Goal: Communication & Community: Answer question/provide support

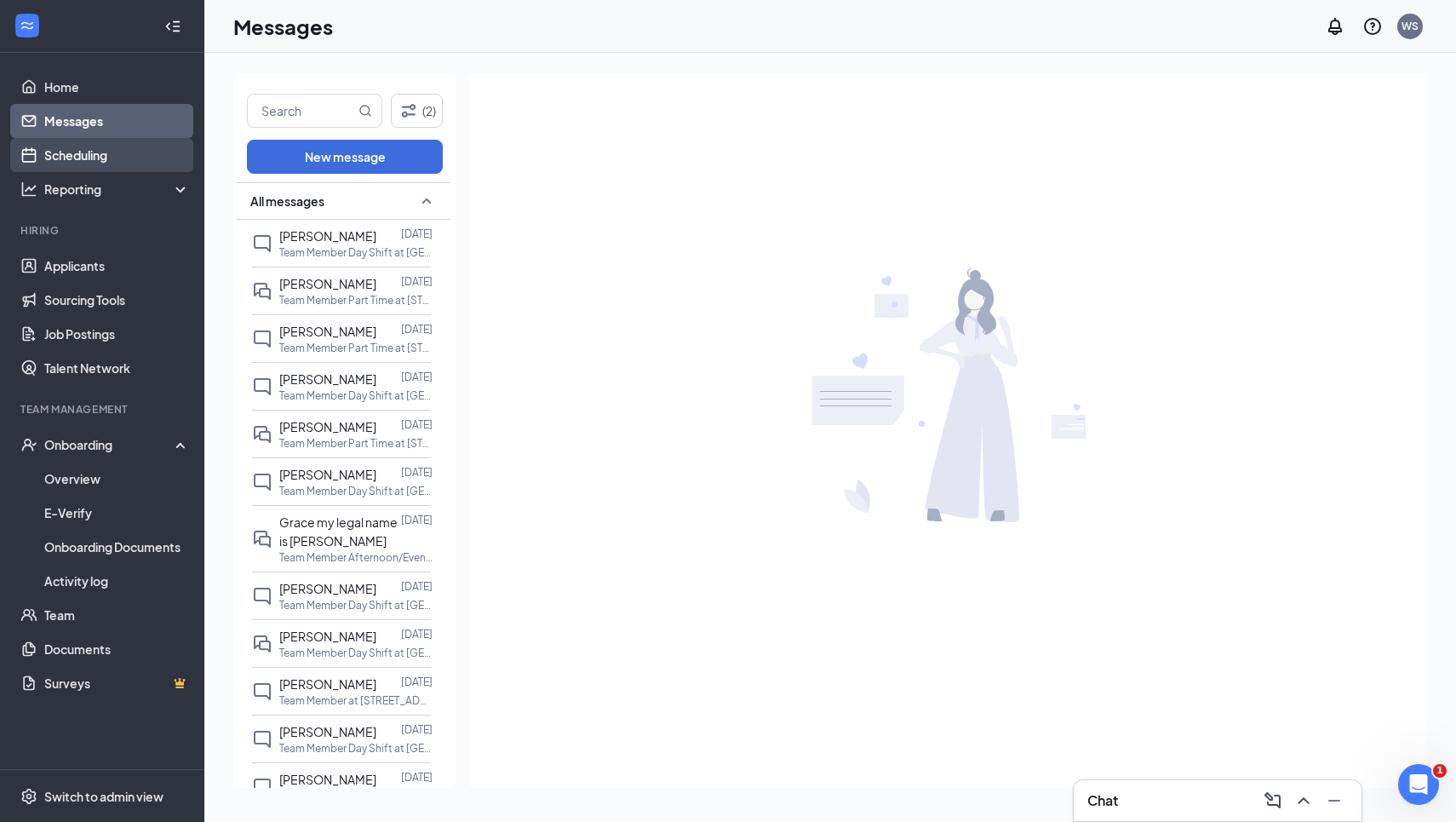
click at [65, 151] on link "Scheduling" at bounding box center [117, 155] width 145 height 34
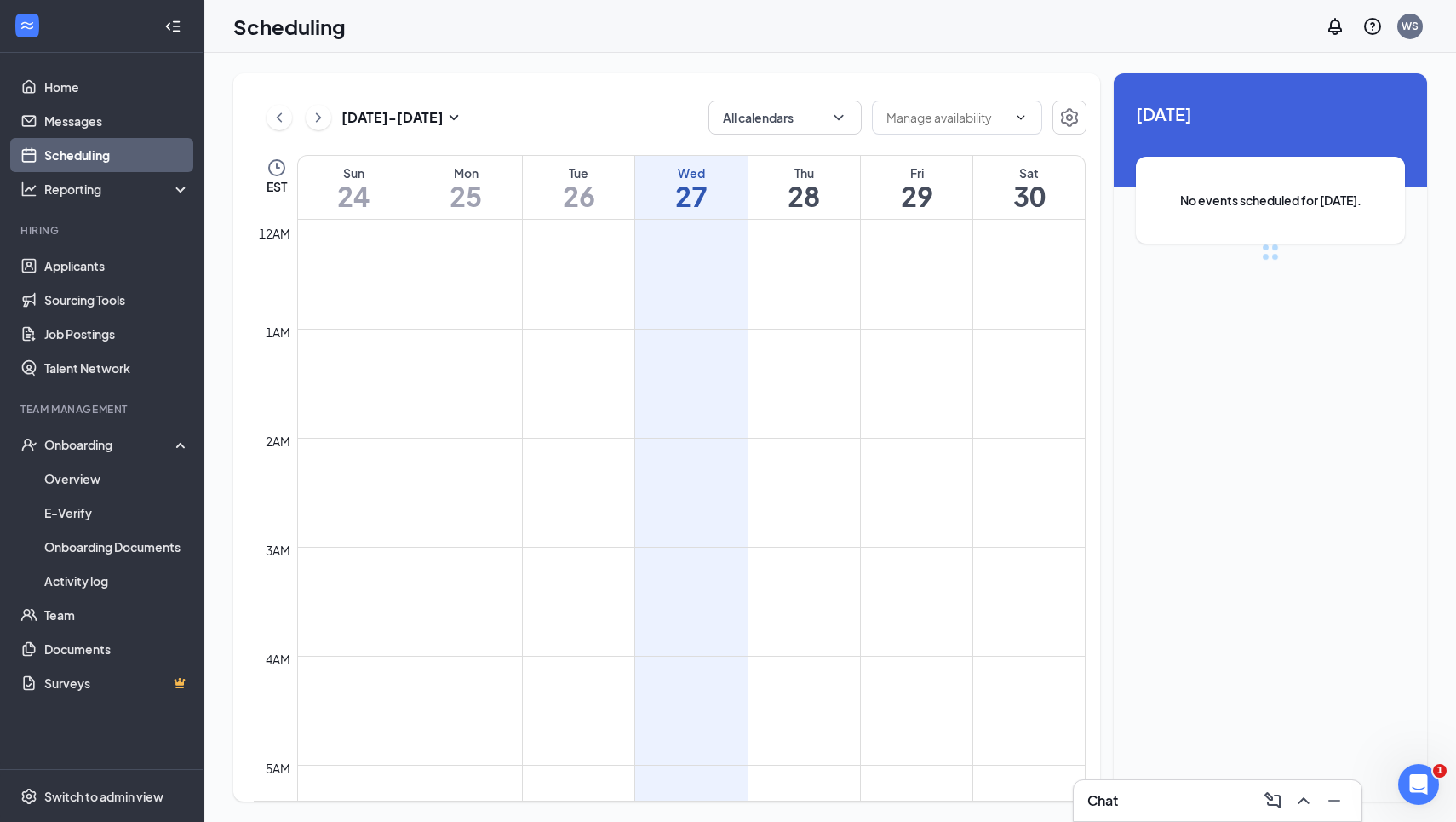
scroll to position [837, 0]
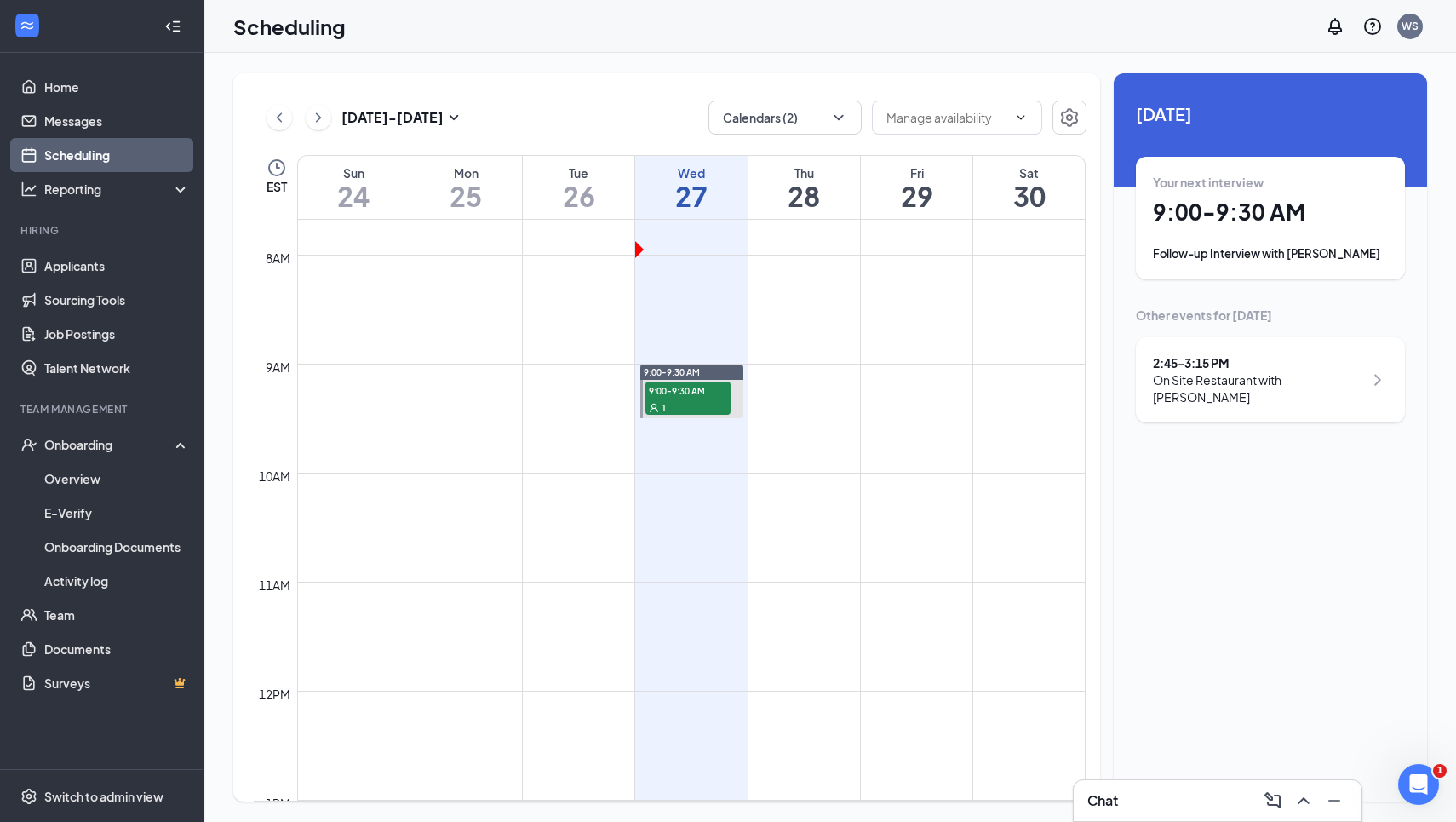
click at [1291, 207] on h1 "9:00 - 9:30 AM" at bounding box center [1270, 212] width 235 height 29
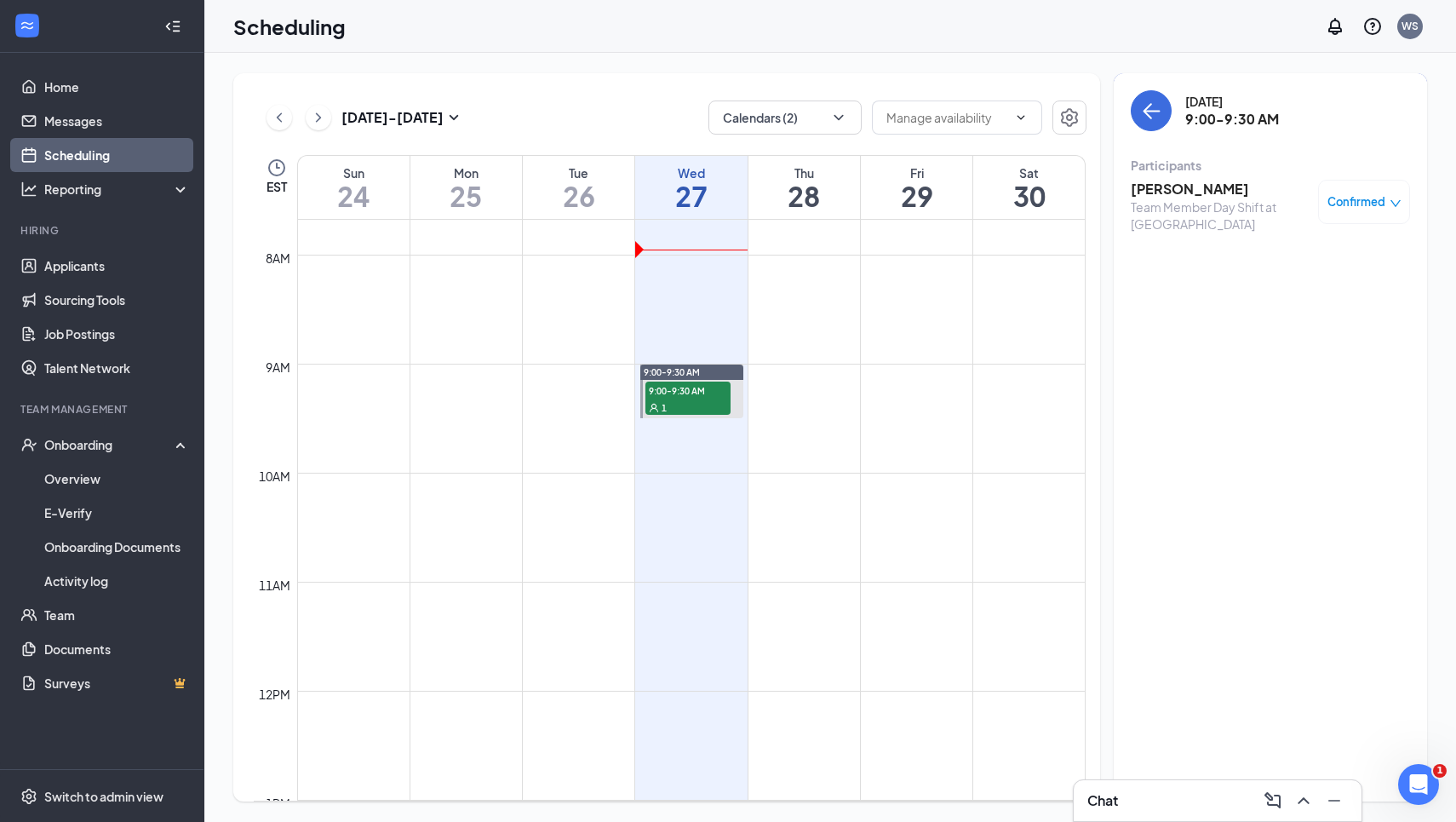
click at [1179, 191] on h3 "[PERSON_NAME]" at bounding box center [1220, 189] width 179 height 19
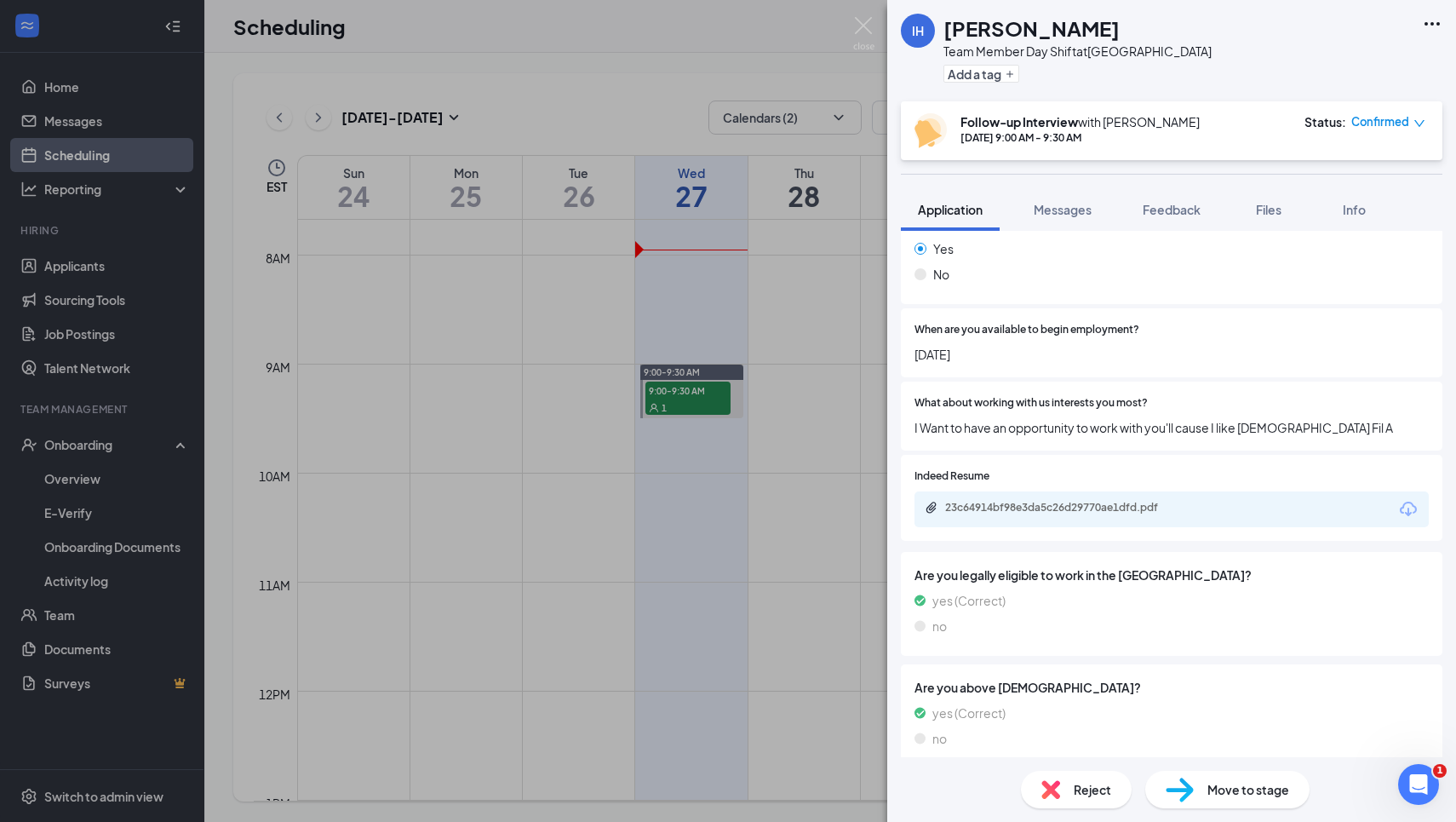
scroll to position [1523, 0]
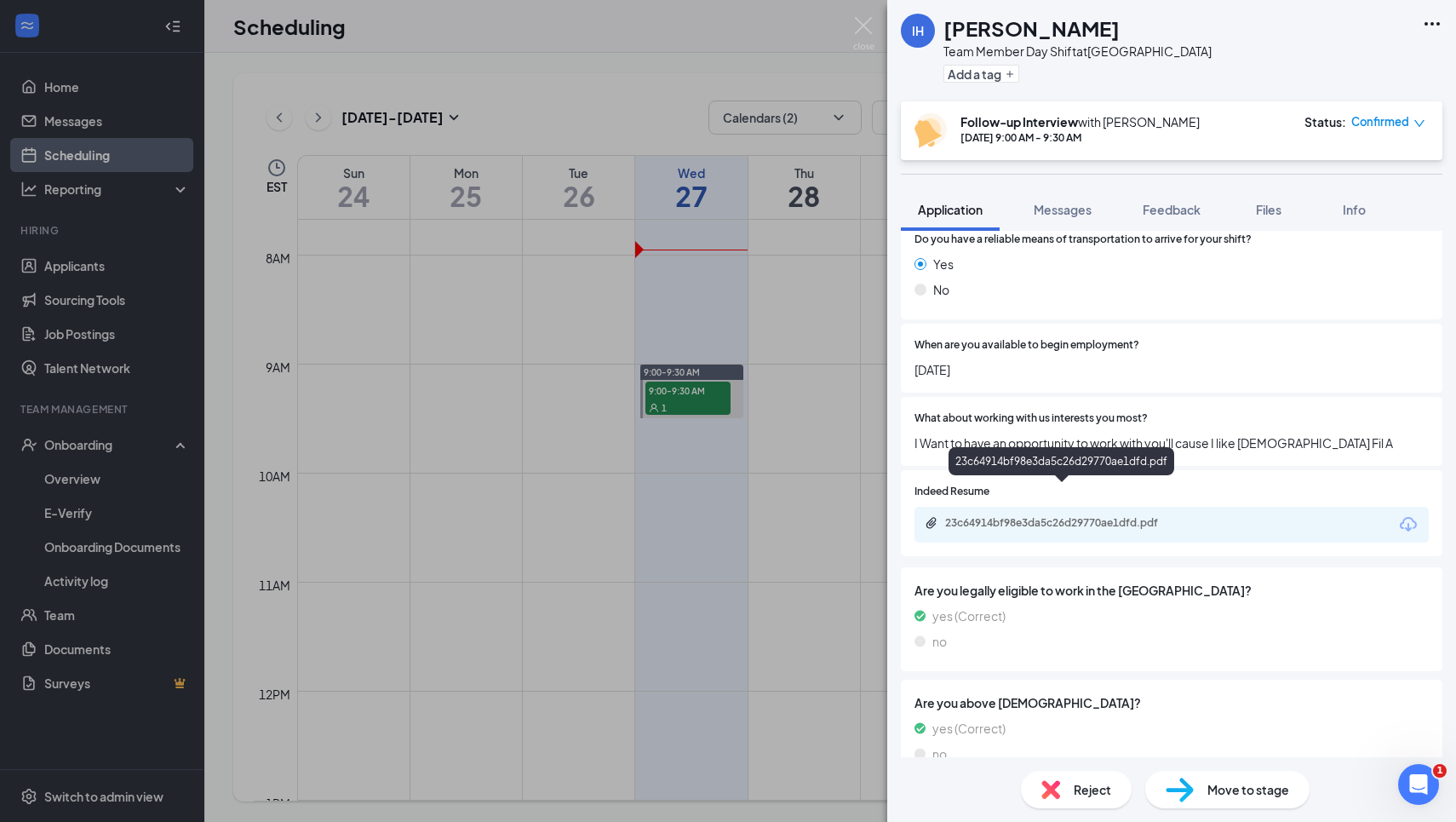
click at [958, 516] on div "23c64914bf98e3da5c26d29770ae1dfd.pdf" at bounding box center [1064, 523] width 239 height 14
click at [934, 397] on div "What about working with us interests you most? I Want to have an opportunity to…" at bounding box center [1171, 430] width 542 height 69
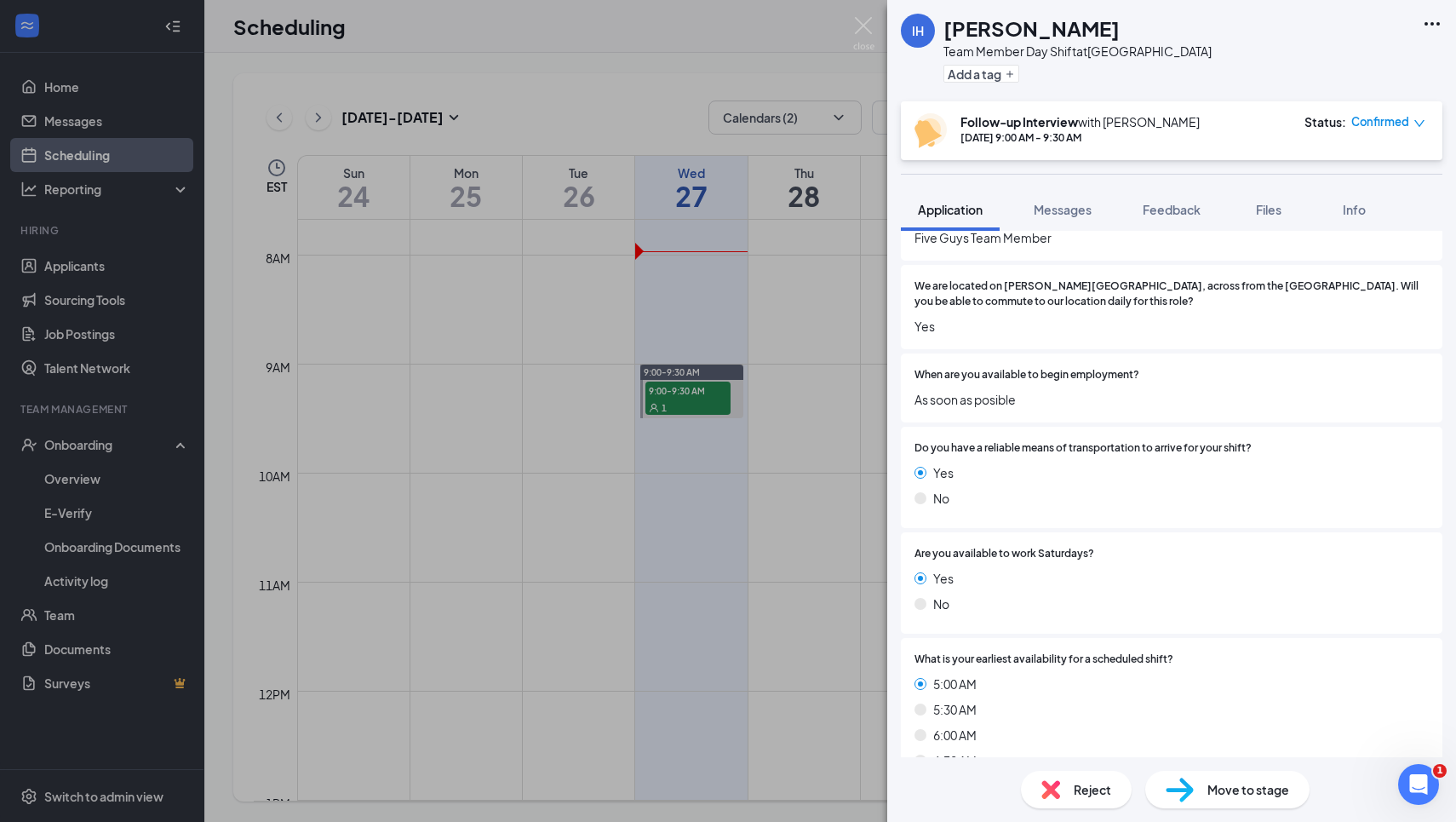
scroll to position [457, 0]
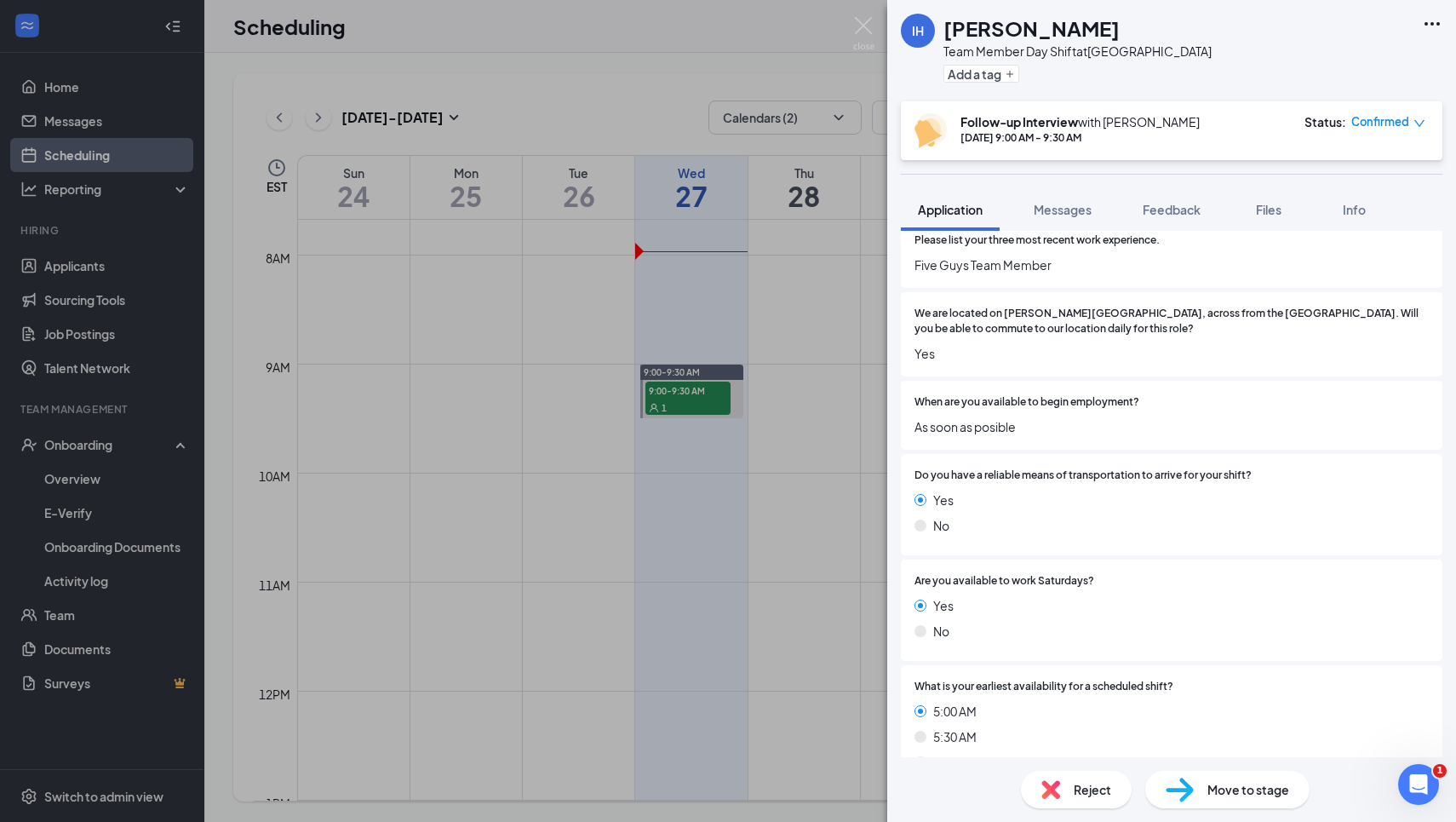
click at [847, 353] on div "IH [PERSON_NAME] Team Member Day Shift at [GEOGRAPHIC_DATA] Add a tag Follow-up…" at bounding box center [728, 411] width 1456 height 822
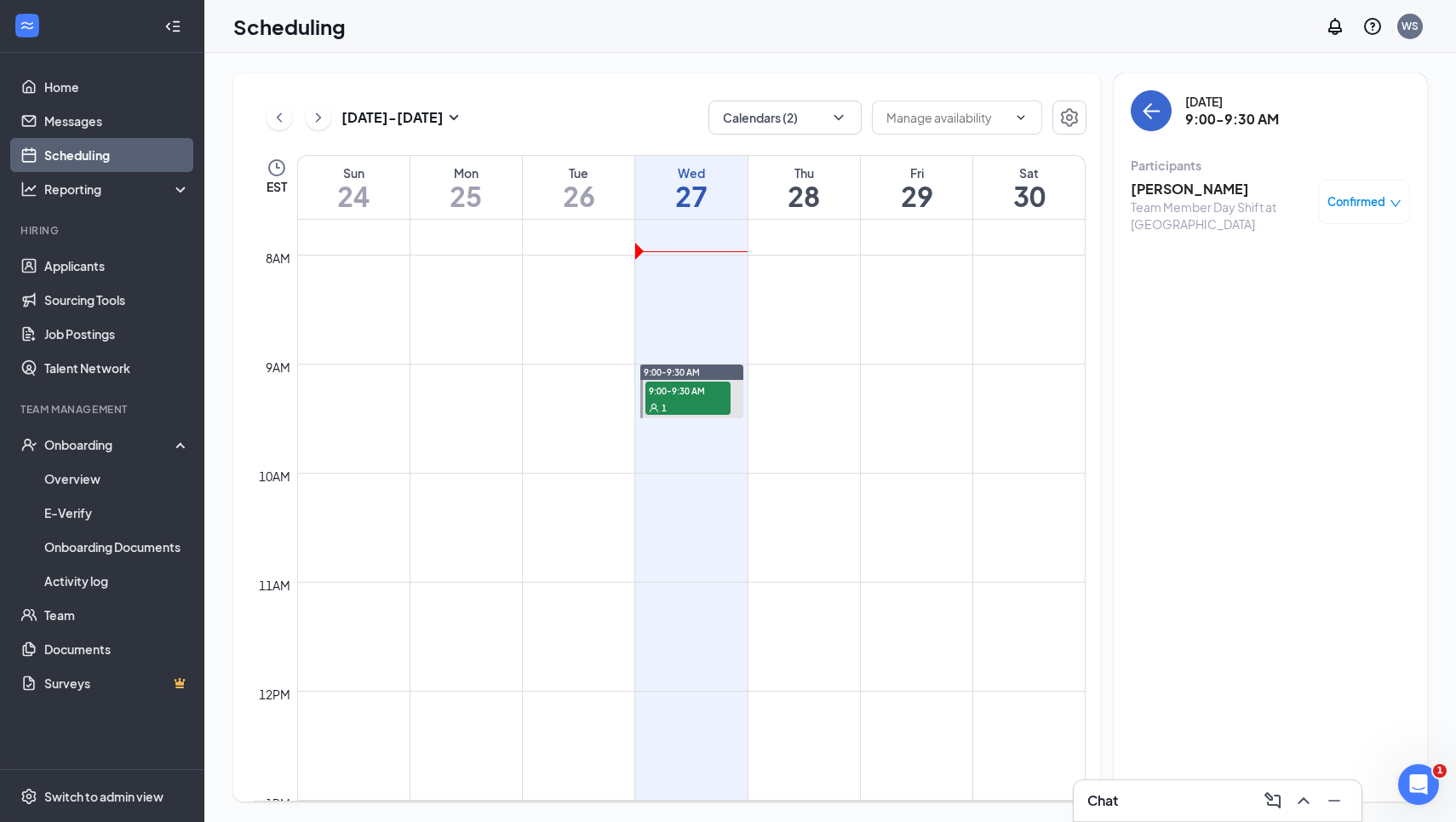
click at [1154, 101] on icon "ArrowLeft" at bounding box center [1151, 110] width 21 height 21
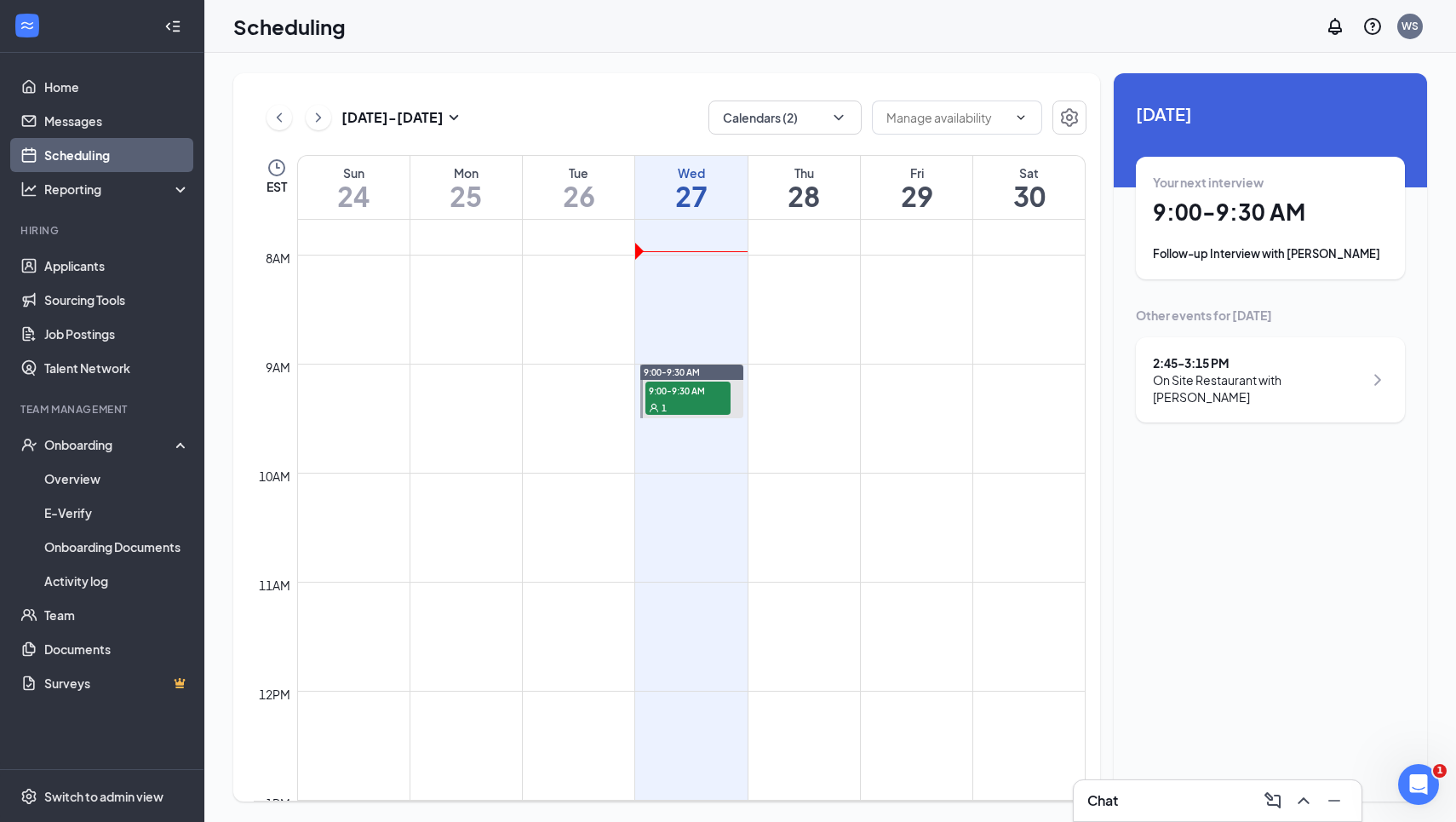
click at [1184, 359] on div "2:45 - 3:15 PM" at bounding box center [1258, 362] width 211 height 17
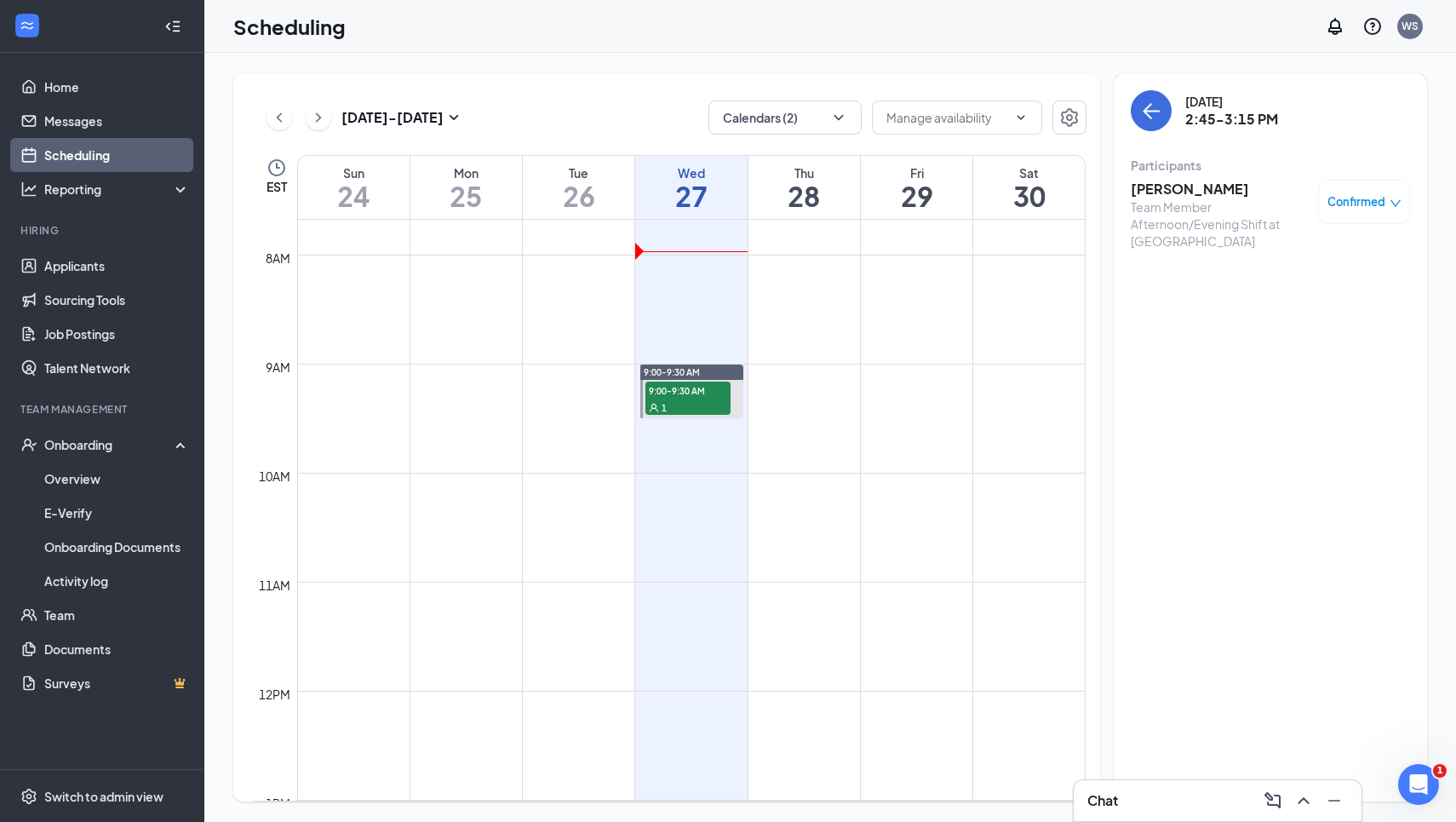
click at [1140, 190] on h3 "[PERSON_NAME]" at bounding box center [1220, 189] width 179 height 19
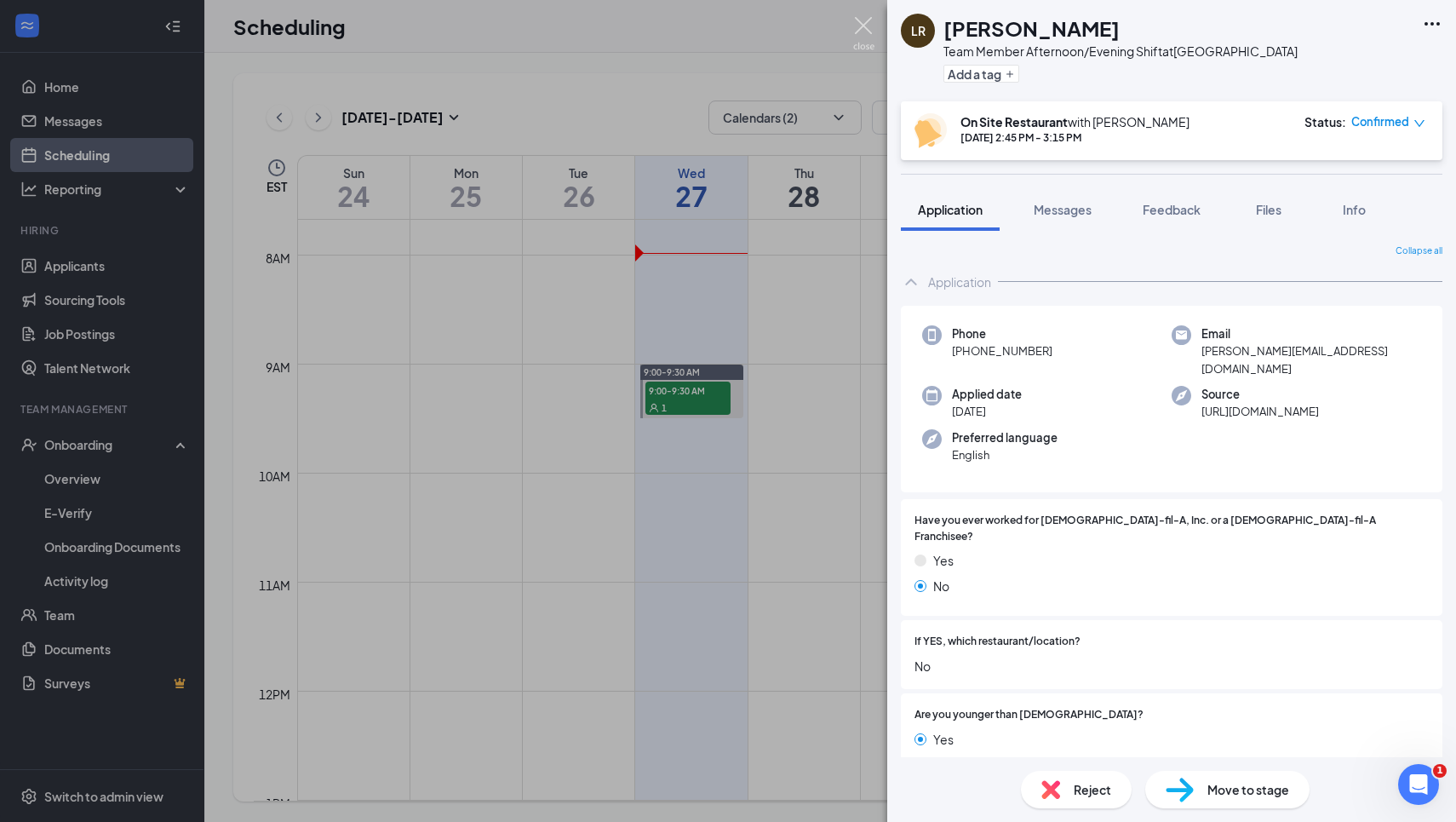
click at [868, 32] on img at bounding box center [863, 33] width 21 height 33
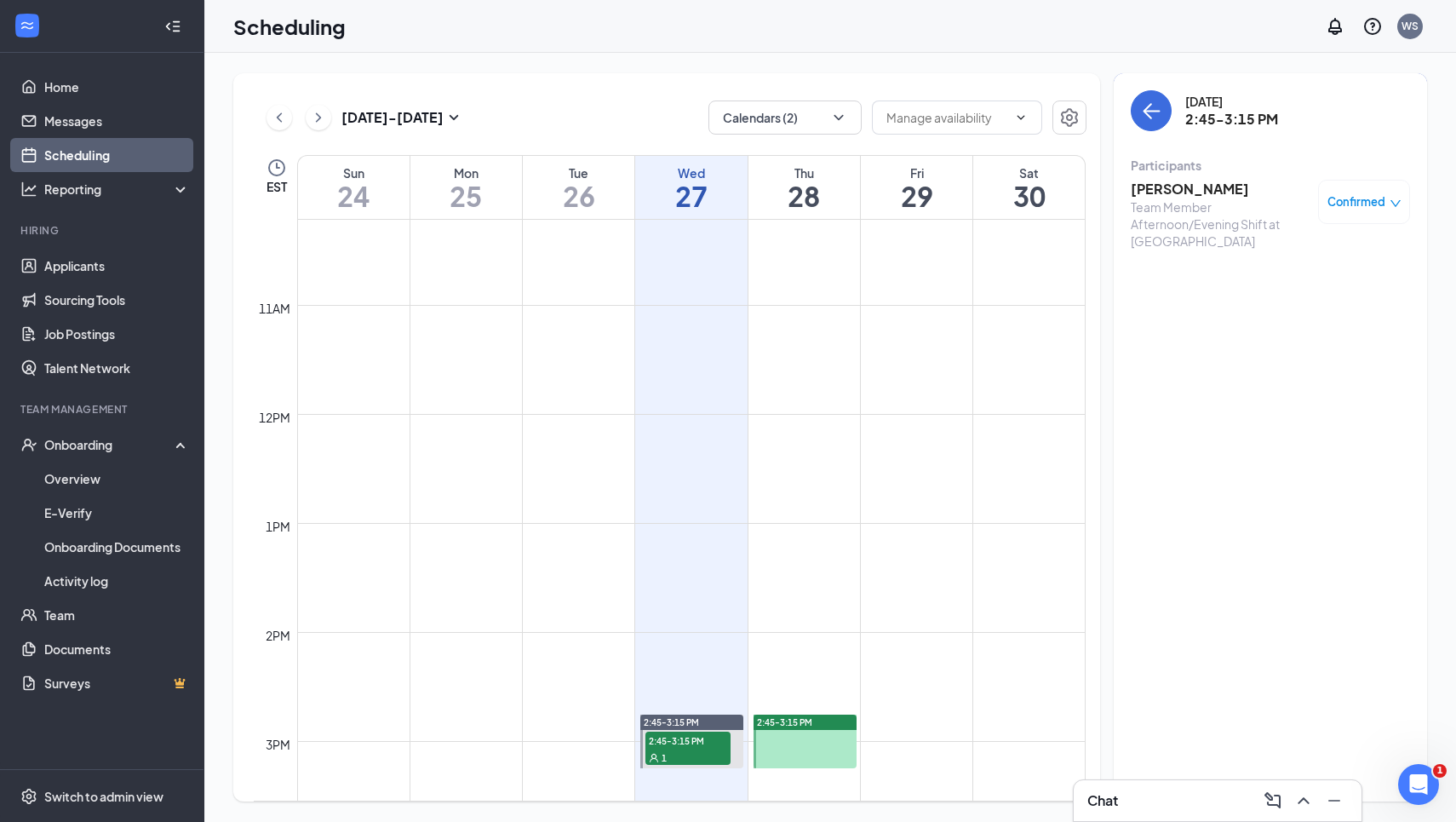
scroll to position [1131, 0]
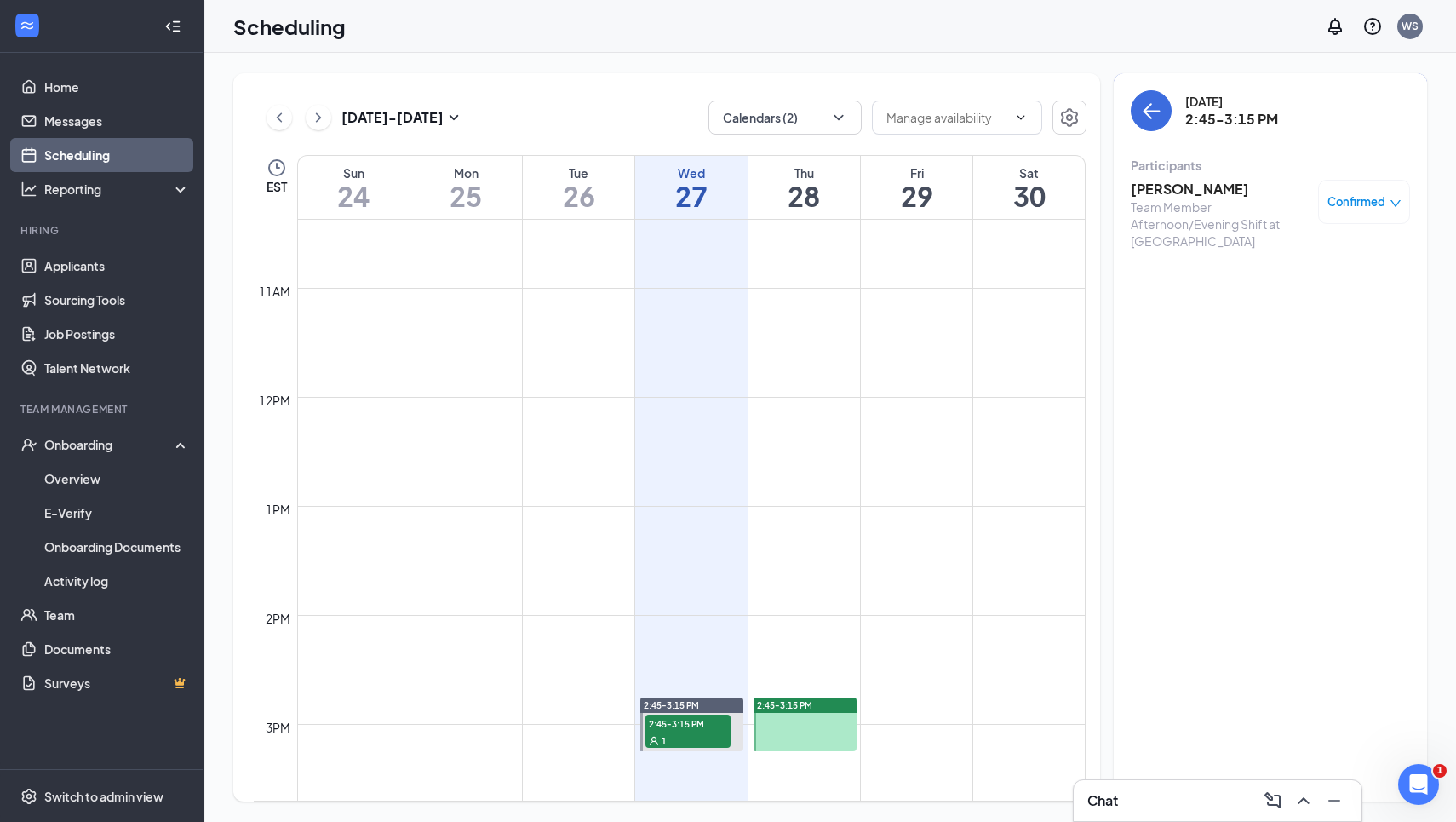
click at [1154, 192] on h3 "[PERSON_NAME]" at bounding box center [1220, 189] width 179 height 19
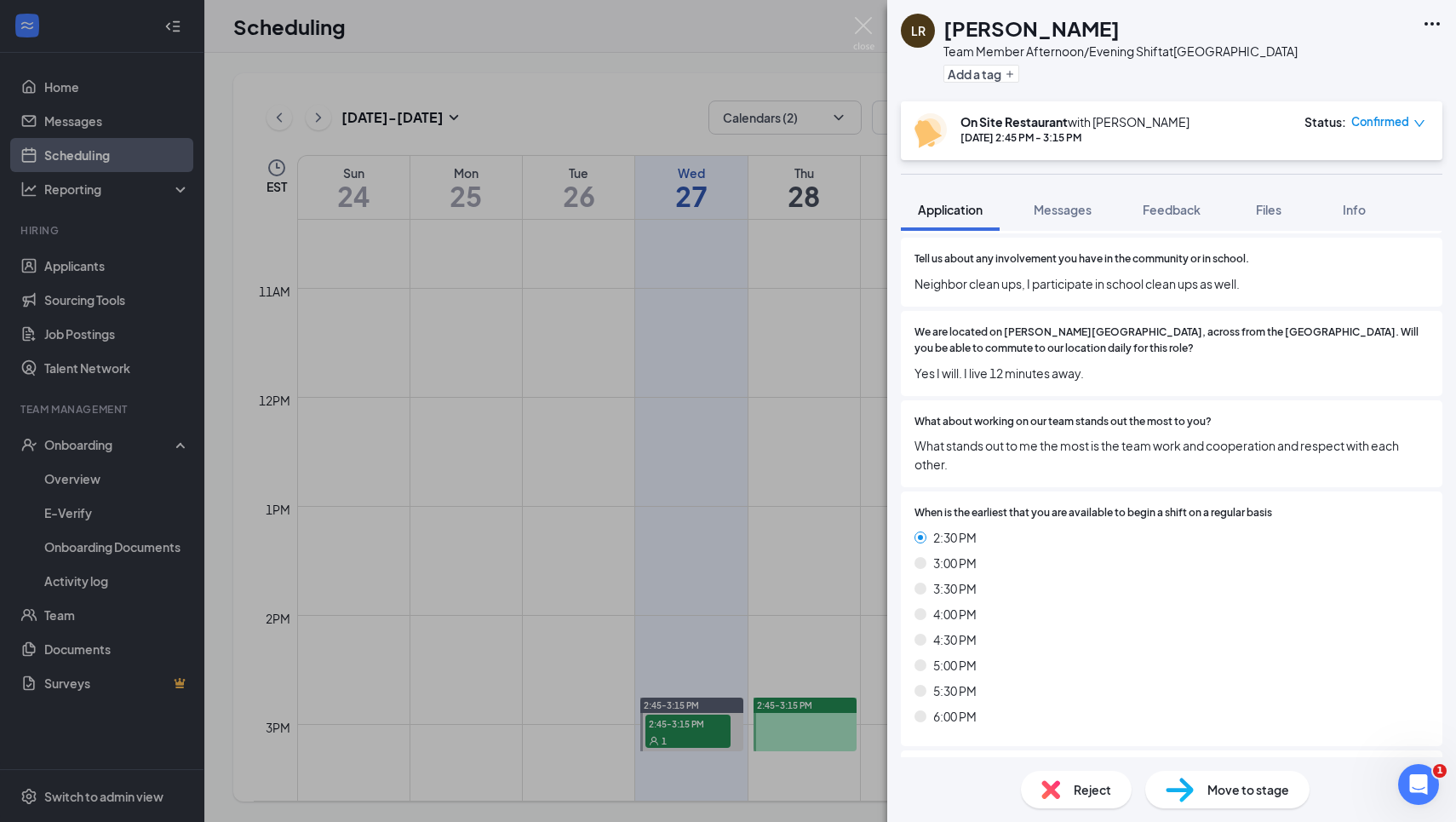
scroll to position [563, 0]
click at [864, 28] on img at bounding box center [863, 33] width 21 height 33
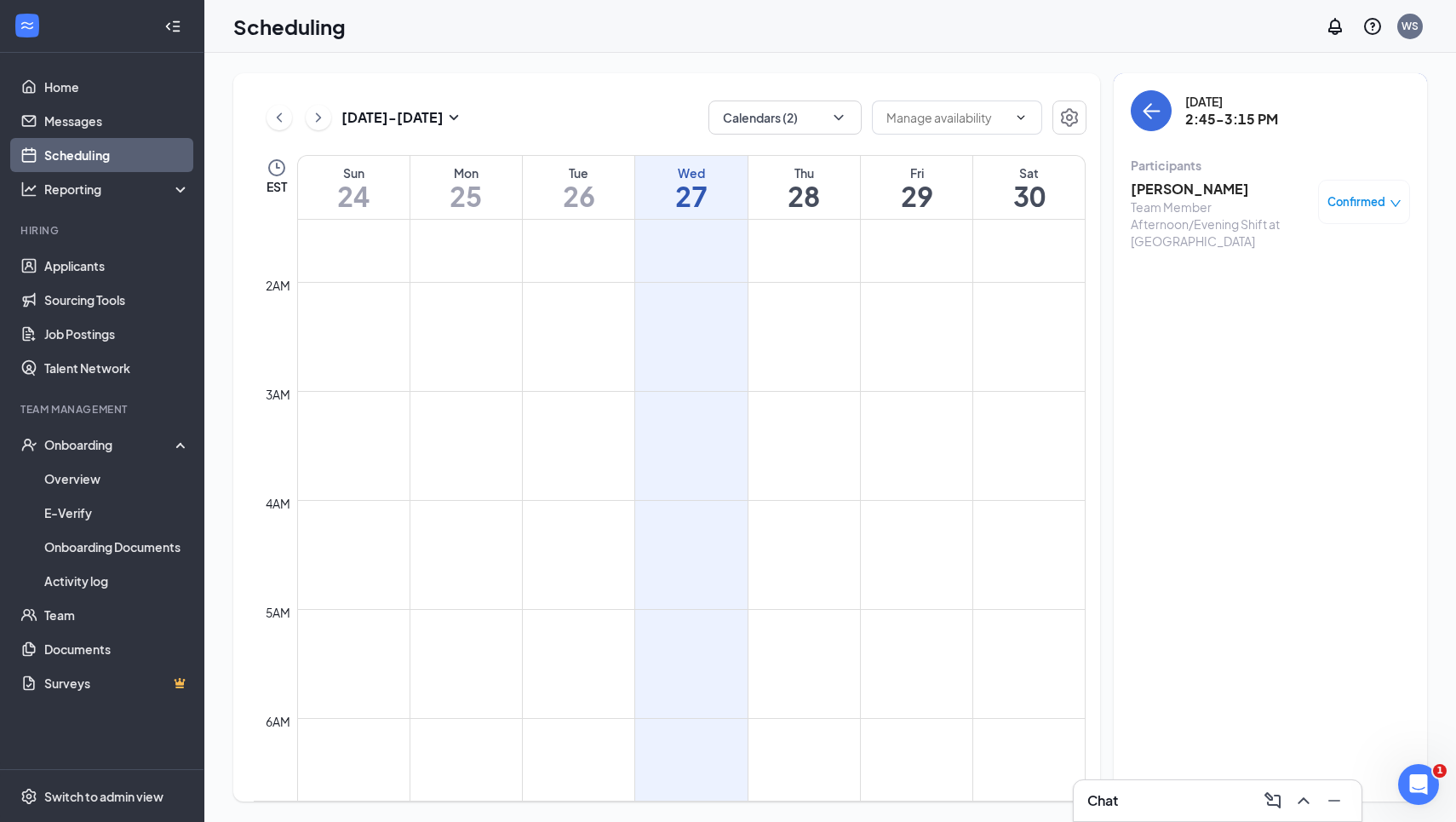
scroll to position [141, 0]
click at [709, 66] on div "[DATE] - [DATE] Calendars (2) EST Sun 24 Mon 25 Tue 26 Wed 27 Thu 28 Fri 29 Sat…" at bounding box center [830, 436] width 1251 height 768
click at [81, 269] on link "Applicants" at bounding box center [117, 265] width 145 height 34
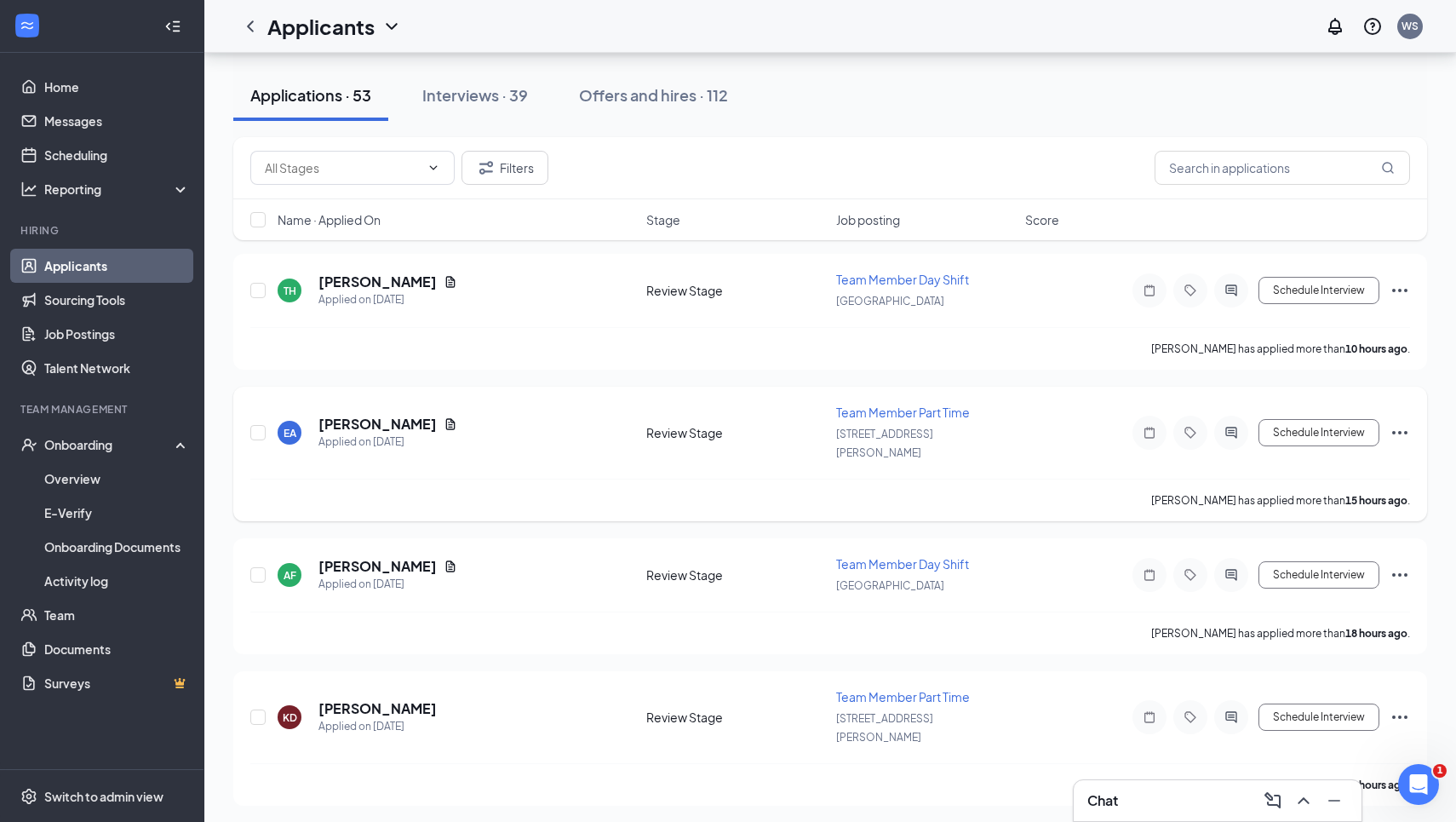
scroll to position [151, 0]
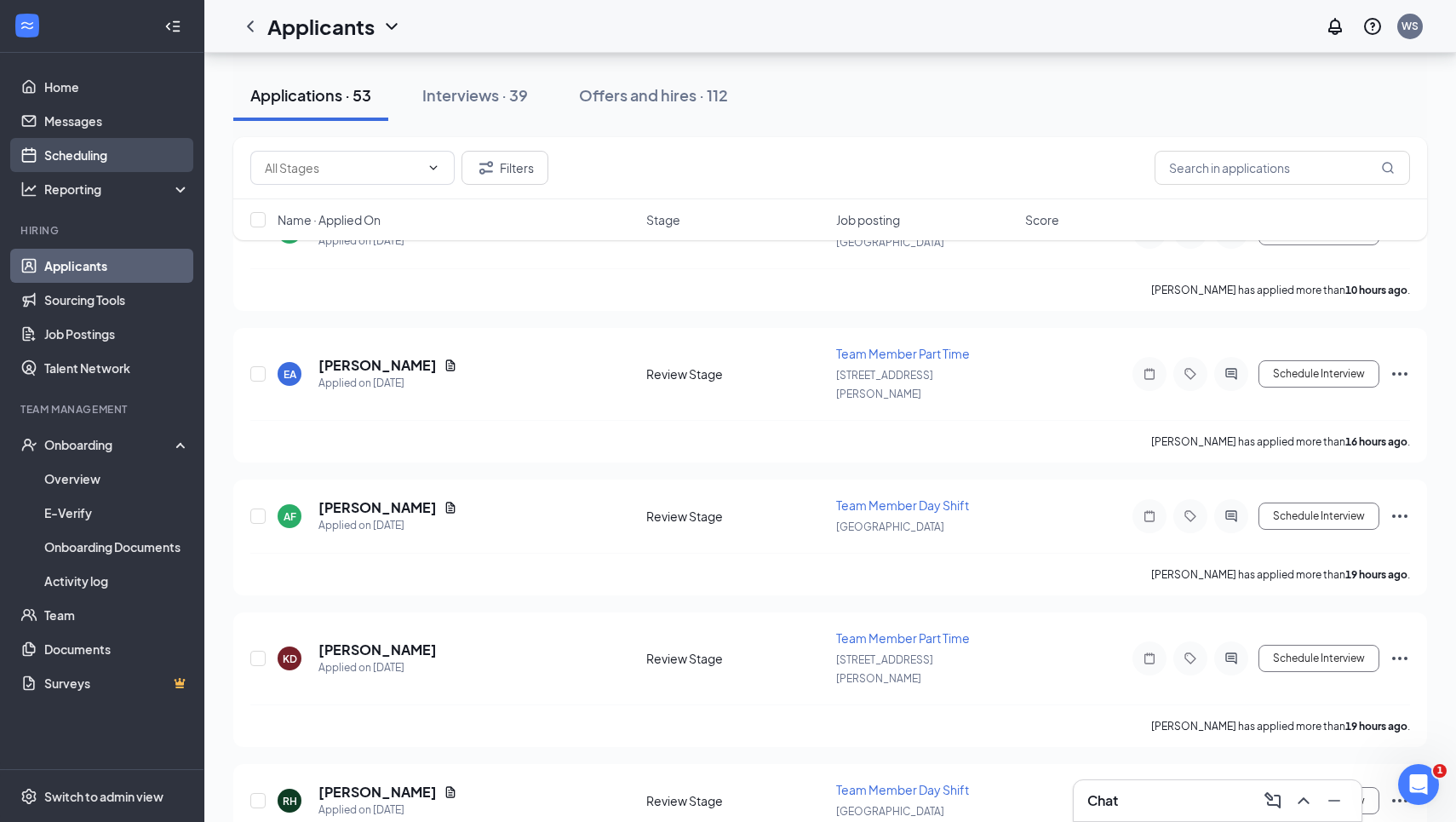
click at [95, 156] on link "Scheduling" at bounding box center [117, 155] width 145 height 34
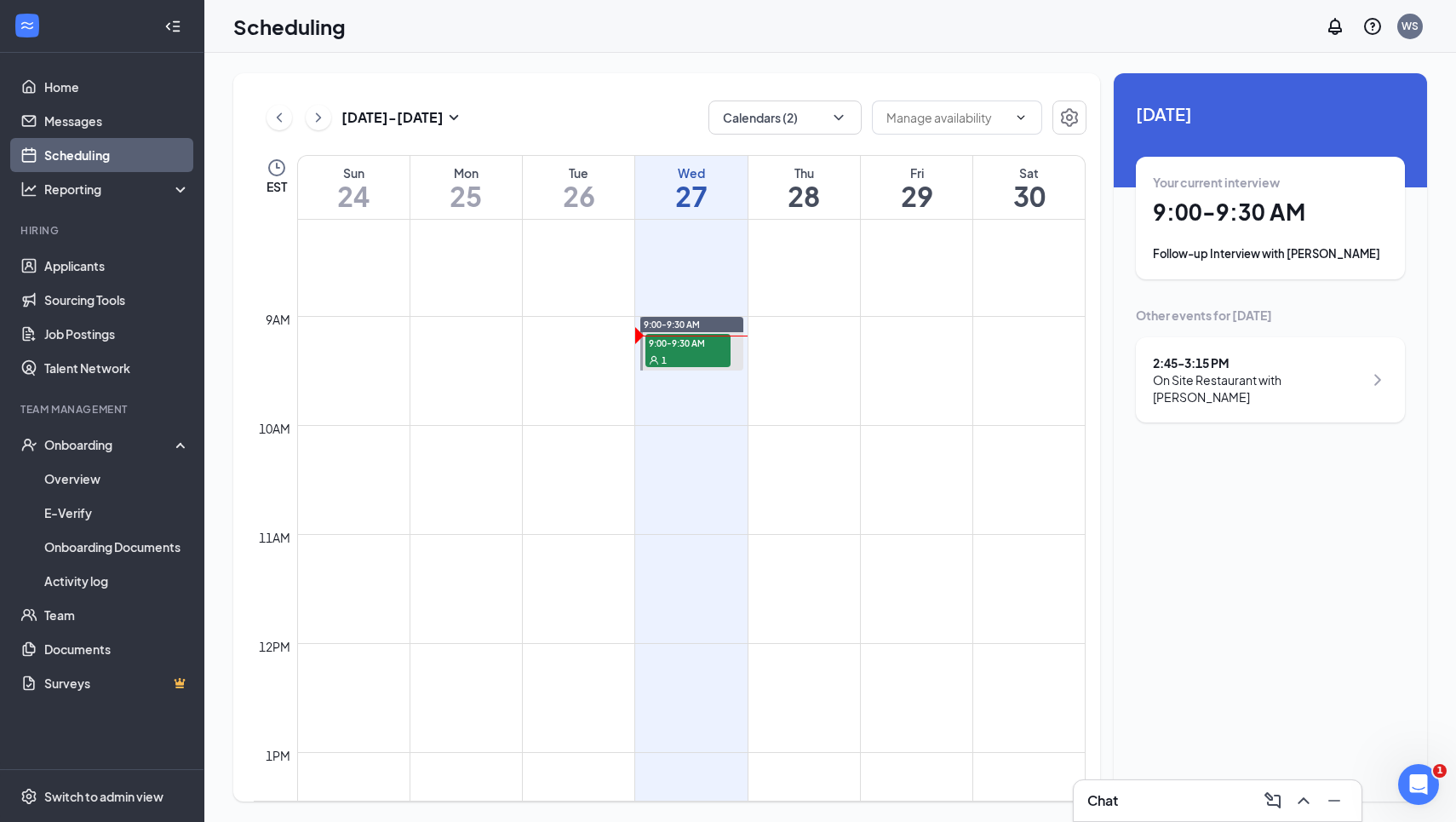
scroll to position [888, 0]
click at [760, 53] on div "[DATE] - [DATE] Calendars (2) EST Sun 24 Mon 25 Tue 26 Wed 27 Thu 28 Fri 29 Sat…" at bounding box center [830, 436] width 1251 height 768
click at [121, 347] on link "Job Postings" at bounding box center [117, 334] width 145 height 34
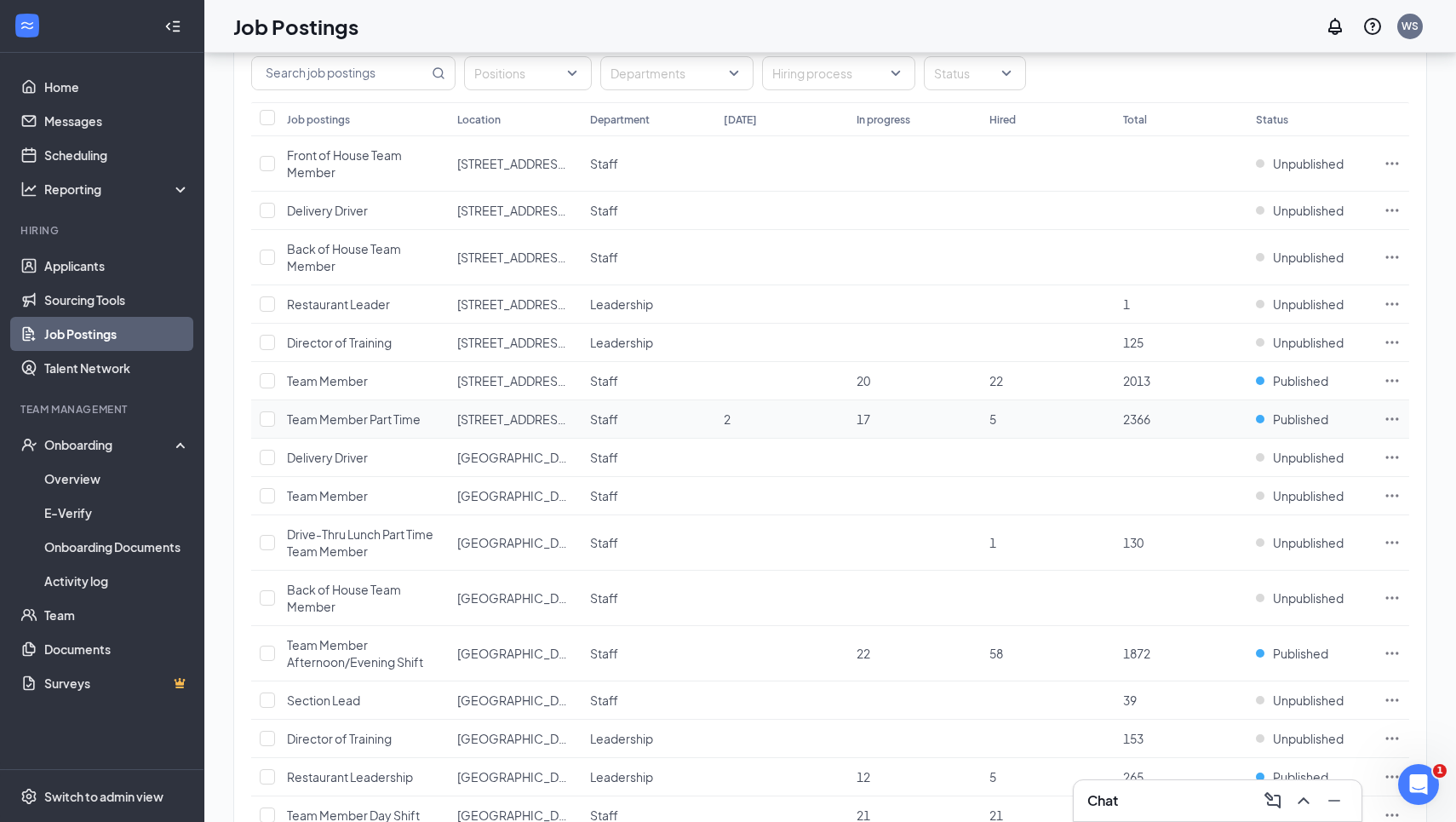
scroll to position [152, 0]
click at [1390, 382] on icon "Ellipses" at bounding box center [1391, 382] width 17 height 17
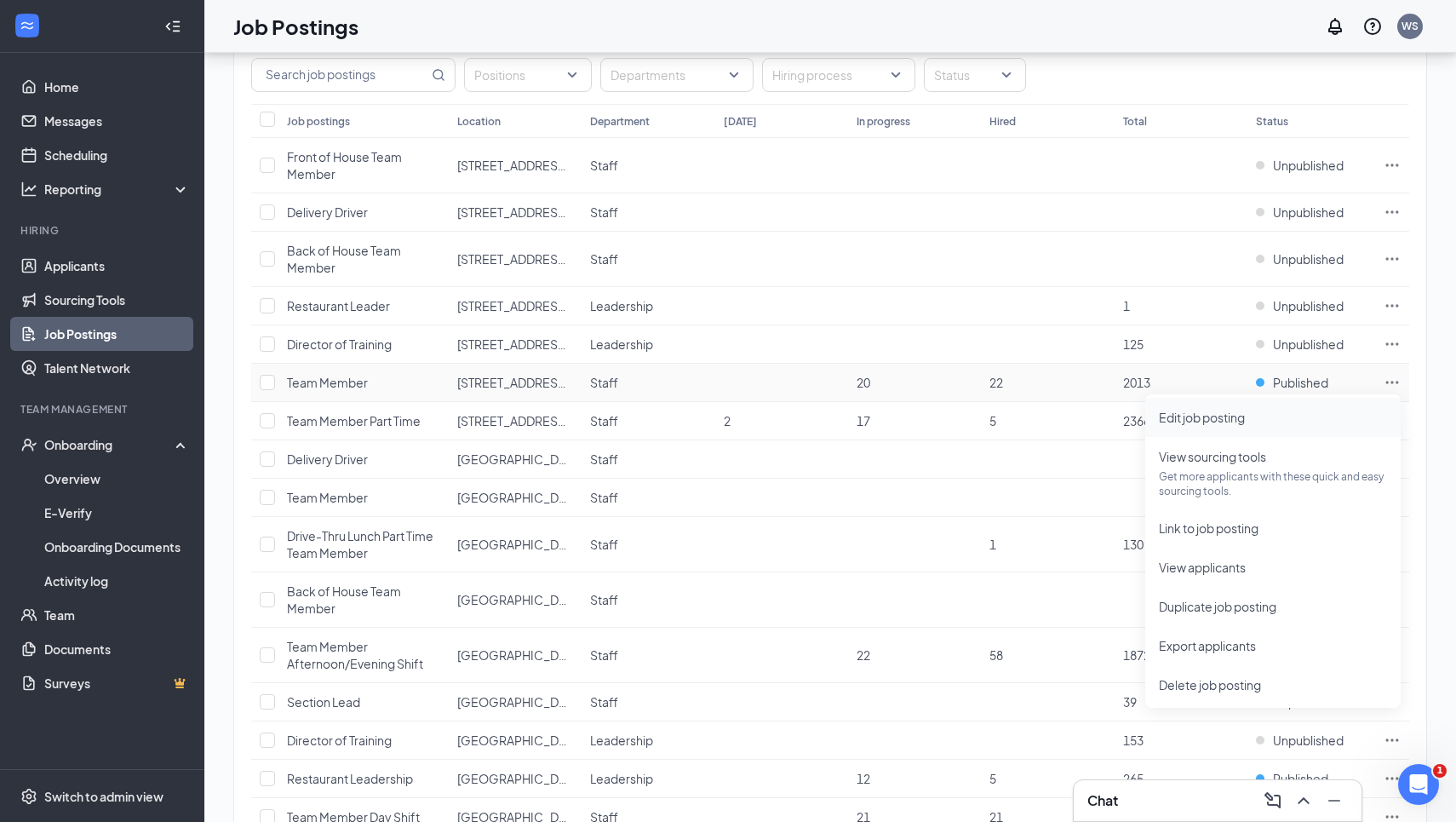
click at [1200, 424] on span "Edit job posting" at bounding box center [1273, 416] width 229 height 19
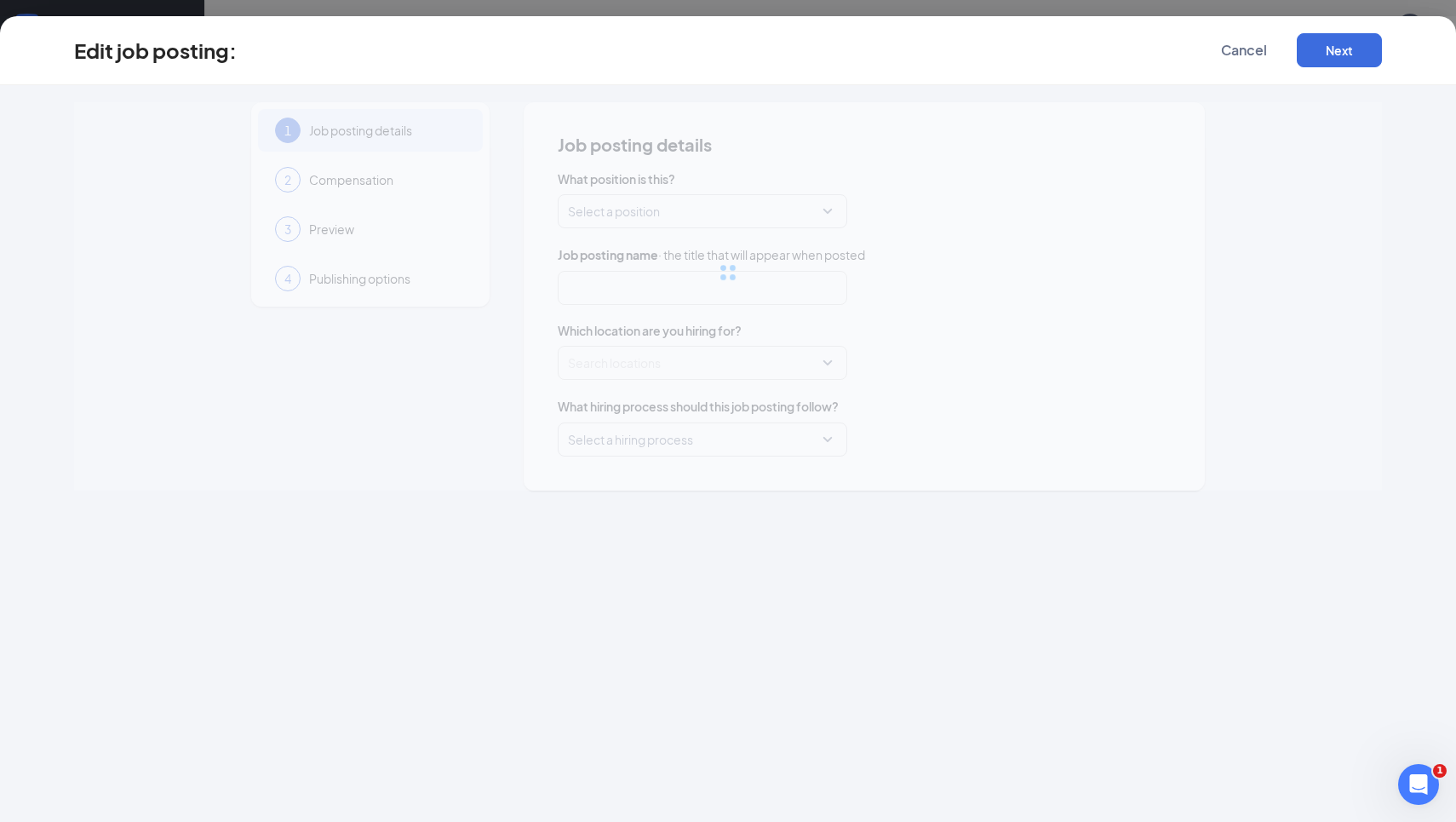
type input "Team Member"
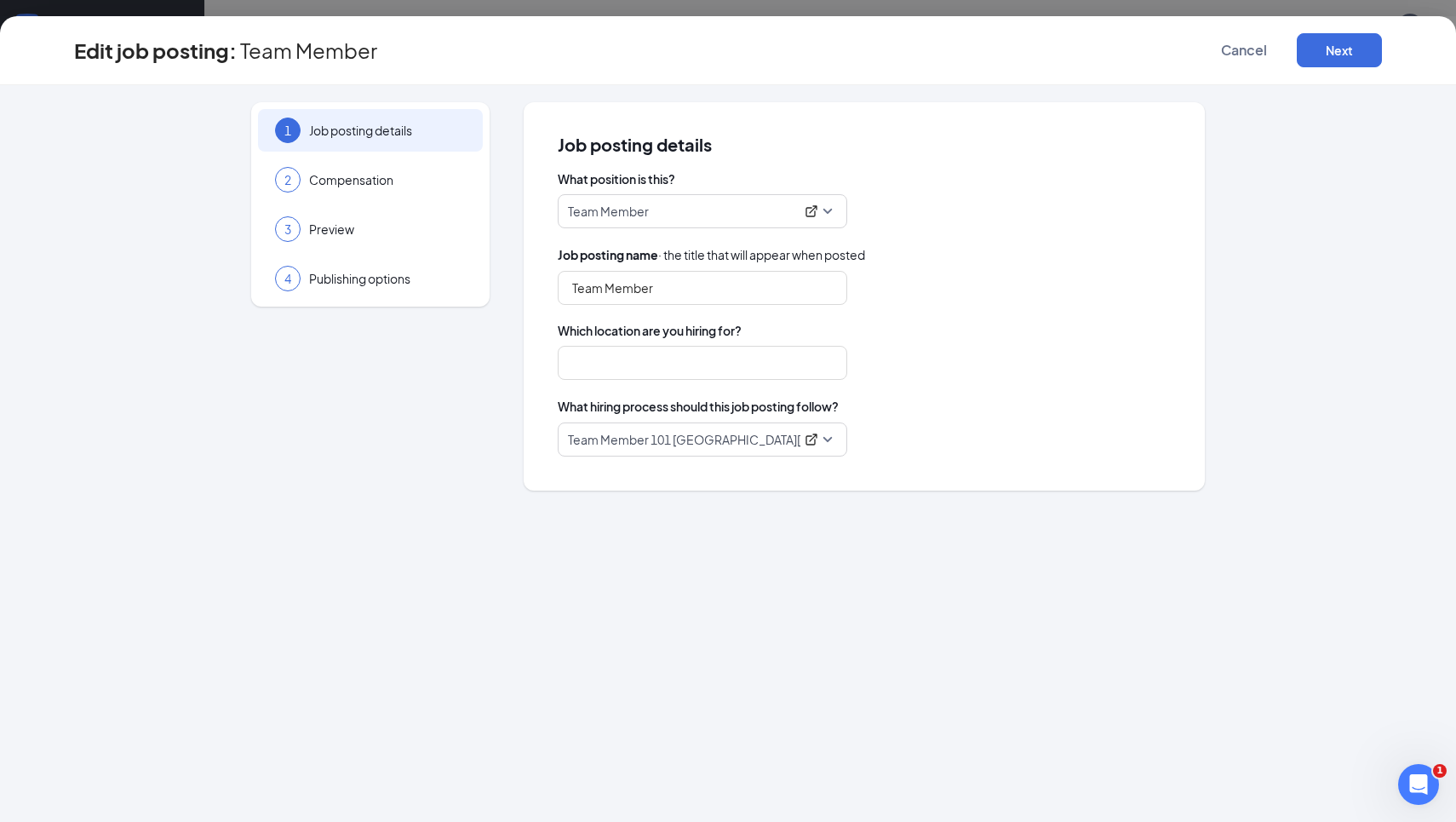
type input "[STREET_ADDRESS][PERSON_NAME]"
click at [402, 282] on span "Publishing options" at bounding box center [388, 278] width 157 height 17
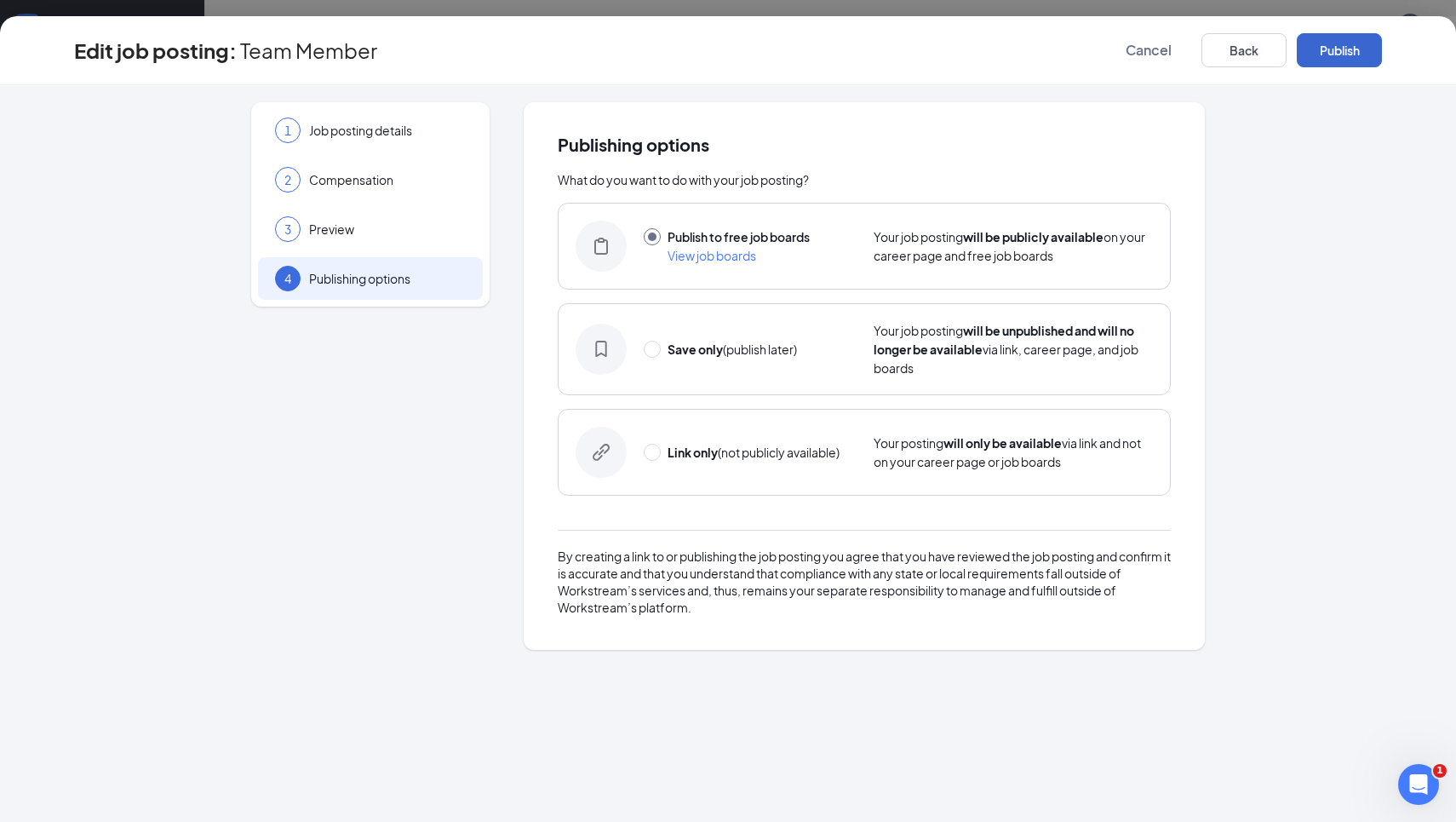
click at [1329, 55] on button "Publish" at bounding box center [1340, 50] width 85 height 34
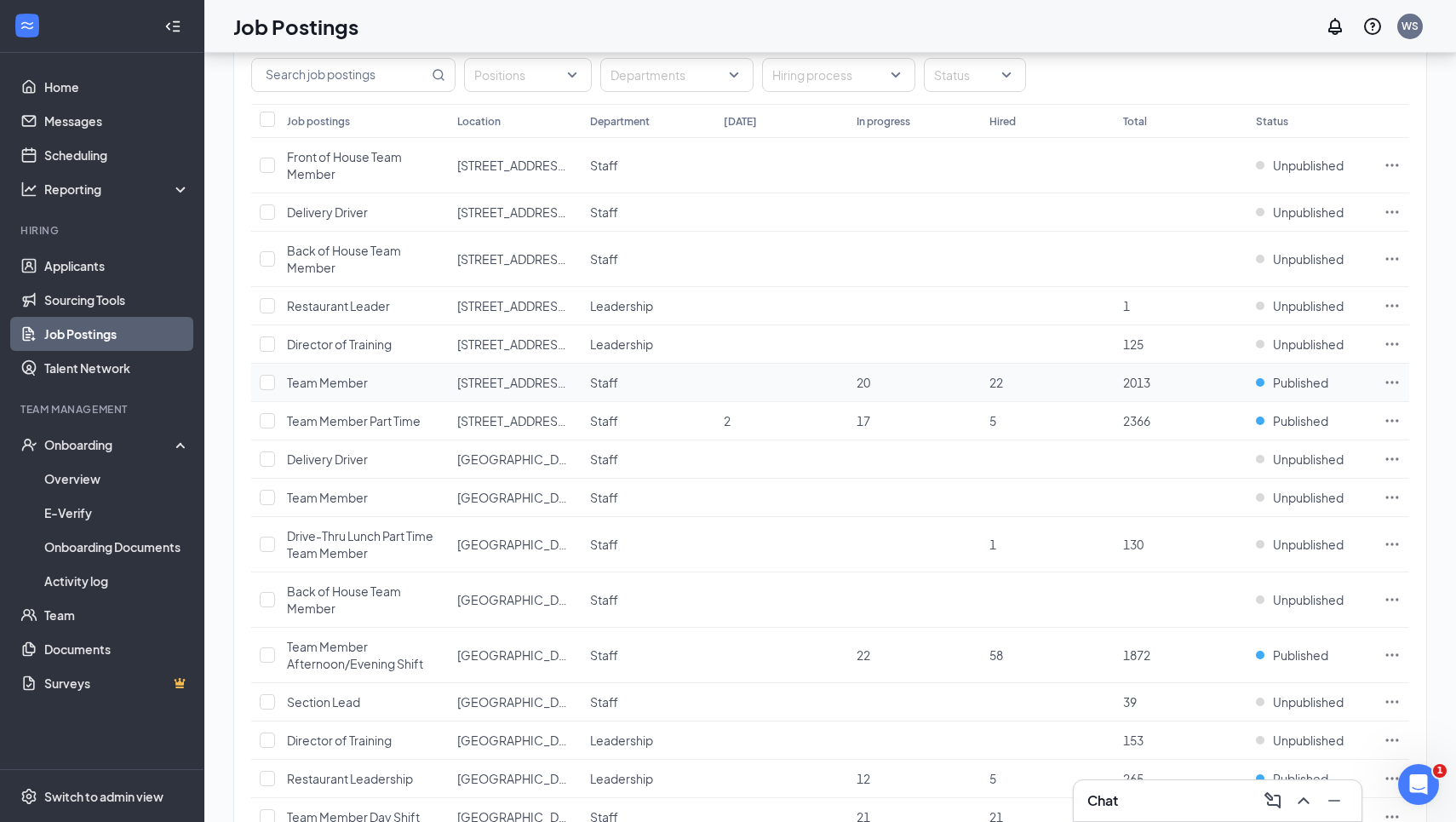
click at [1395, 382] on icon "Ellipses" at bounding box center [1391, 382] width 17 height 17
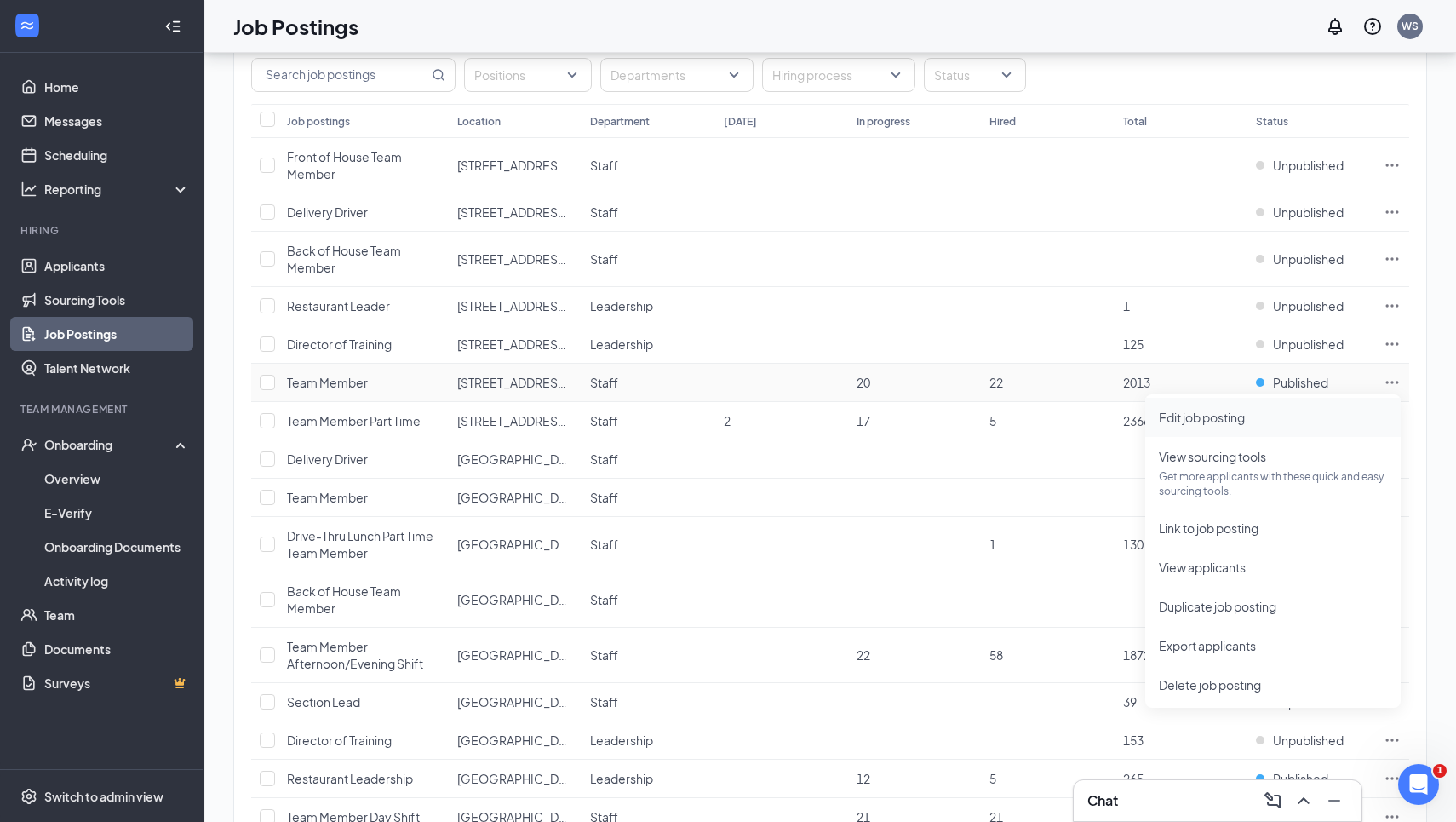
click at [1198, 420] on span "Edit job posting" at bounding box center [1202, 416] width 86 height 15
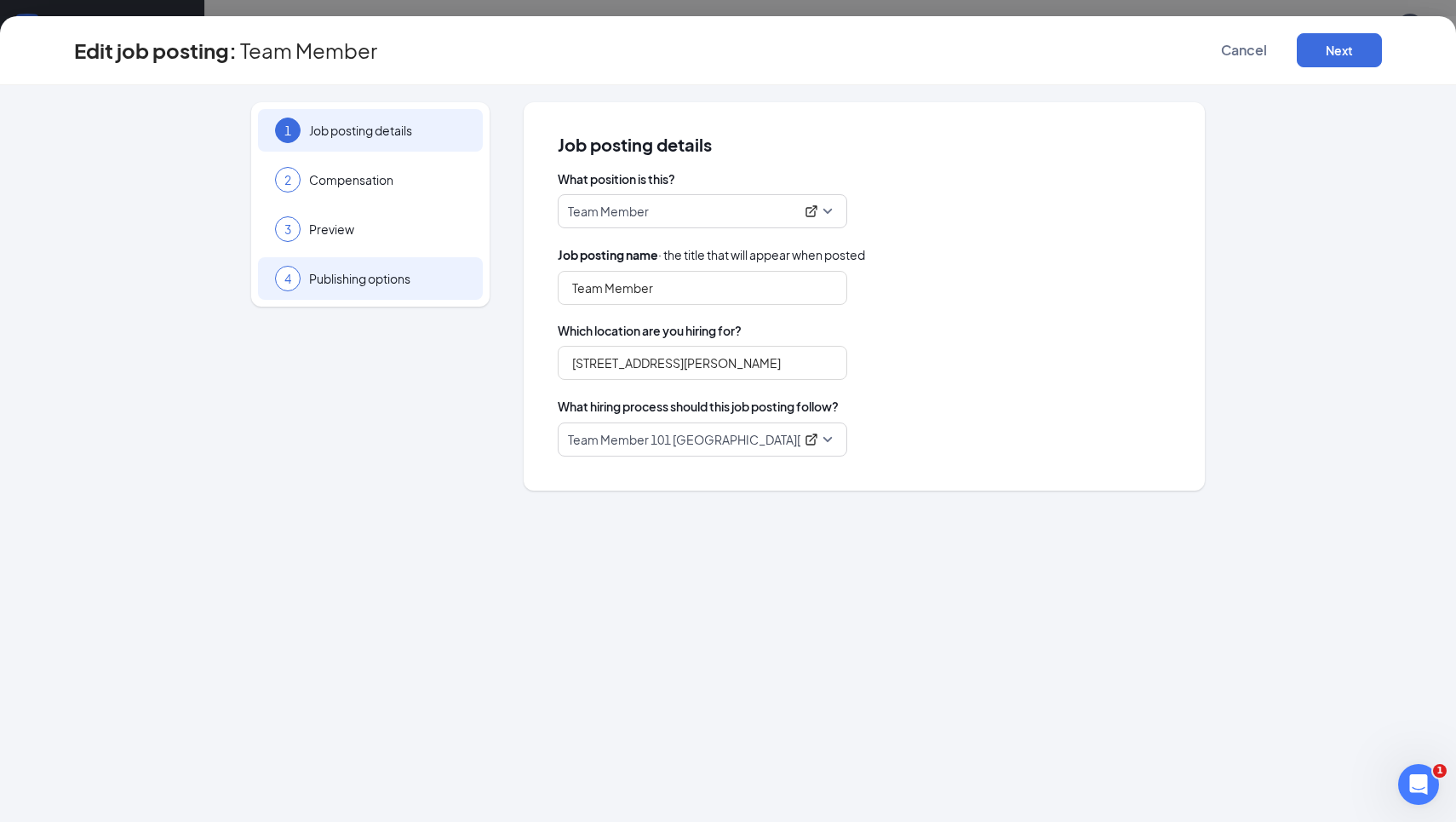
click at [389, 276] on span "Publishing options" at bounding box center [388, 278] width 157 height 17
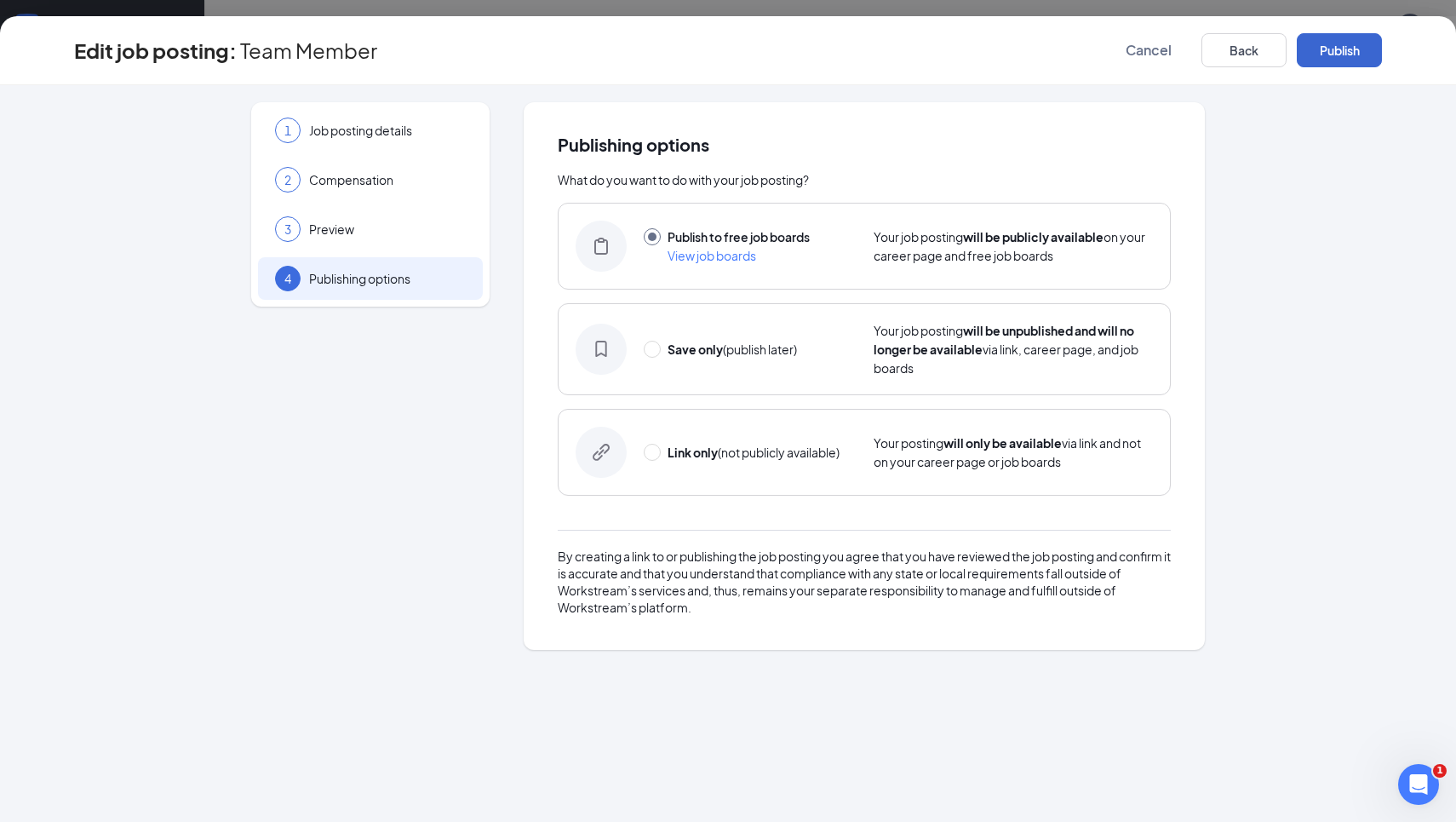
click at [1350, 58] on button "Publish" at bounding box center [1340, 50] width 85 height 34
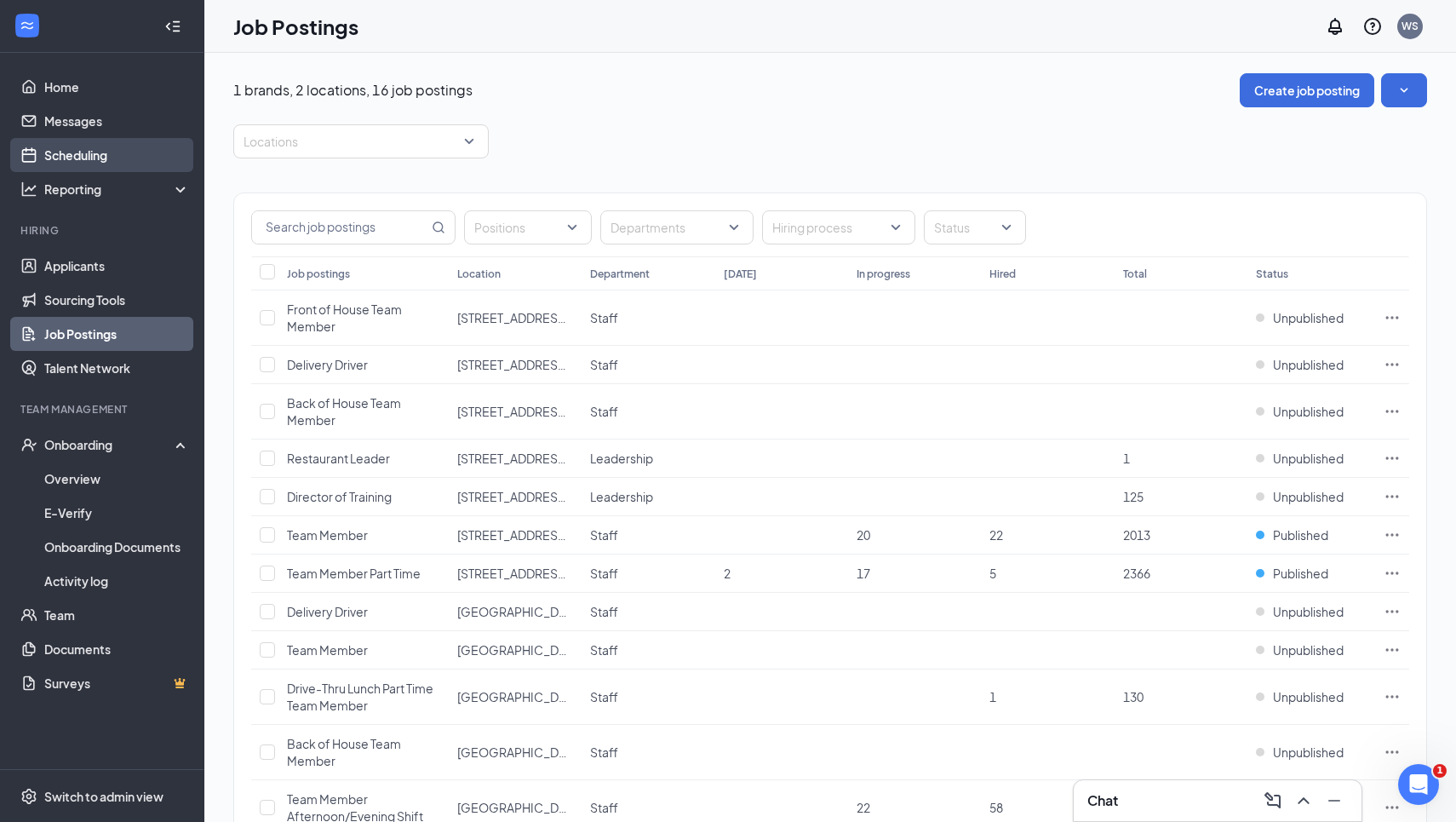
click at [69, 147] on link "Scheduling" at bounding box center [117, 155] width 145 height 34
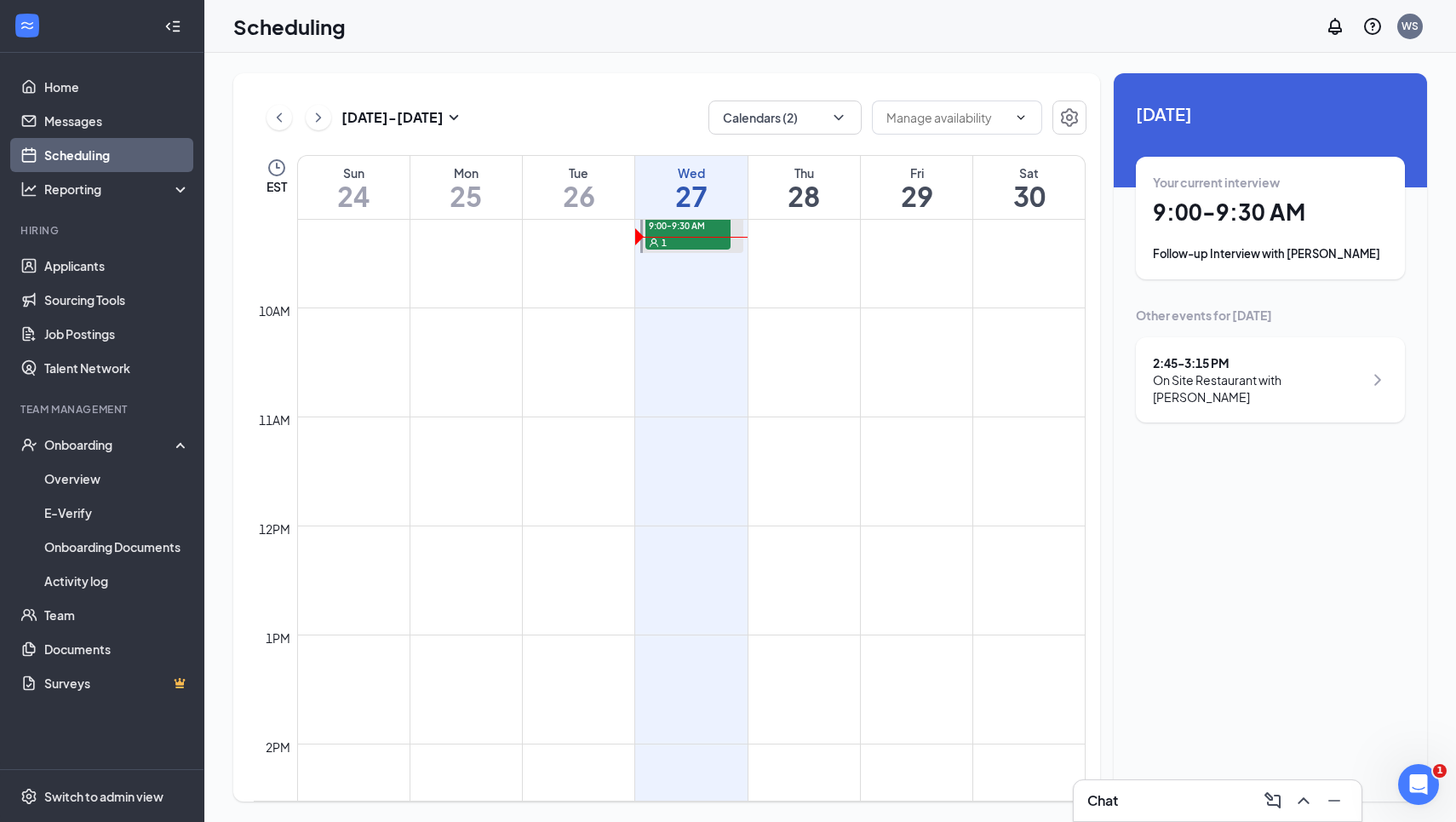
scroll to position [1003, 0]
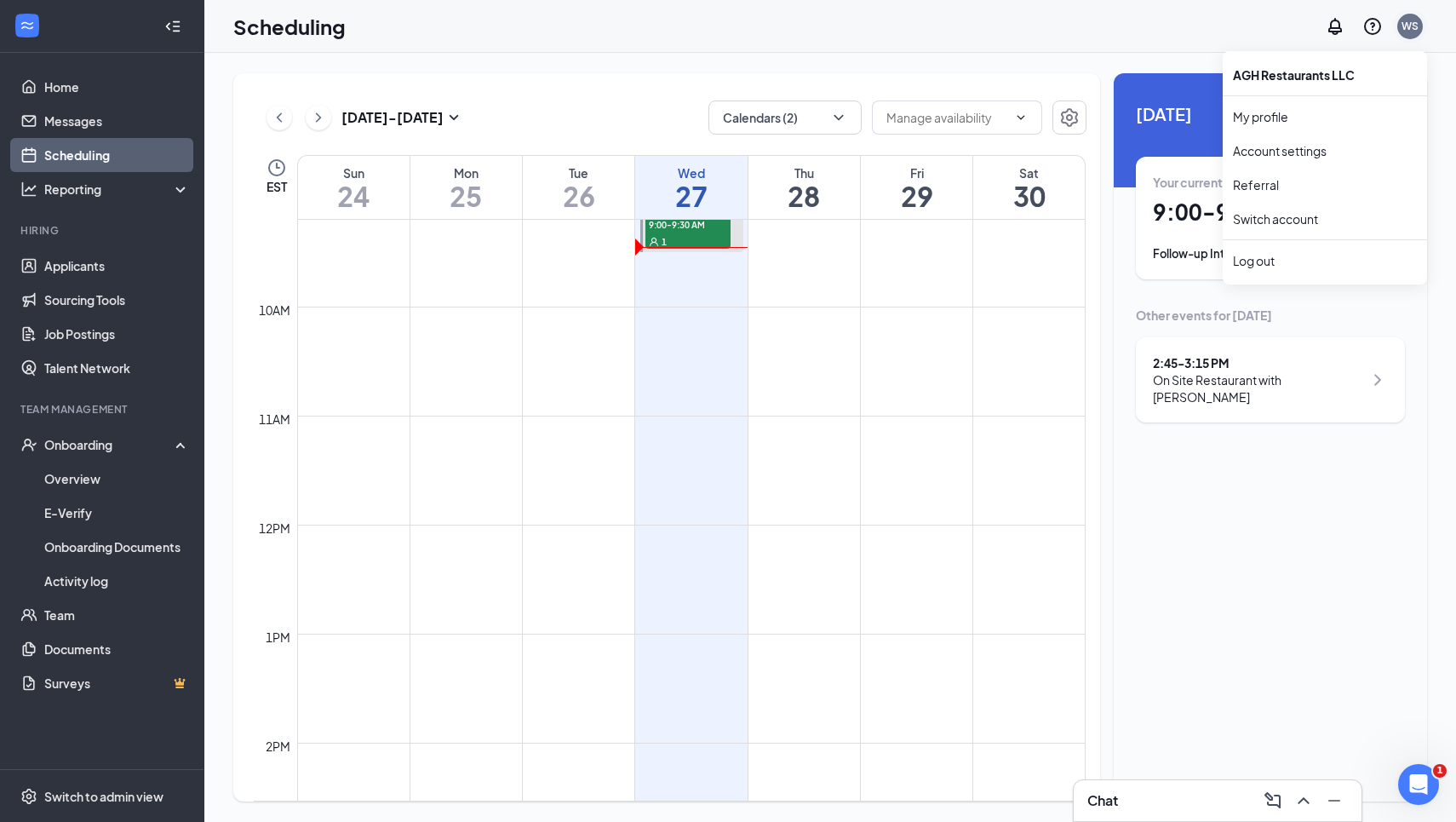
click at [1410, 28] on div "WS" at bounding box center [1409, 26] width 17 height 15
click at [1269, 125] on link "My profile" at bounding box center [1324, 116] width 184 height 17
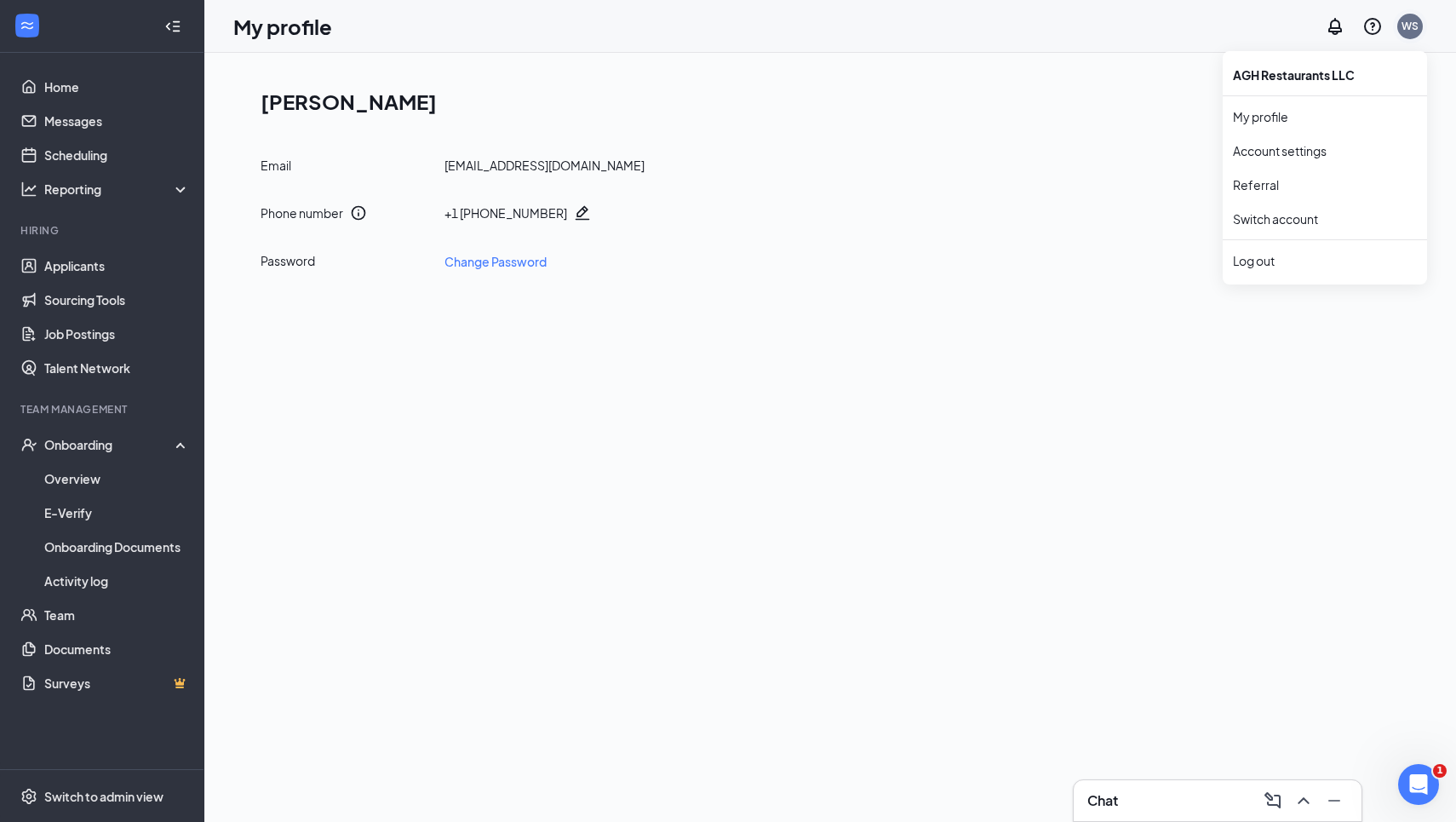
click at [1421, 22] on div "WS" at bounding box center [1410, 27] width 26 height 26
click at [1267, 148] on link "Account settings" at bounding box center [1324, 150] width 184 height 17
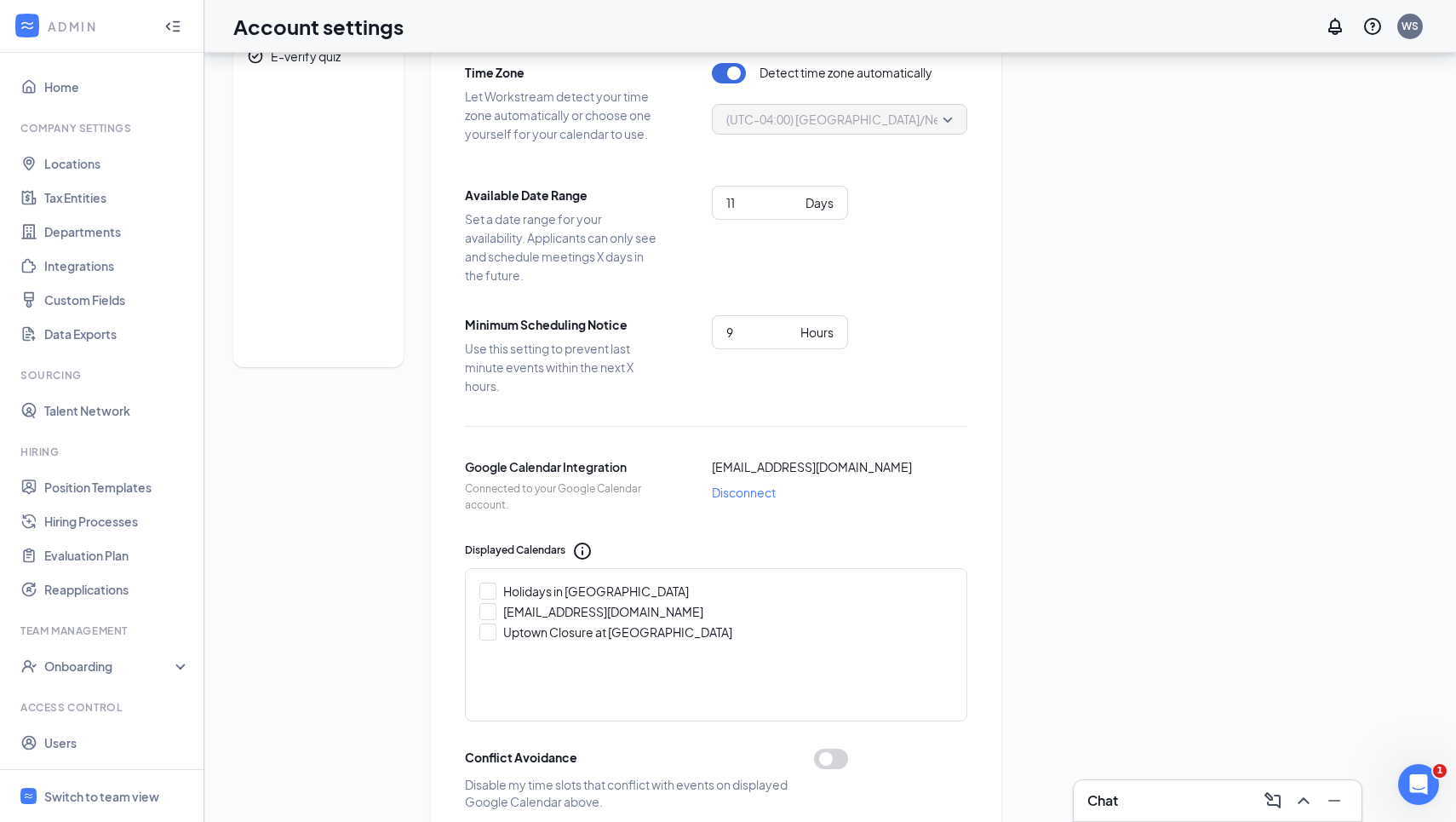
scroll to position [152, 0]
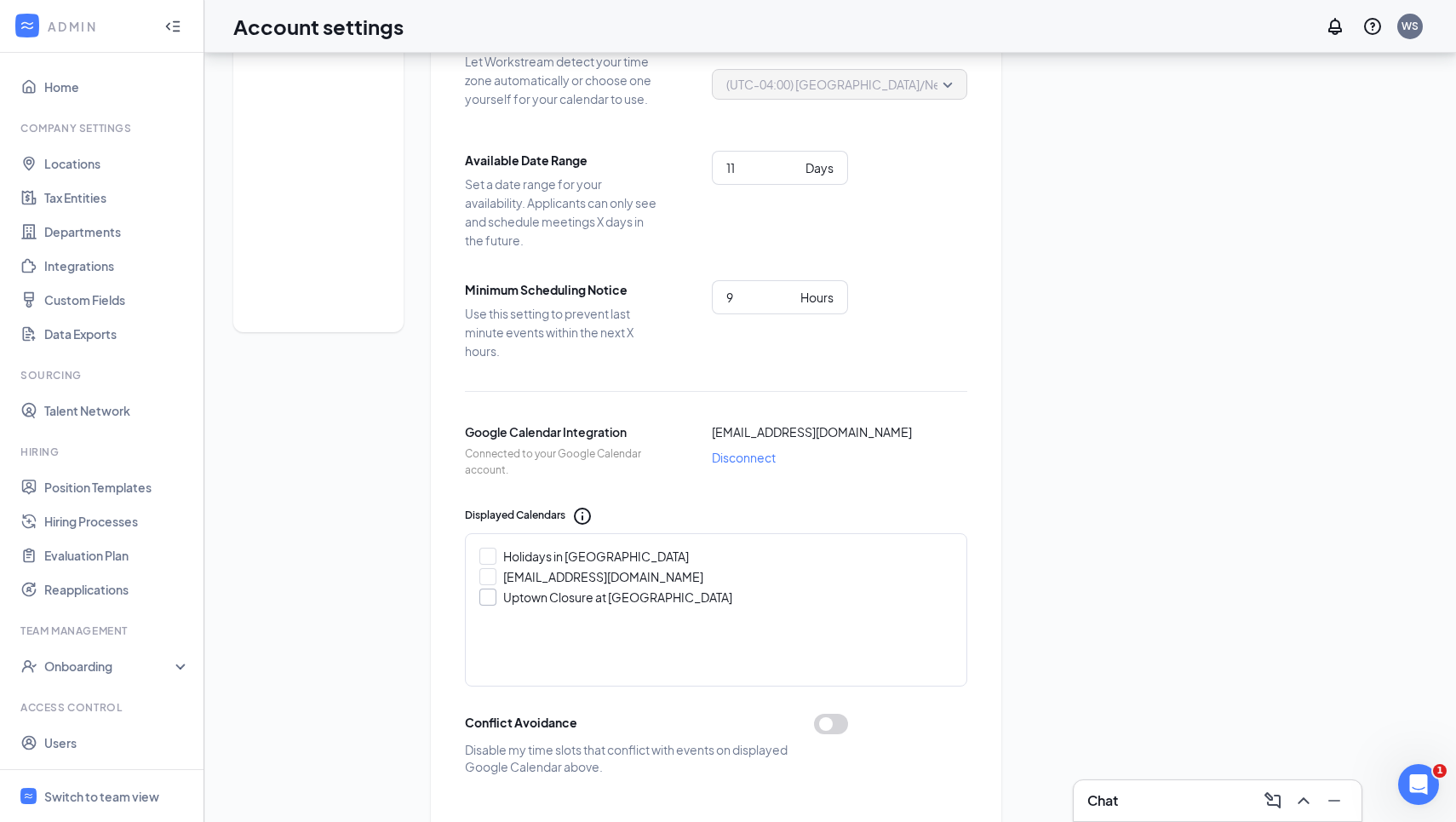
click at [490, 595] on input "Uptown Closure at [GEOGRAPHIC_DATA]" at bounding box center [485, 594] width 12 height 12
checkbox input "true"
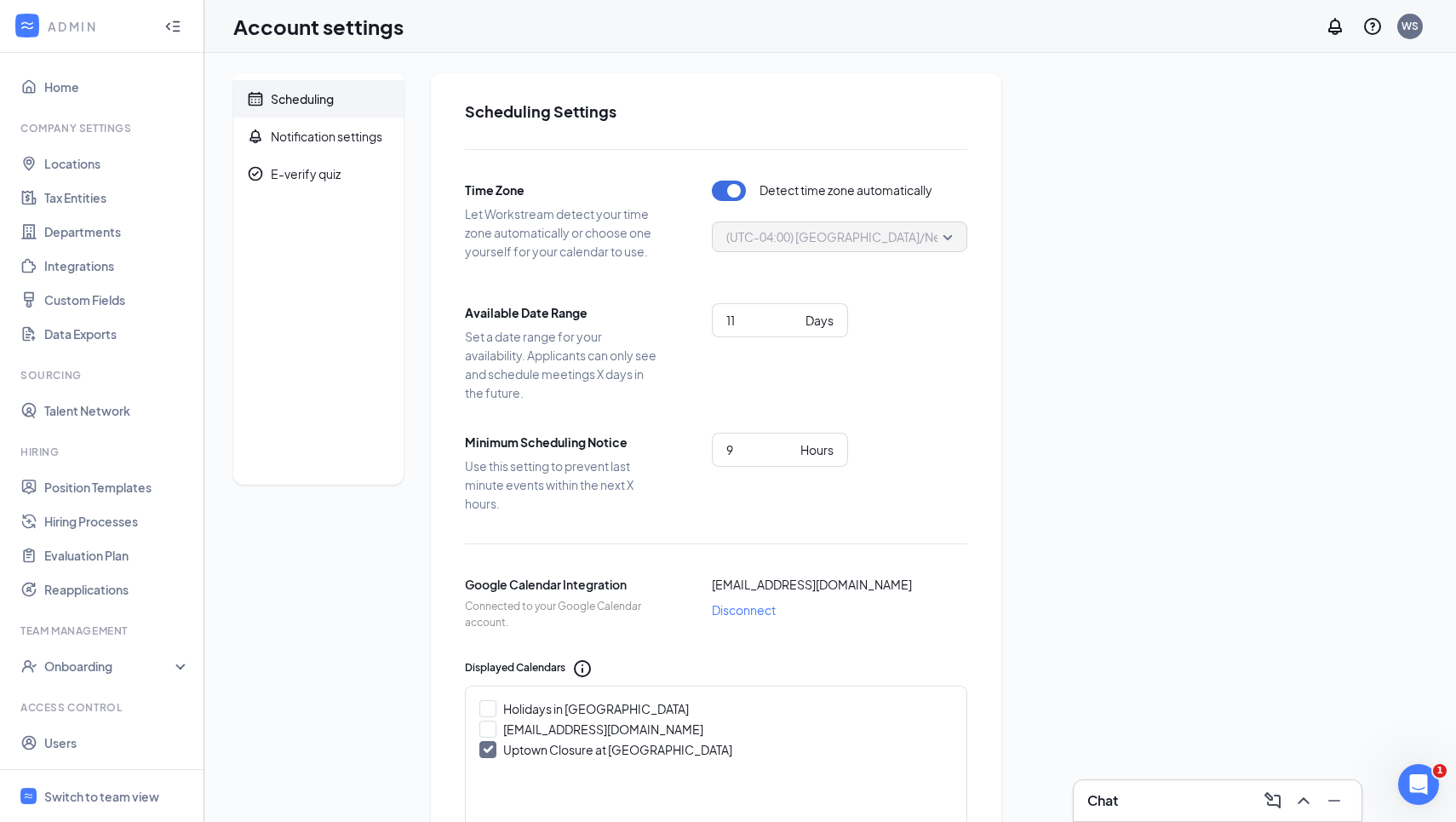
scroll to position [0, 0]
click at [66, 750] on link "Users" at bounding box center [117, 742] width 145 height 34
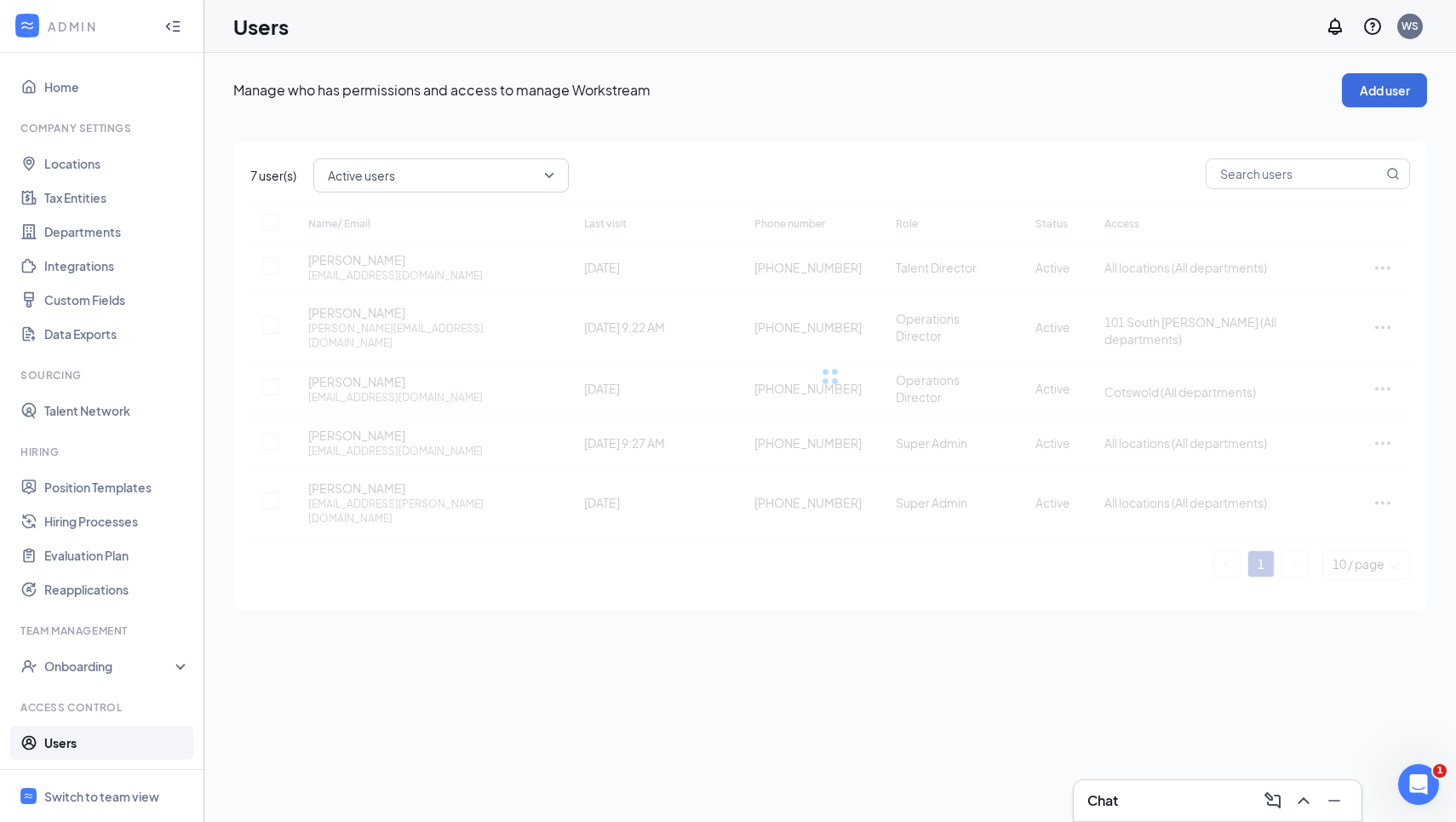
checkbox input "false"
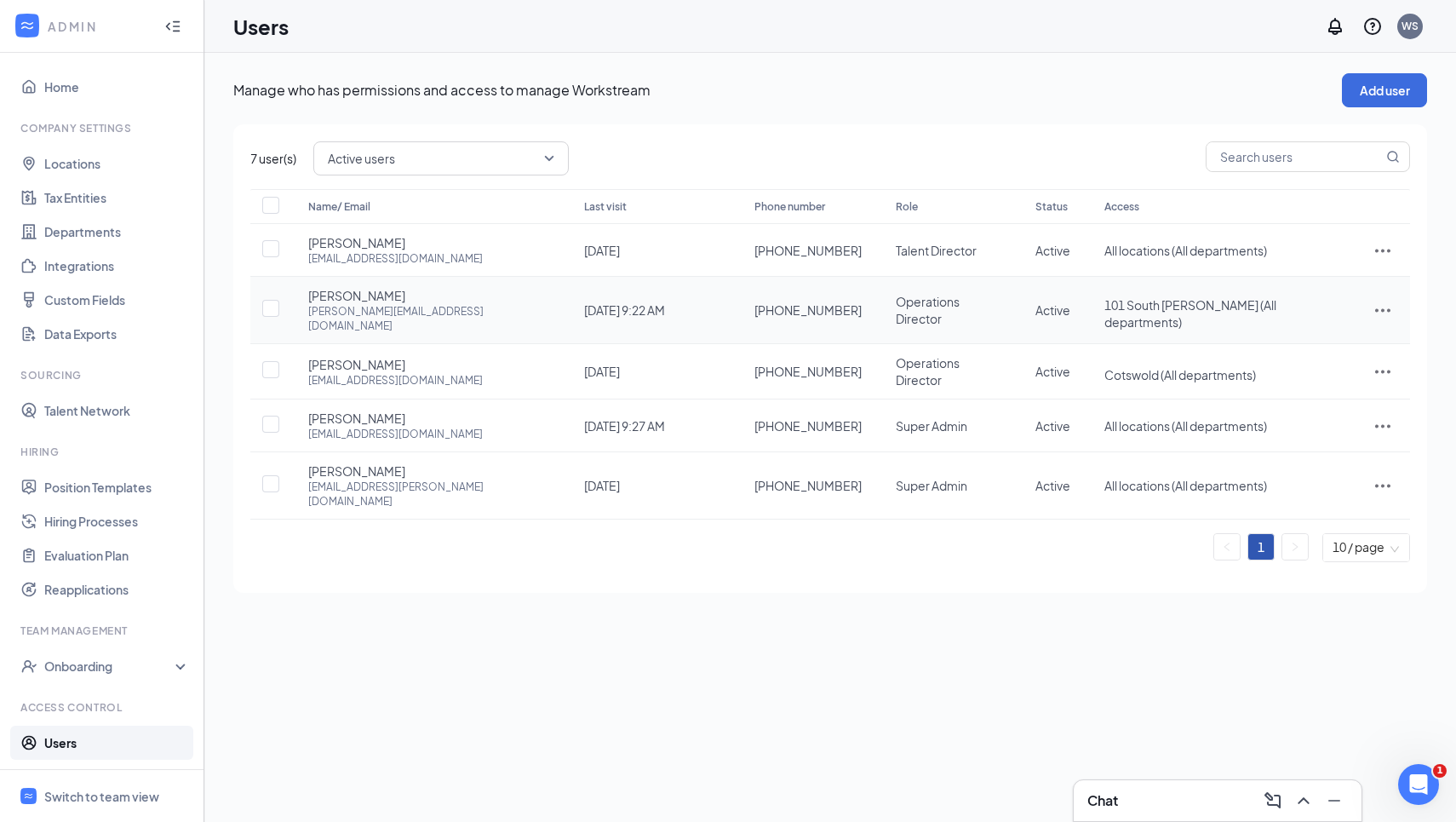
click at [1381, 300] on icon "ActionsIcon" at bounding box center [1382, 310] width 21 height 21
click at [1299, 345] on span "Edit user" at bounding box center [1297, 338] width 49 height 15
type input "[PHONE_NUMBER]"
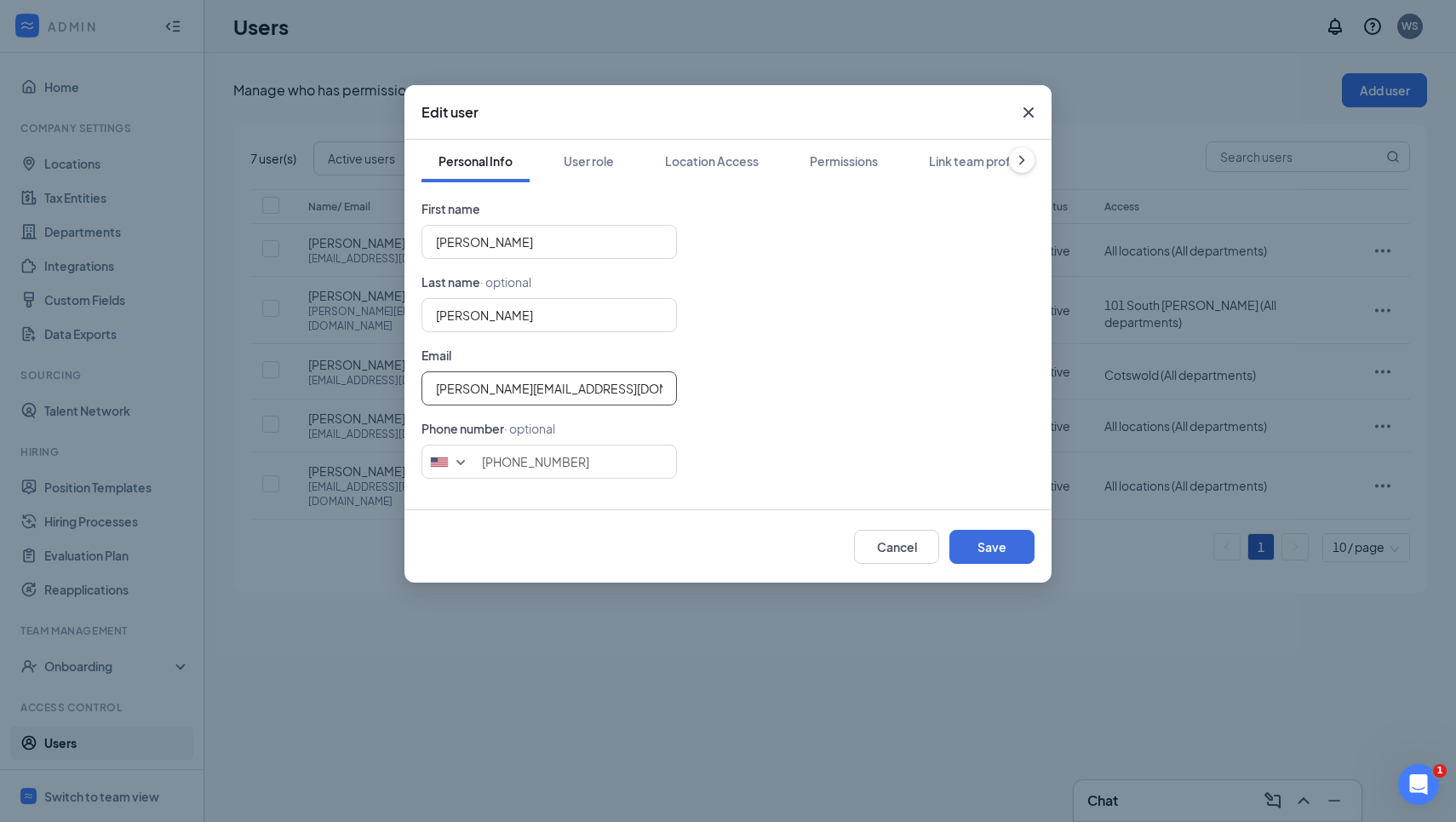
drag, startPoint x: 637, startPoint y: 386, endPoint x: 434, endPoint y: 382, distance: 203.0
type input "[PERSON_NAME][EMAIL_ADDRESS][DOMAIN_NAME]"
click at [986, 531] on button "Save" at bounding box center [992, 547] width 85 height 34
type input "7048065170"
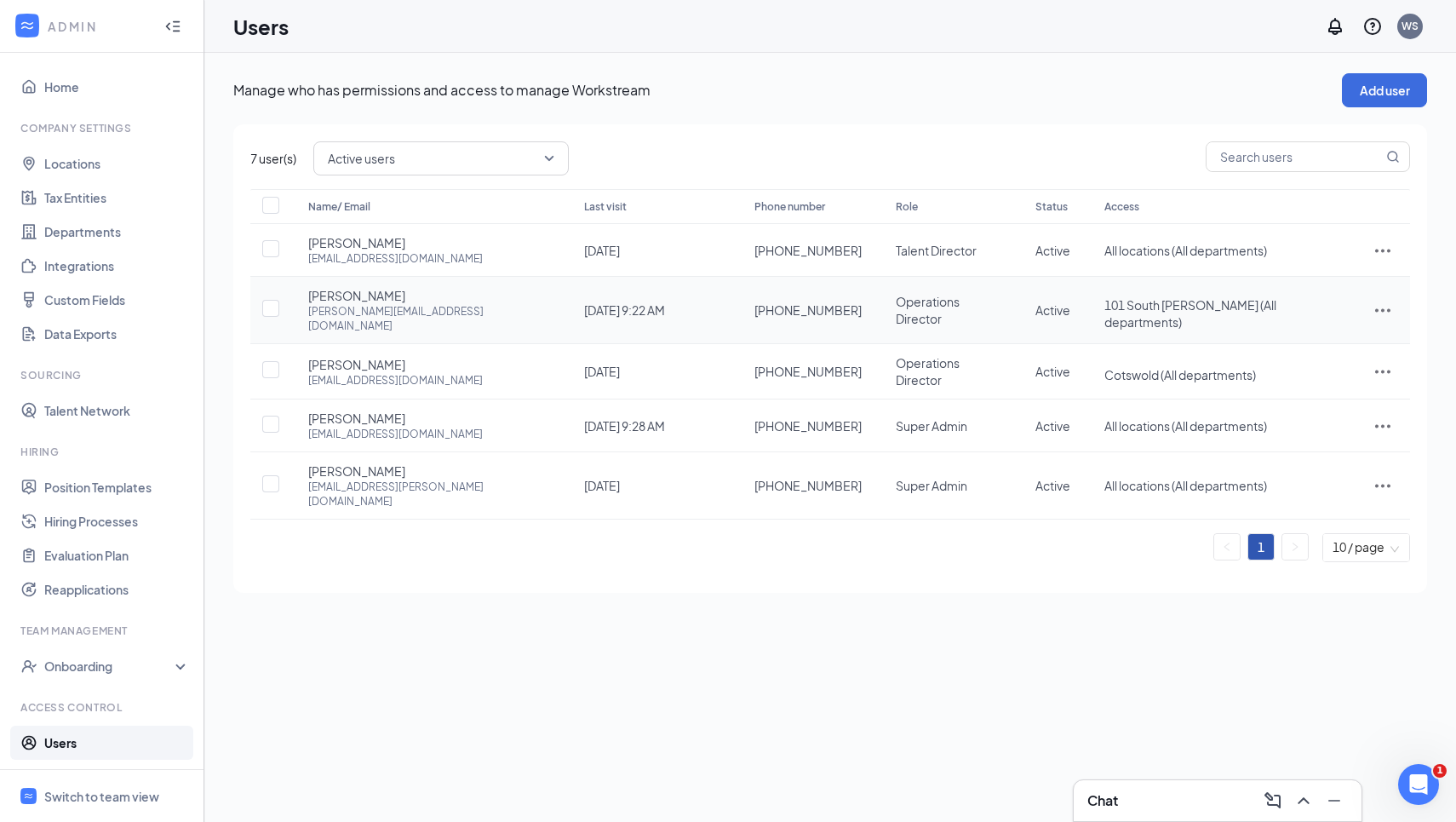
click at [1376, 312] on icon "ActionsIcon" at bounding box center [1382, 310] width 21 height 21
click at [1358, 337] on span "Edit user" at bounding box center [1326, 338] width 105 height 19
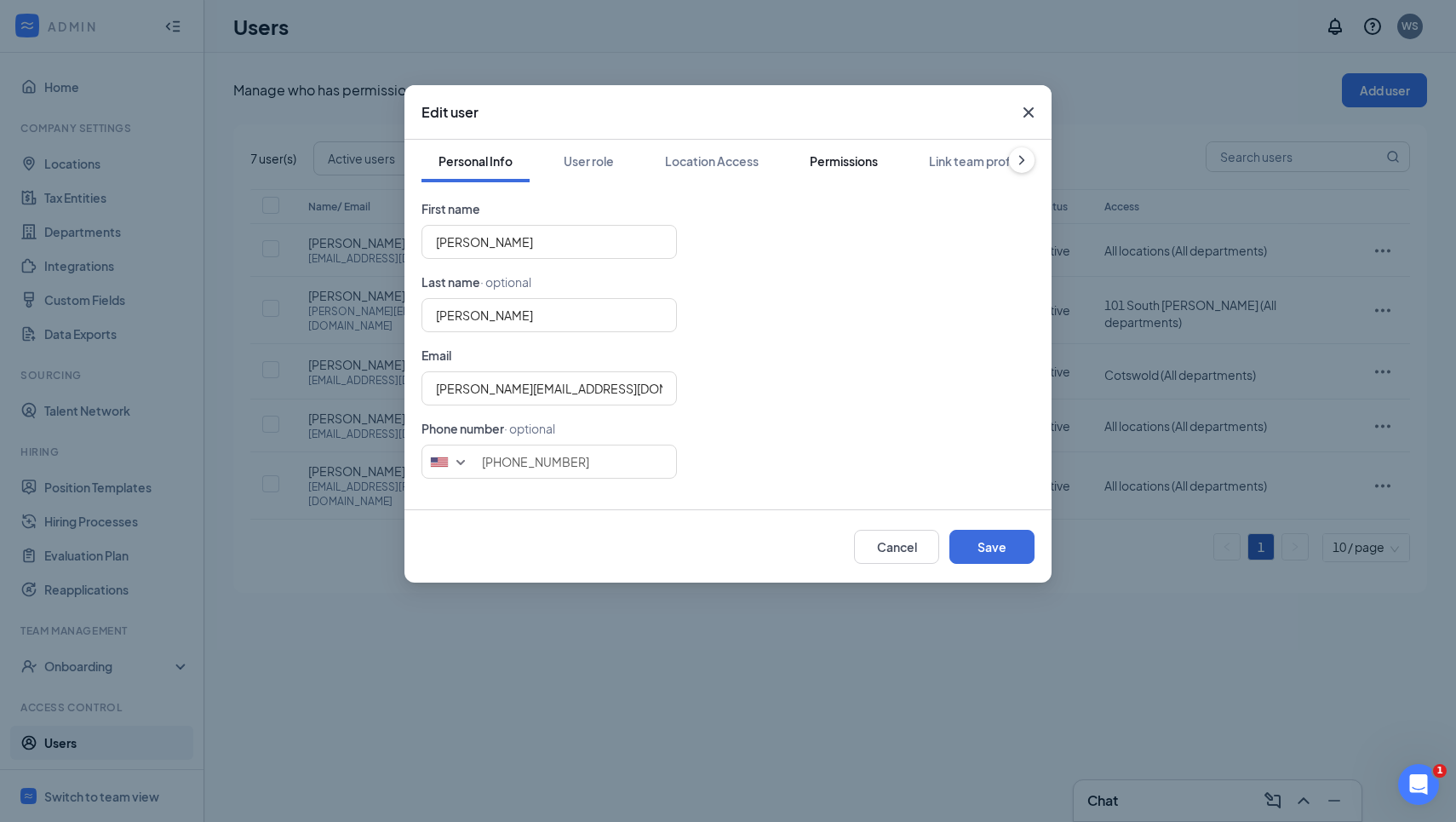
click at [859, 162] on div "Permissions" at bounding box center [844, 160] width 69 height 17
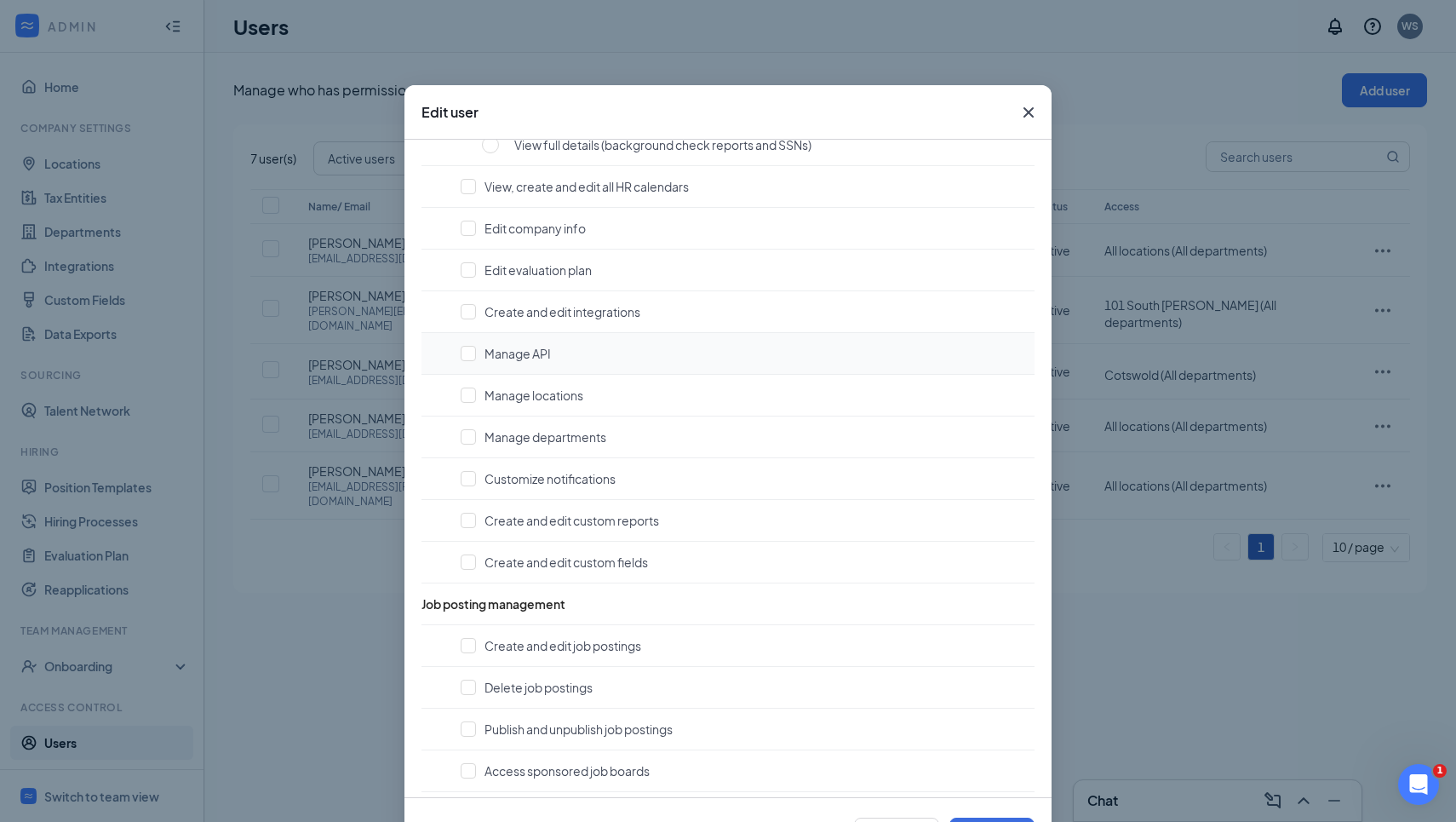
scroll to position [246, 0]
click at [466, 186] on input "checkbox" at bounding box center [467, 182] width 15 height 15
checkbox input "true"
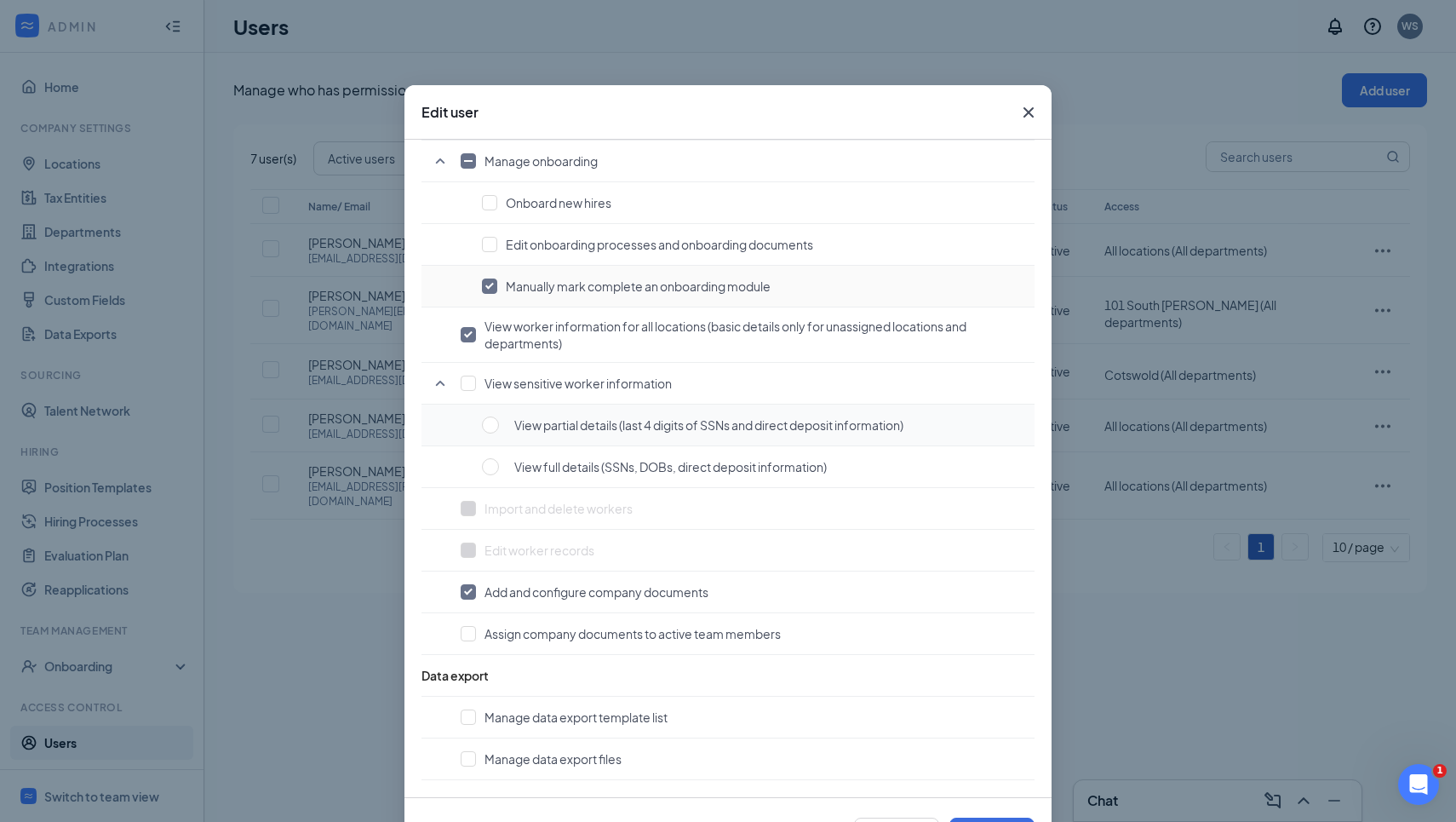
scroll to position [1227, 0]
click at [493, 422] on span at bounding box center [490, 424] width 17 height 17
click at [493, 422] on input "radio" at bounding box center [490, 424] width 17 height 17
checkbox input "false"
radio input "false"
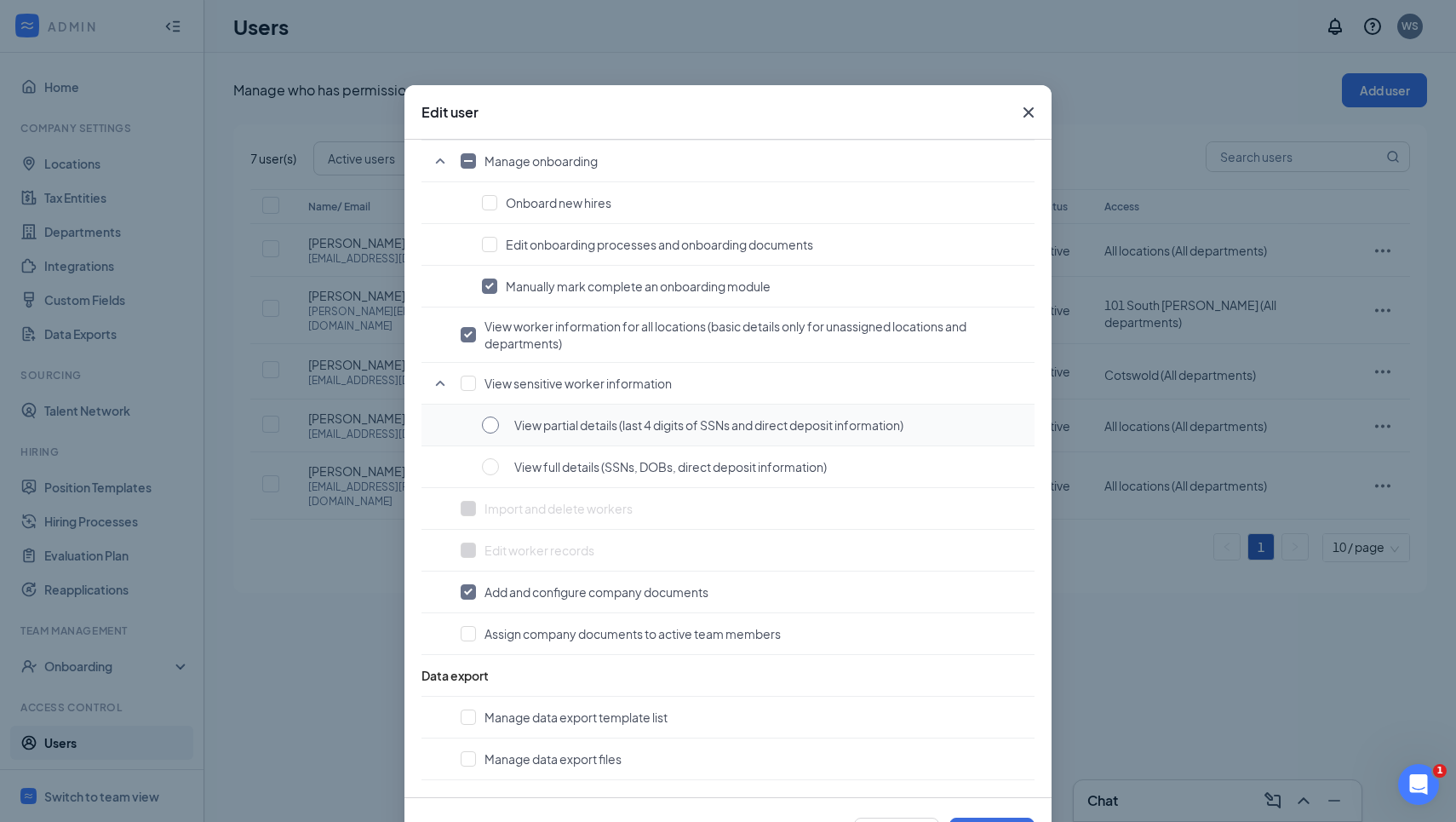
click at [488, 430] on span at bounding box center [490, 424] width 17 height 17
click at [488, 430] on input "radio" at bounding box center [490, 424] width 17 height 17
checkbox input "false"
radio input "false"
click at [488, 430] on span at bounding box center [490, 424] width 17 height 17
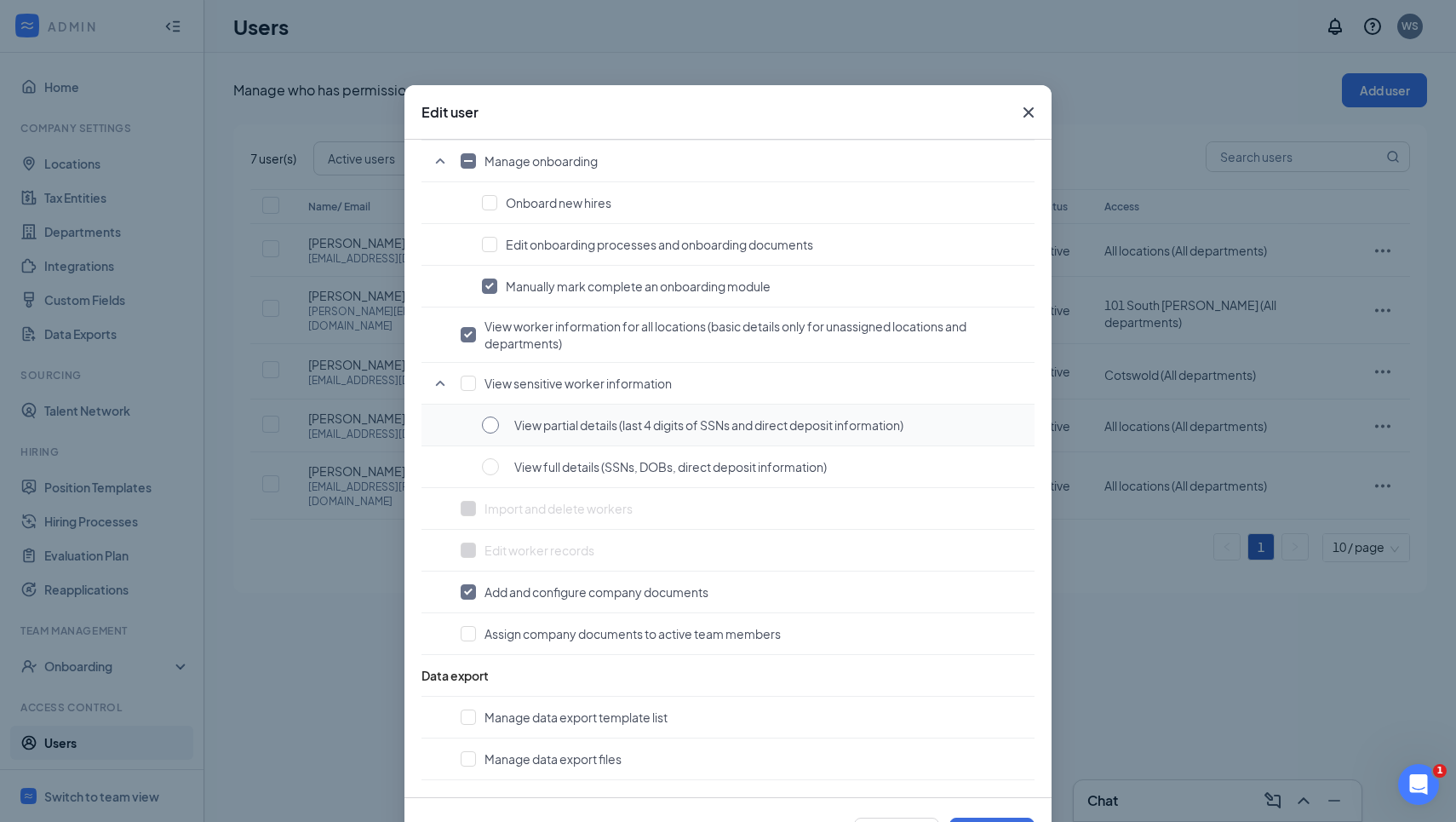
click at [488, 430] on input "radio" at bounding box center [490, 424] width 17 height 17
checkbox input "false"
radio input "false"
click at [488, 430] on span at bounding box center [490, 424] width 17 height 17
click at [488, 430] on input "radio" at bounding box center [490, 424] width 17 height 17
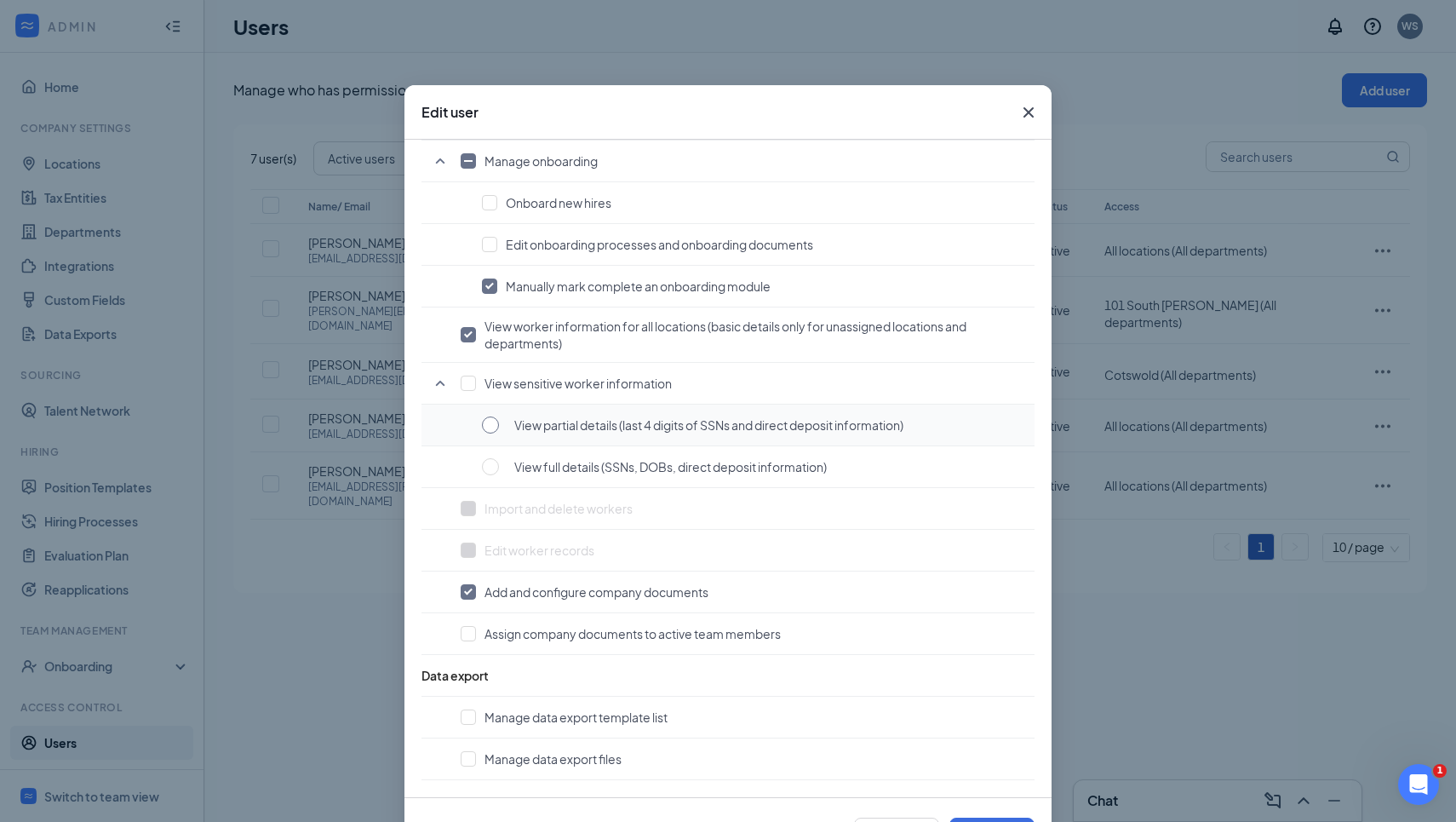
checkbox input "false"
radio input "false"
click at [464, 389] on input "checkbox" at bounding box center [467, 383] width 15 height 15
checkbox input "true"
radio input "true"
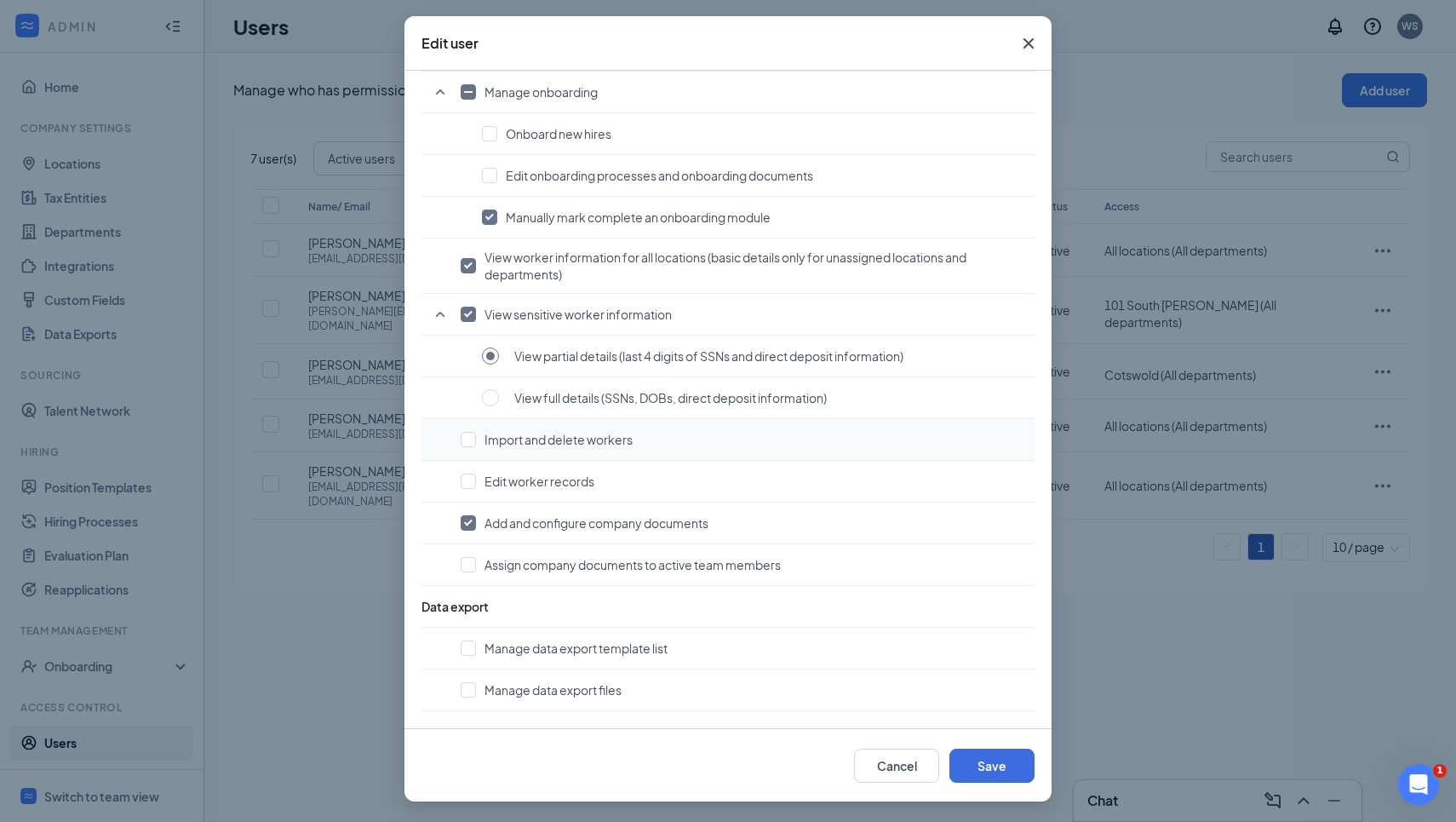
scroll to position [0, 0]
click at [472, 567] on input "checkbox" at bounding box center [467, 564] width 15 height 15
checkbox input "true"
click at [471, 687] on input "checkbox" at bounding box center [467, 689] width 15 height 15
checkbox input "true"
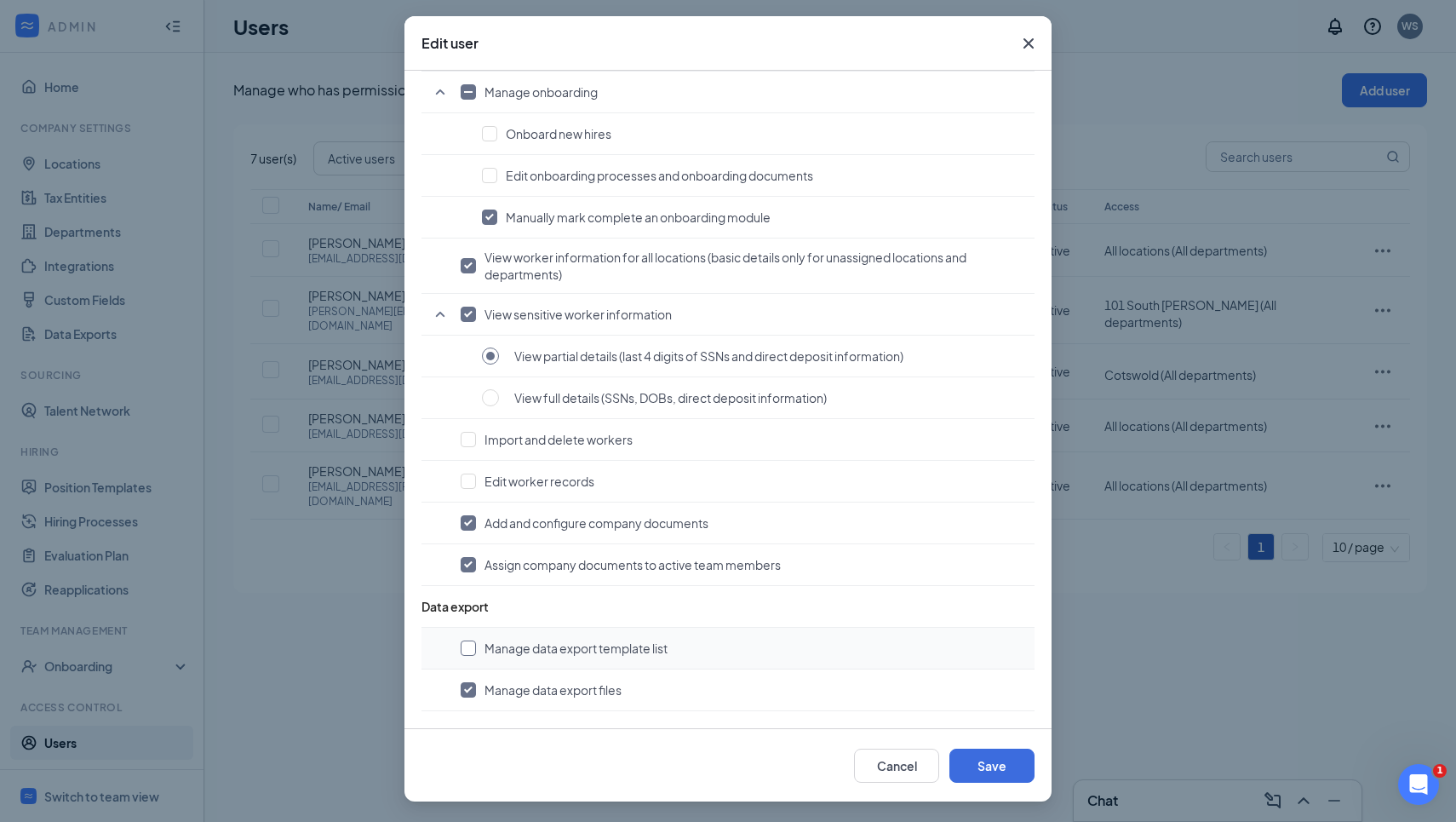
click at [471, 652] on input "checkbox" at bounding box center [467, 647] width 15 height 15
checkbox input "true"
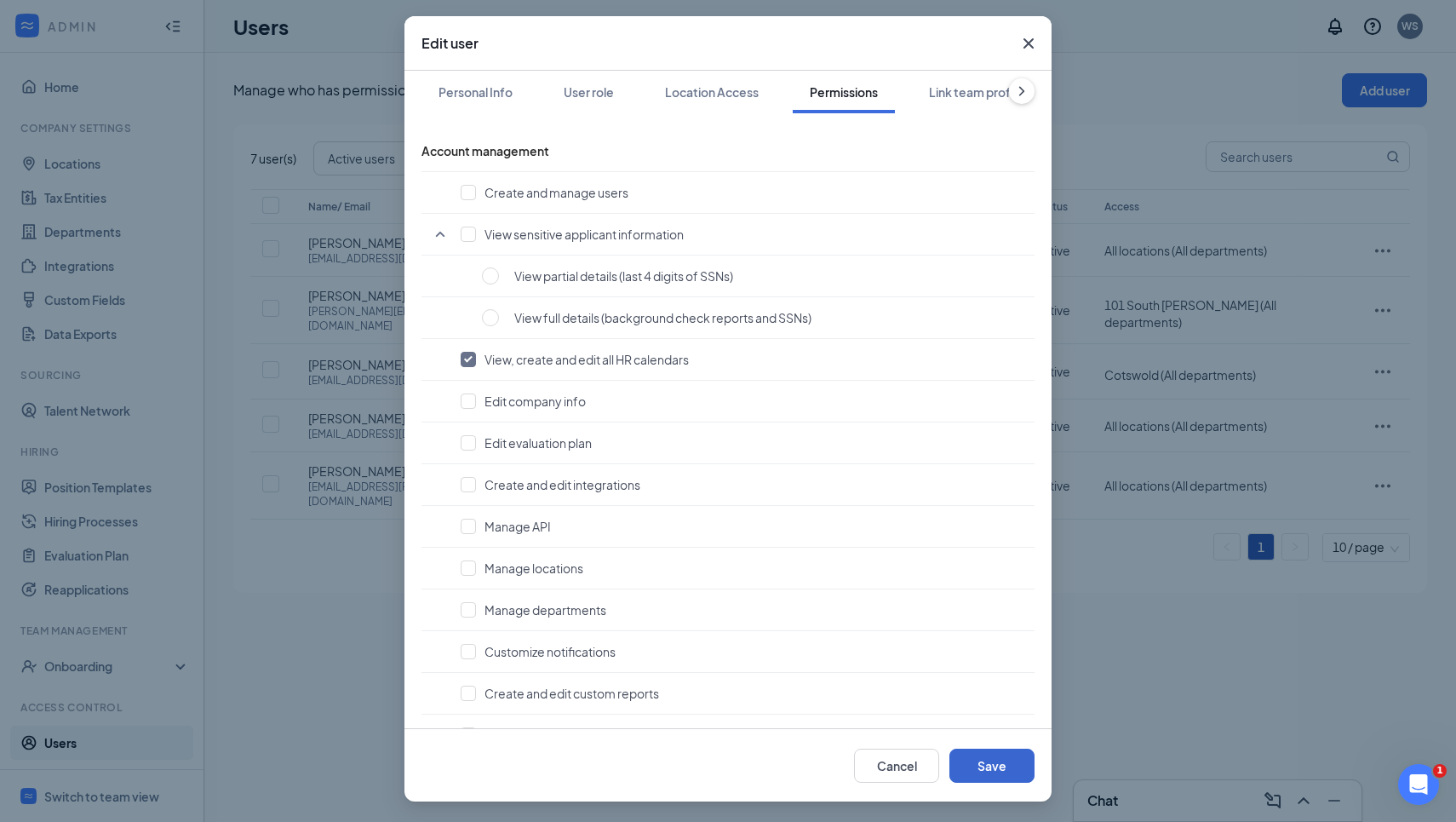
click at [1000, 769] on button "Save" at bounding box center [992, 765] width 85 height 34
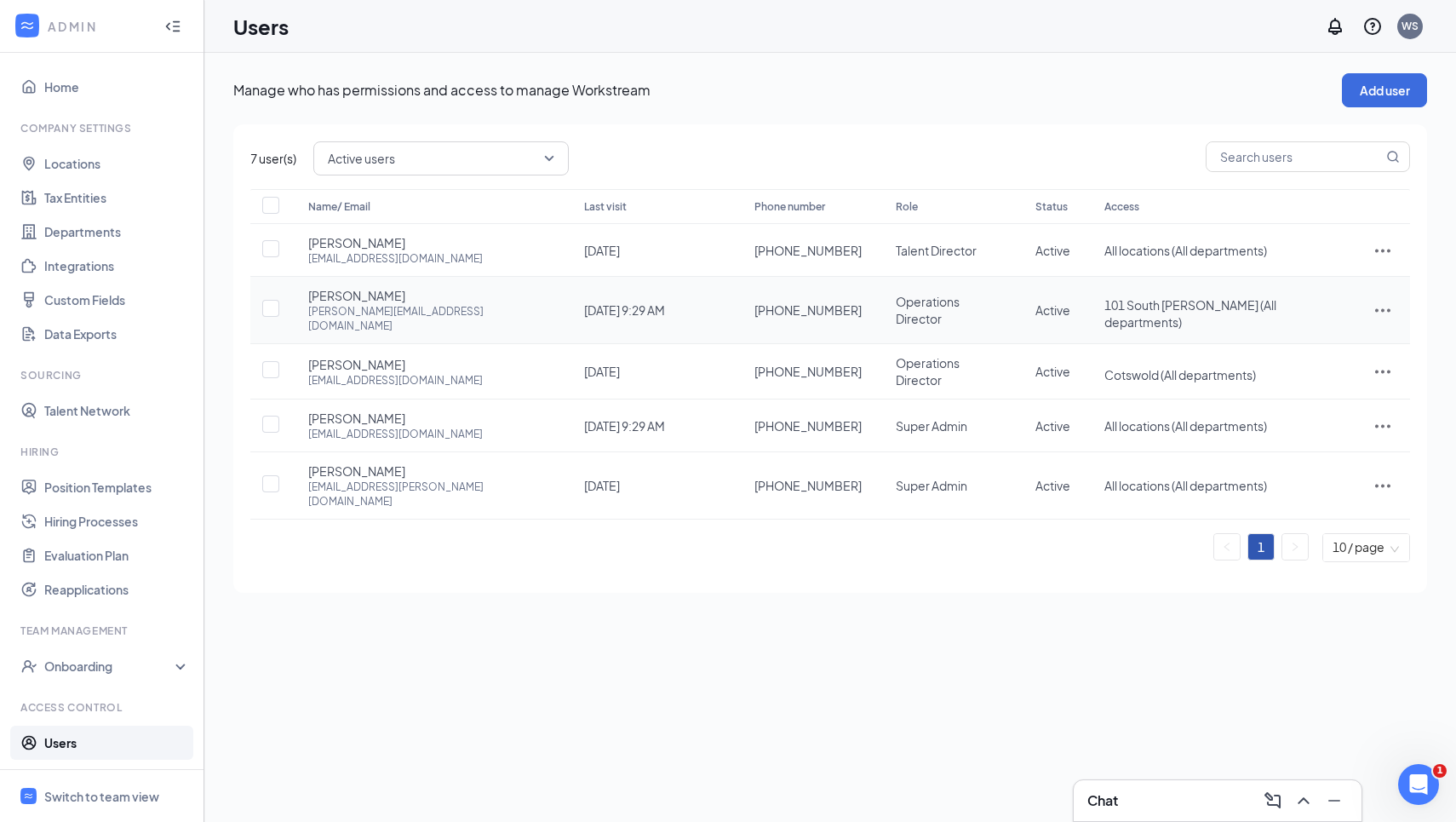
click at [1375, 308] on icon "ActionsIcon" at bounding box center [1382, 310] width 21 height 21
click at [1310, 336] on span "Edit user" at bounding box center [1297, 338] width 49 height 15
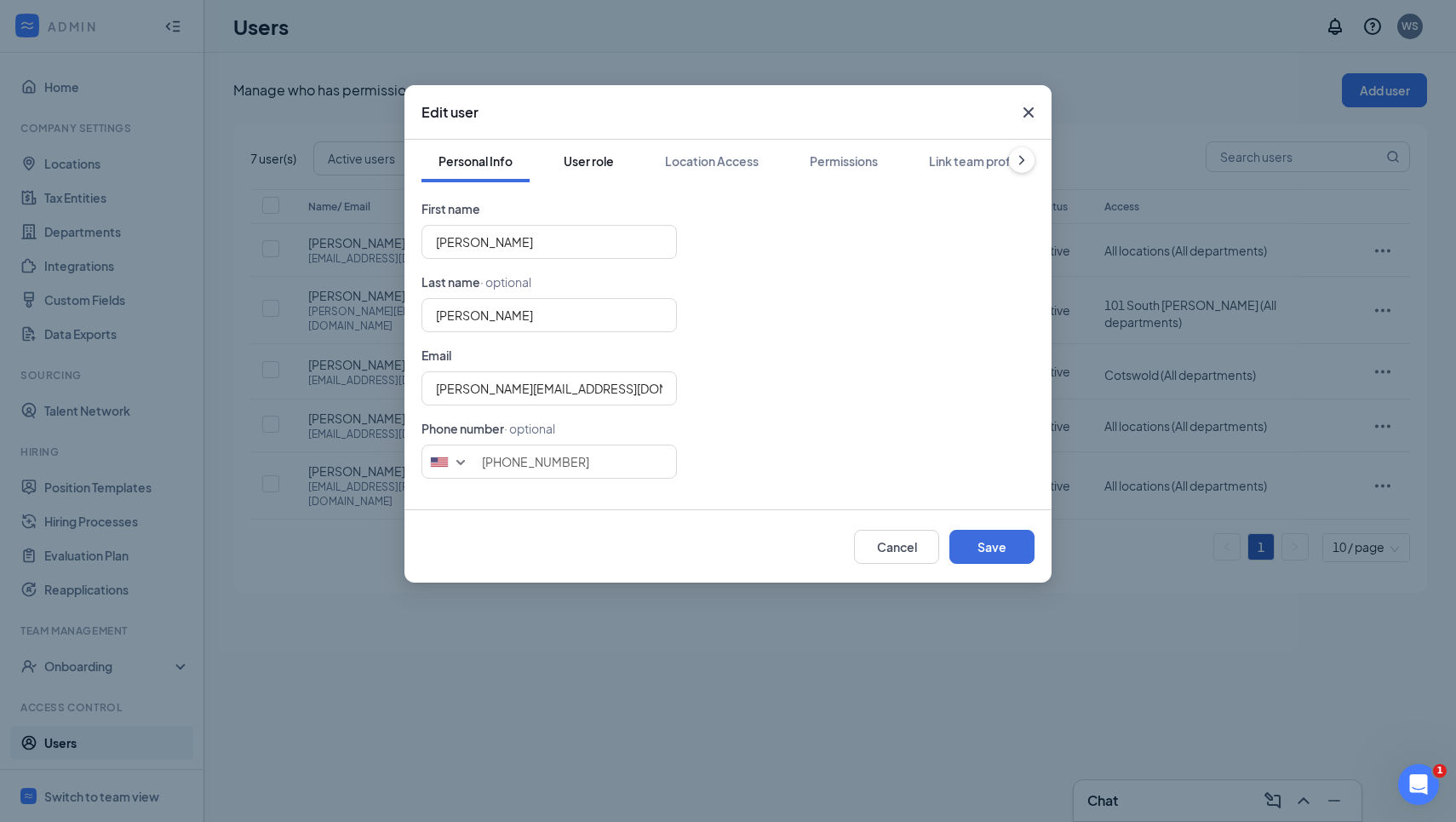
click at [583, 170] on button "User role" at bounding box center [588, 160] width 84 height 43
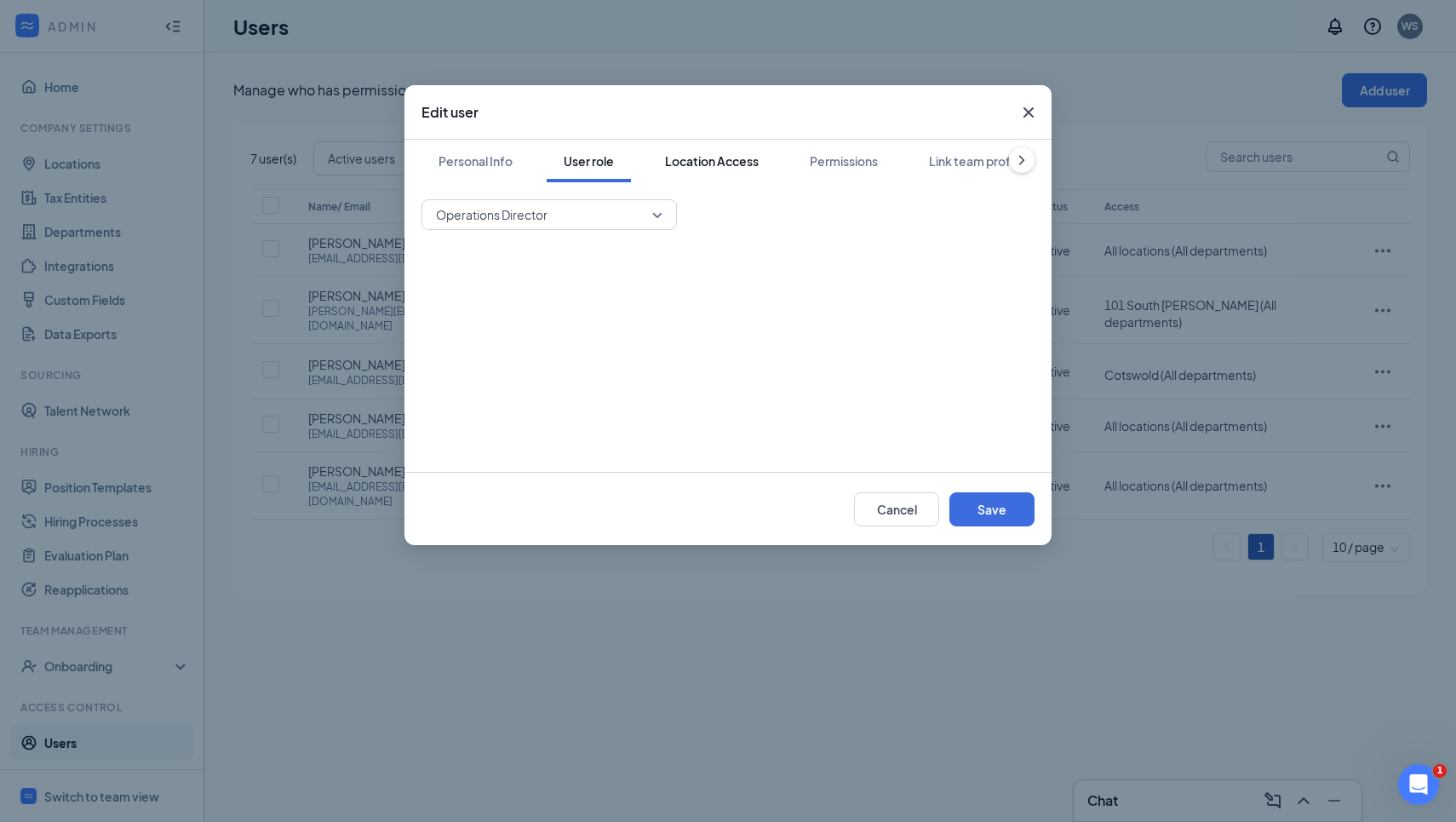
click at [710, 165] on div "Location Access" at bounding box center [712, 160] width 93 height 17
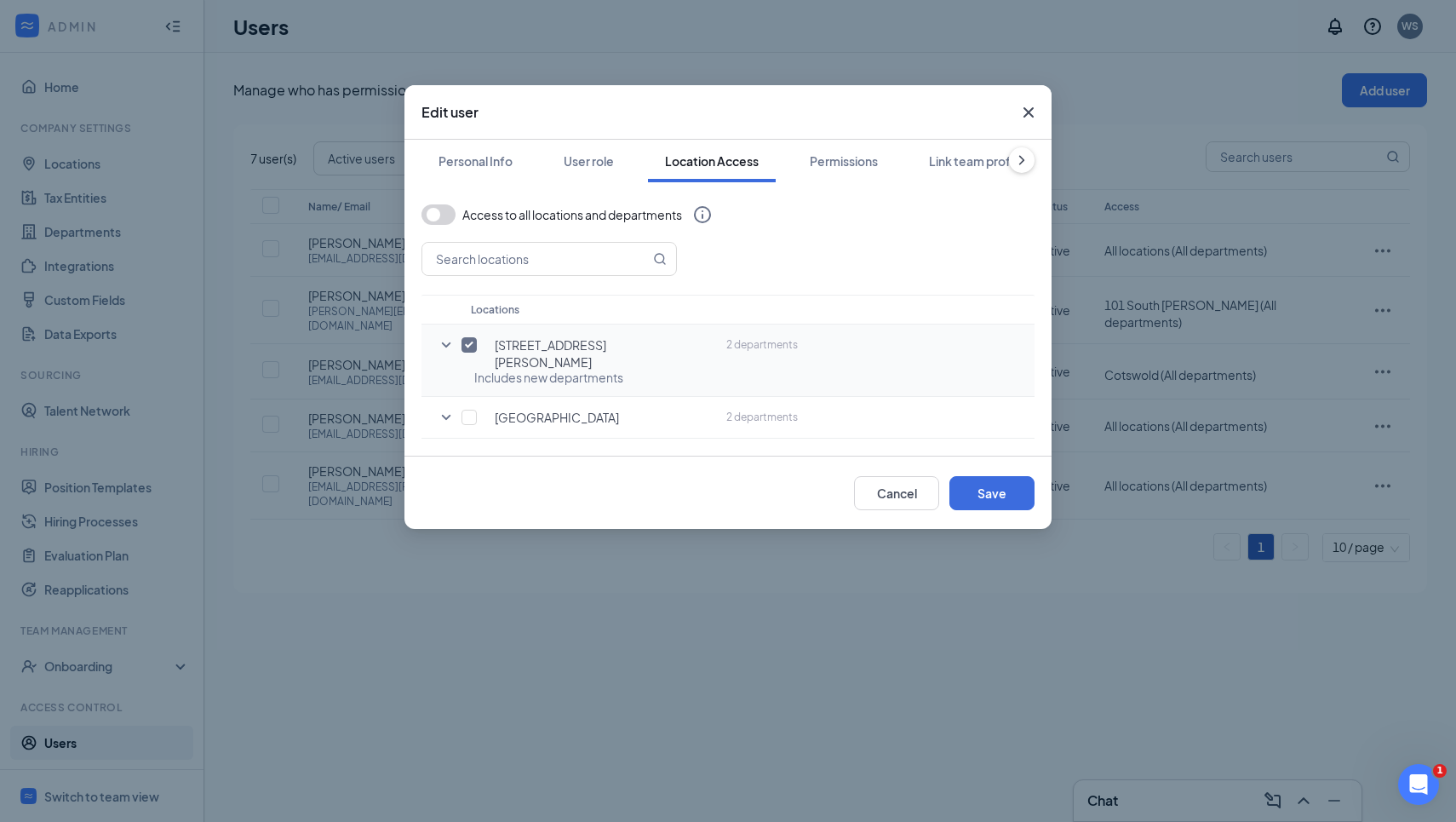
click at [445, 339] on icon "SmallChevronDown" at bounding box center [446, 345] width 21 height 21
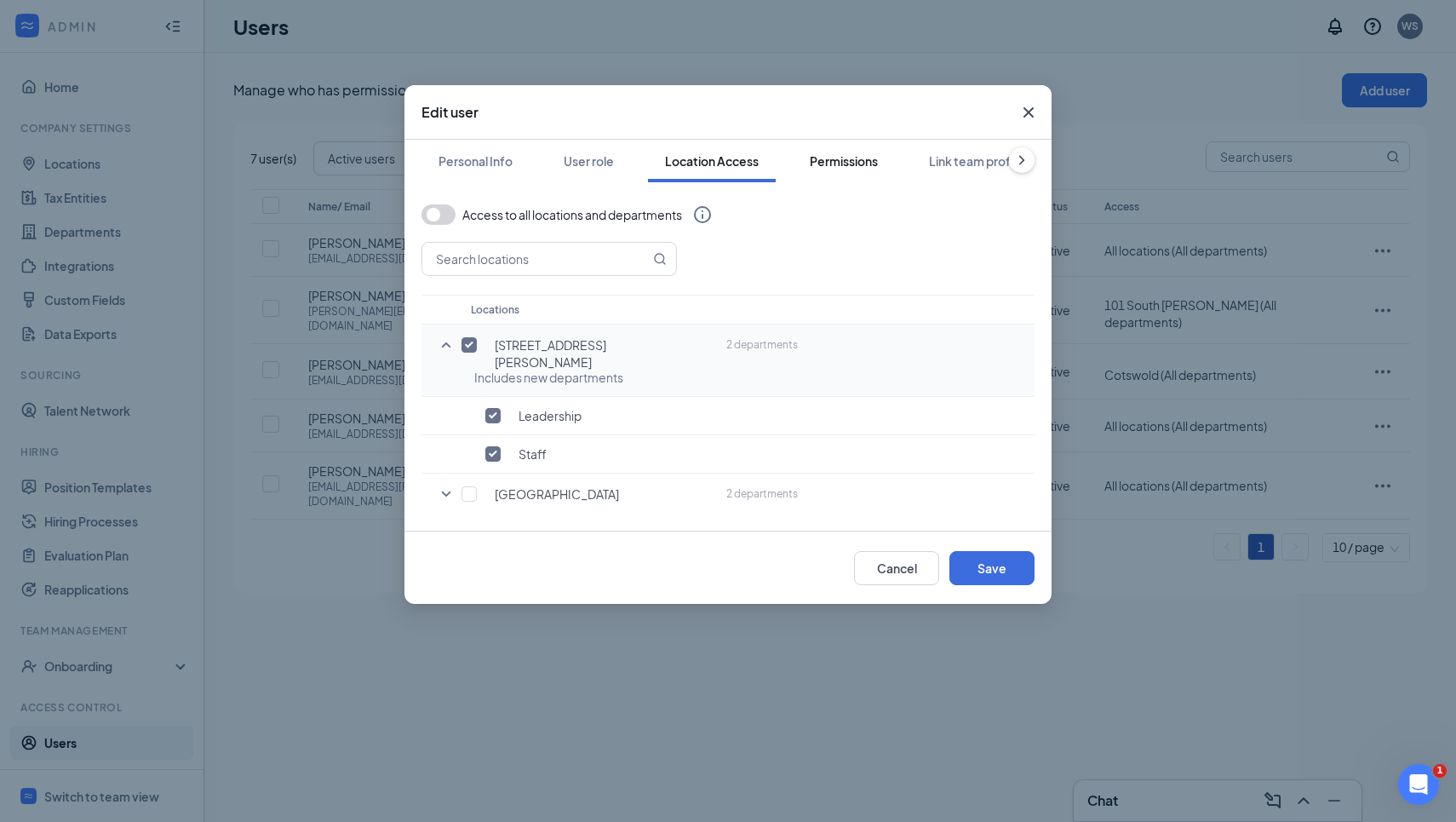
click at [836, 162] on div "Permissions" at bounding box center [844, 160] width 69 height 17
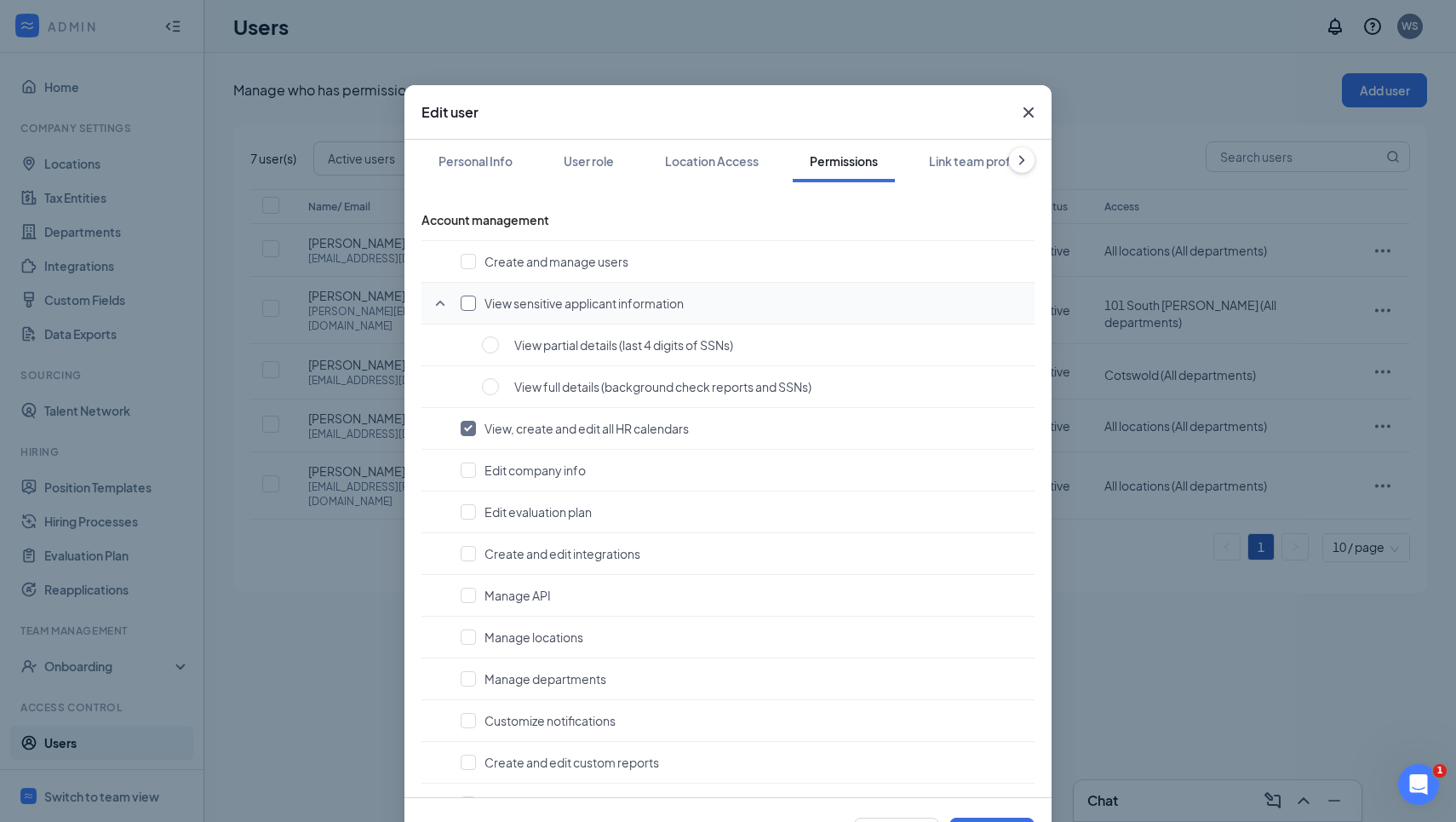
click at [468, 304] on input "checkbox" at bounding box center [467, 302] width 15 height 15
checkbox input "true"
radio input "true"
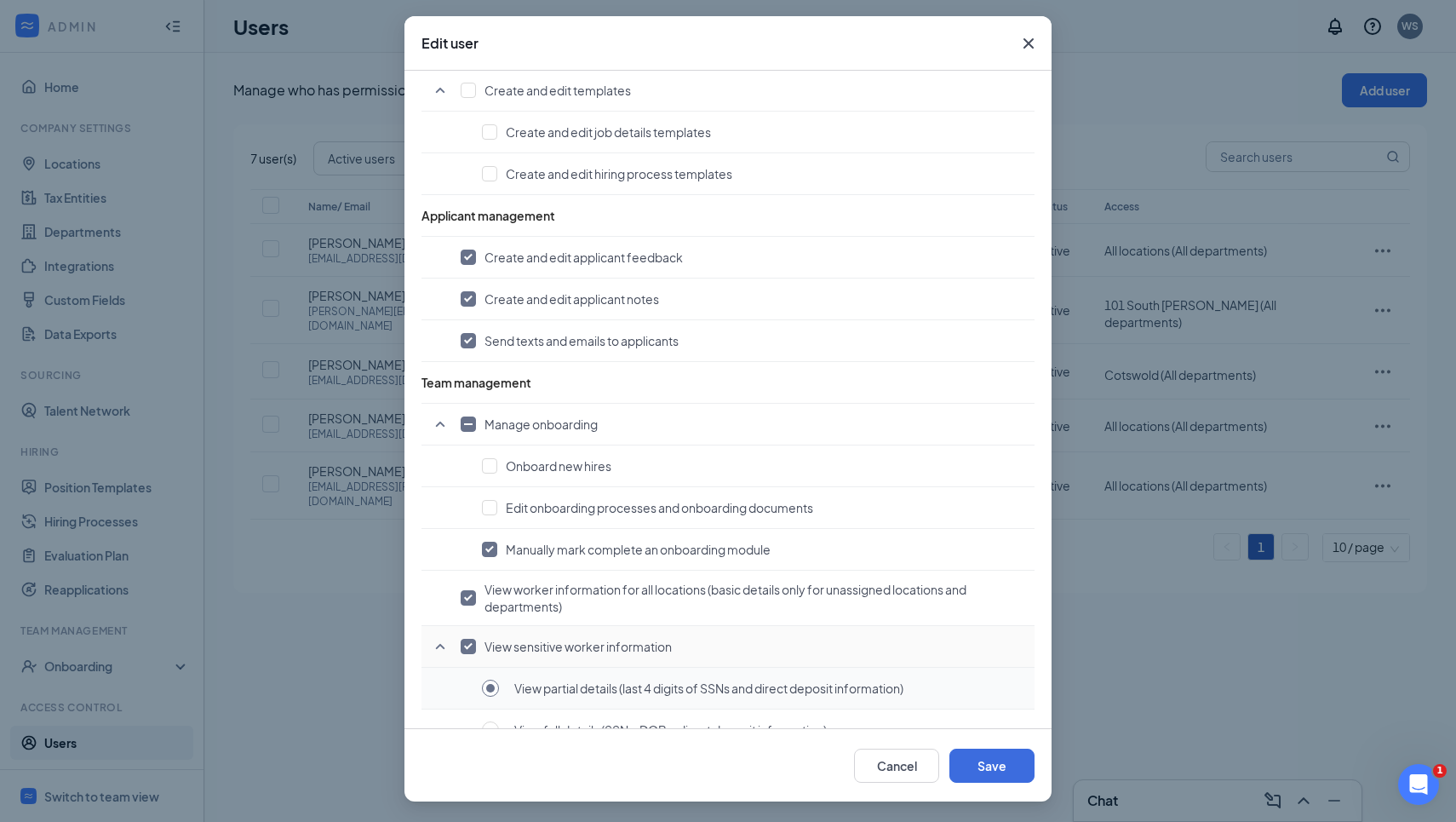
scroll to position [69, 0]
click at [970, 750] on button "Save" at bounding box center [992, 765] width 85 height 34
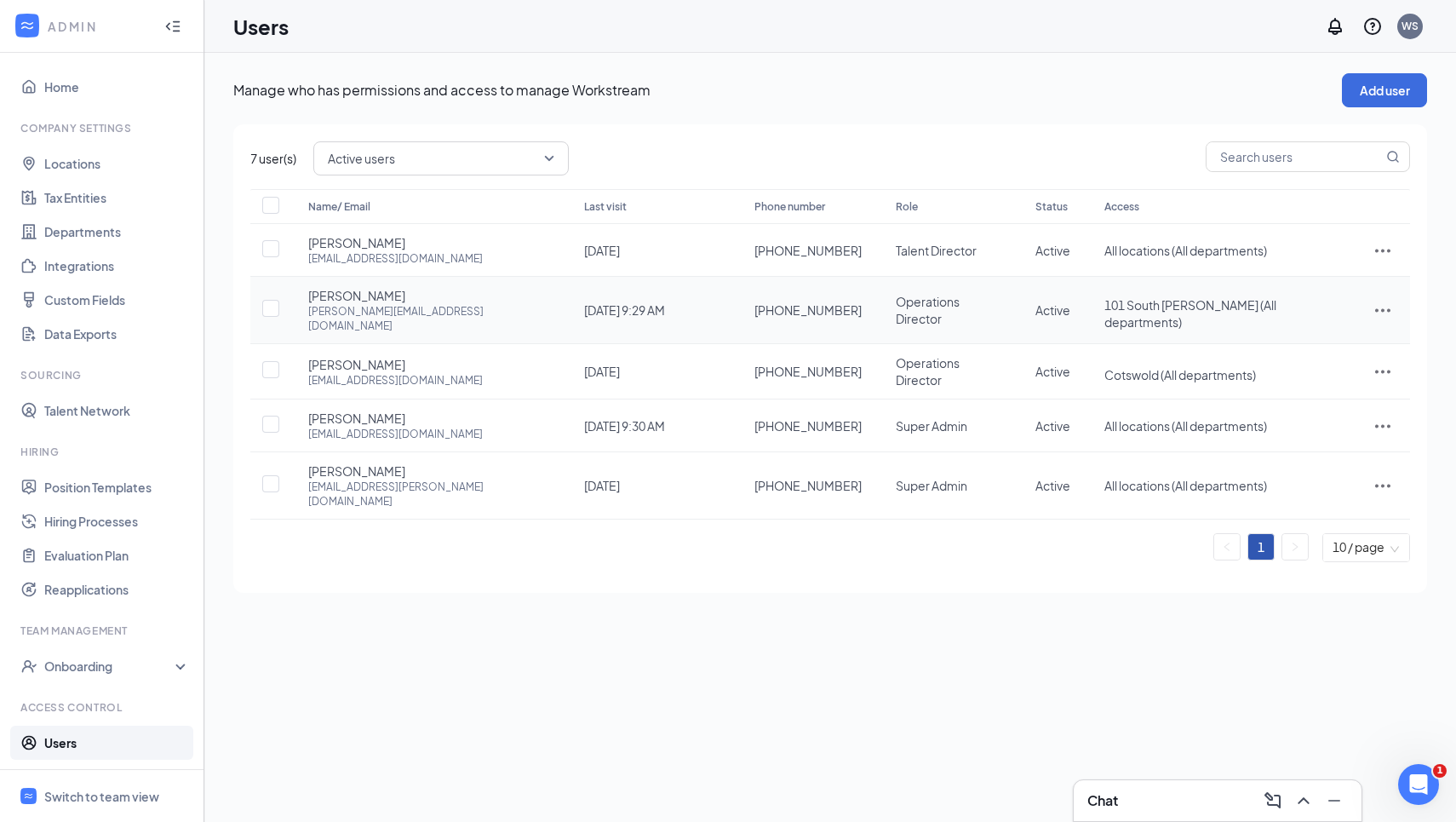
click at [1385, 300] on icon "ActionsIcon" at bounding box center [1382, 310] width 21 height 21
click at [1316, 336] on span "Edit user" at bounding box center [1297, 338] width 49 height 15
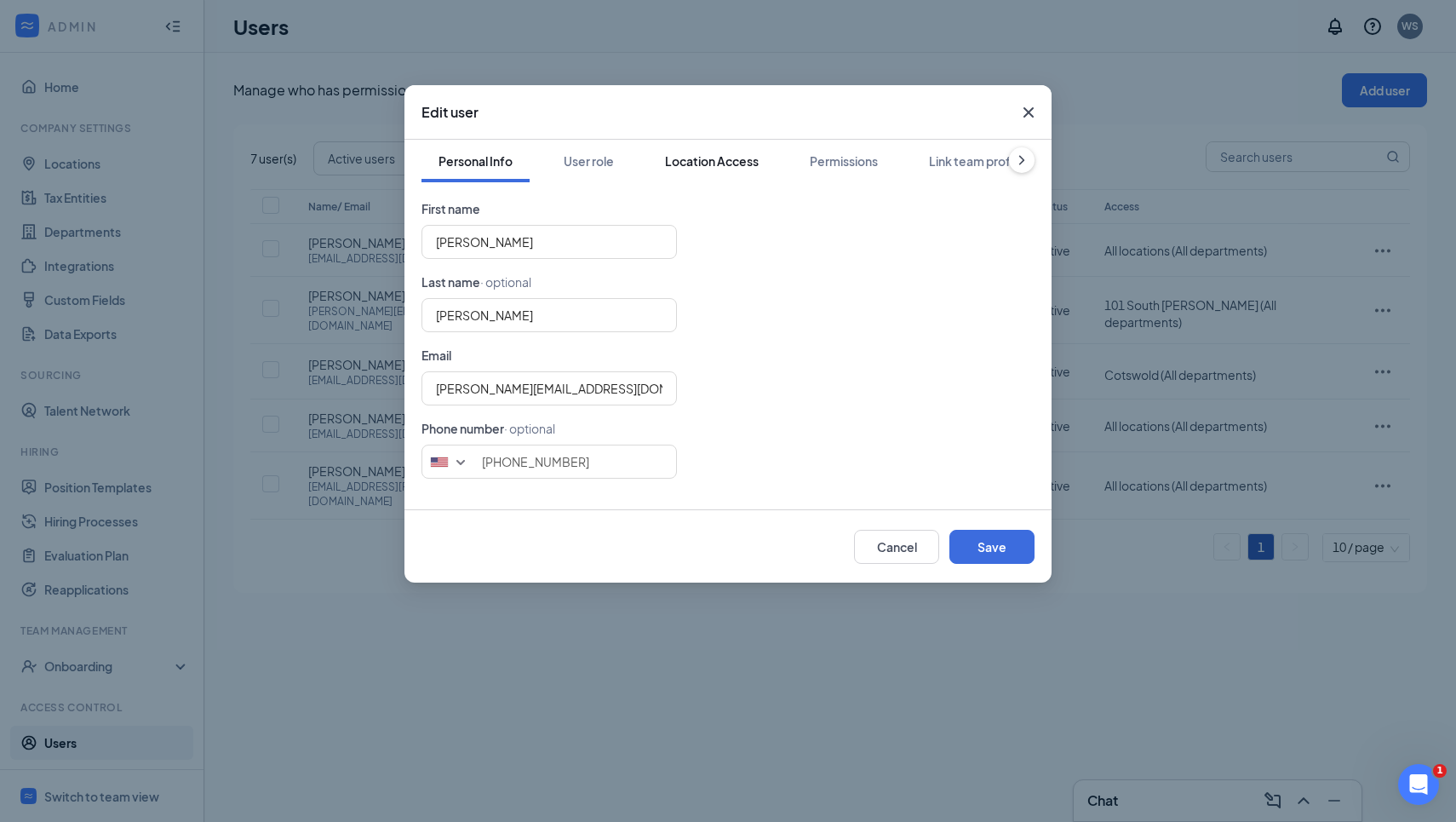
click at [732, 166] on div "Location Access" at bounding box center [712, 160] width 93 height 17
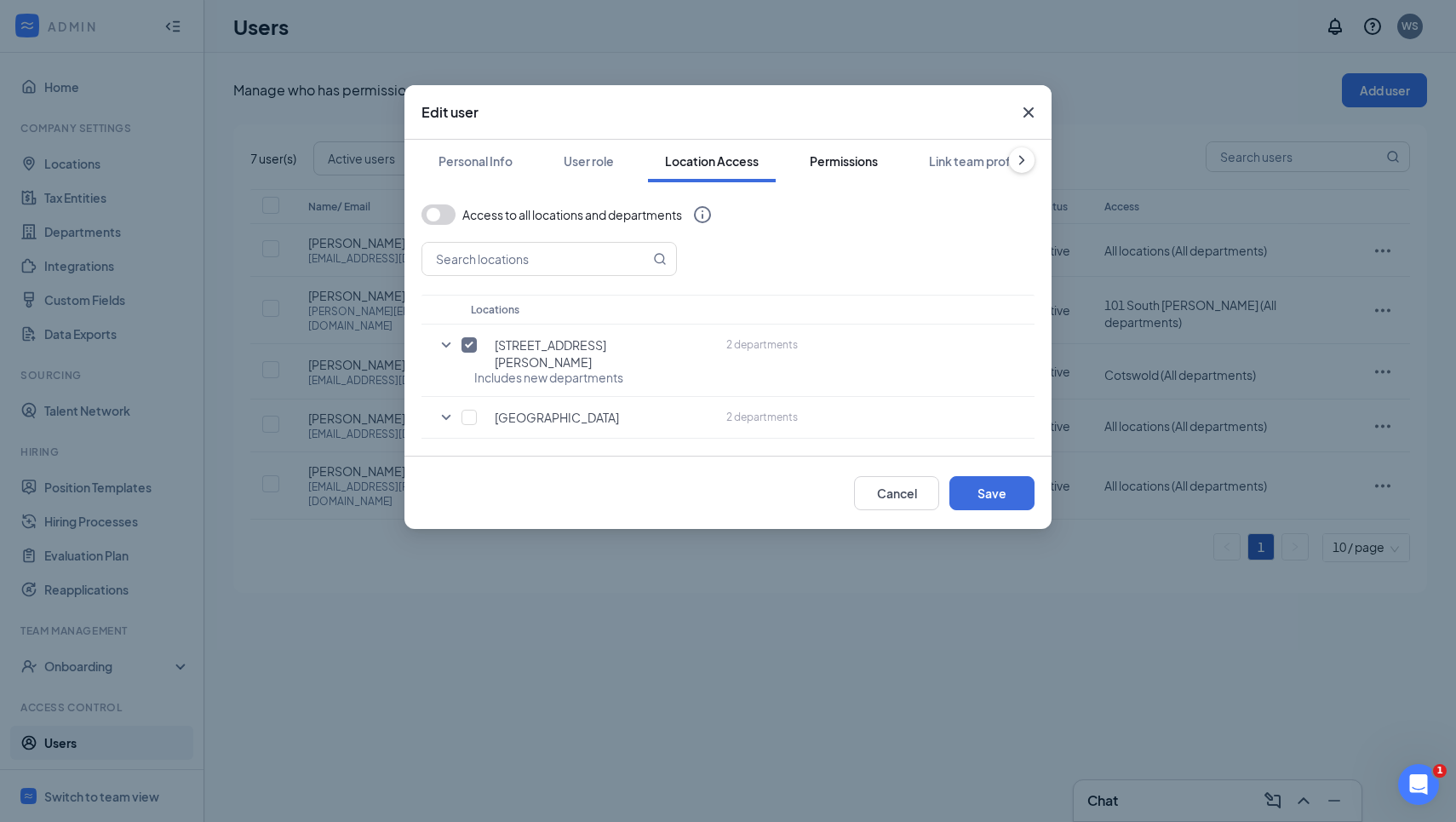
click at [843, 163] on div "Permissions" at bounding box center [844, 160] width 69 height 17
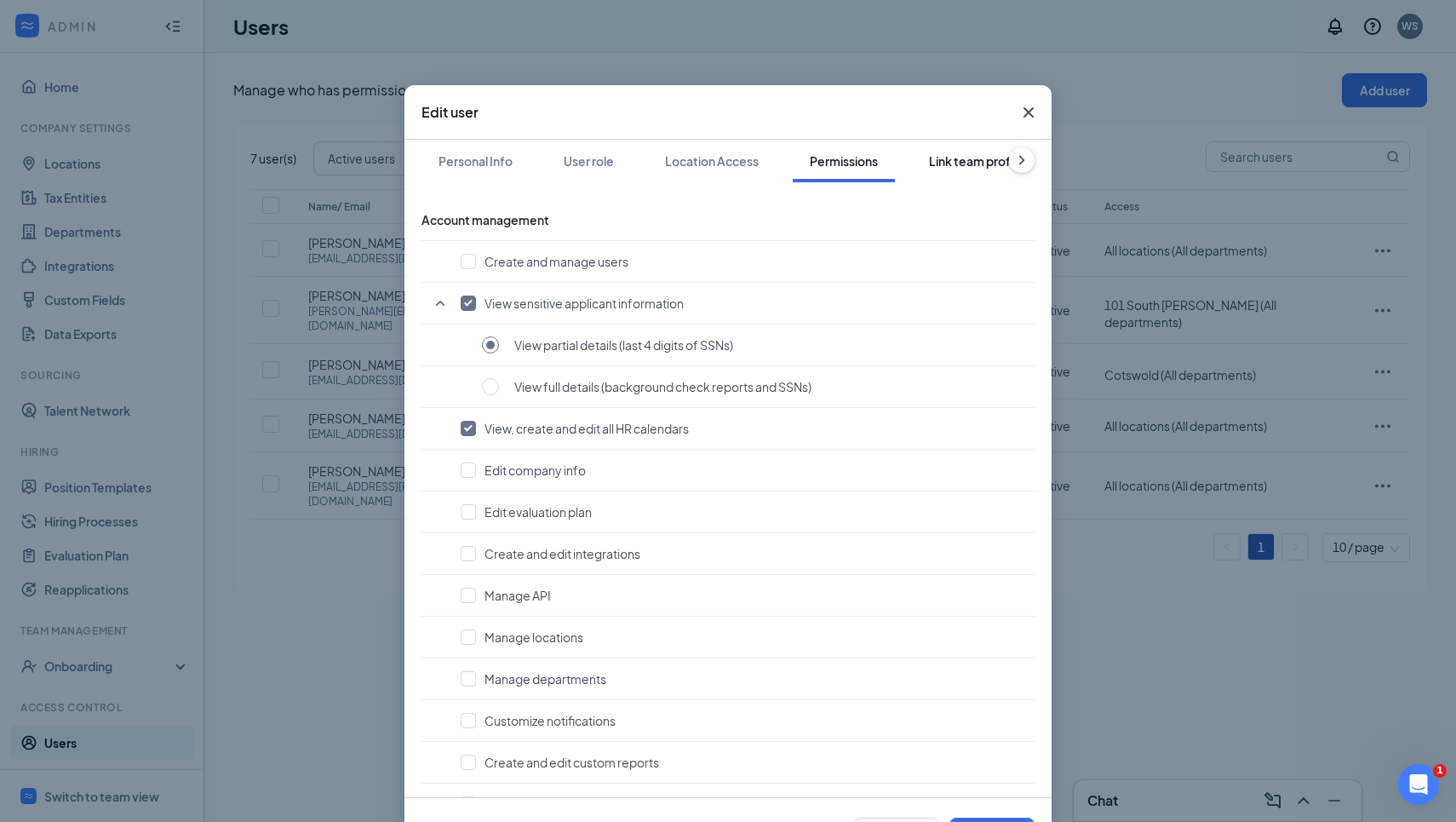
click at [963, 156] on div "Link team profile" at bounding box center [976, 160] width 94 height 17
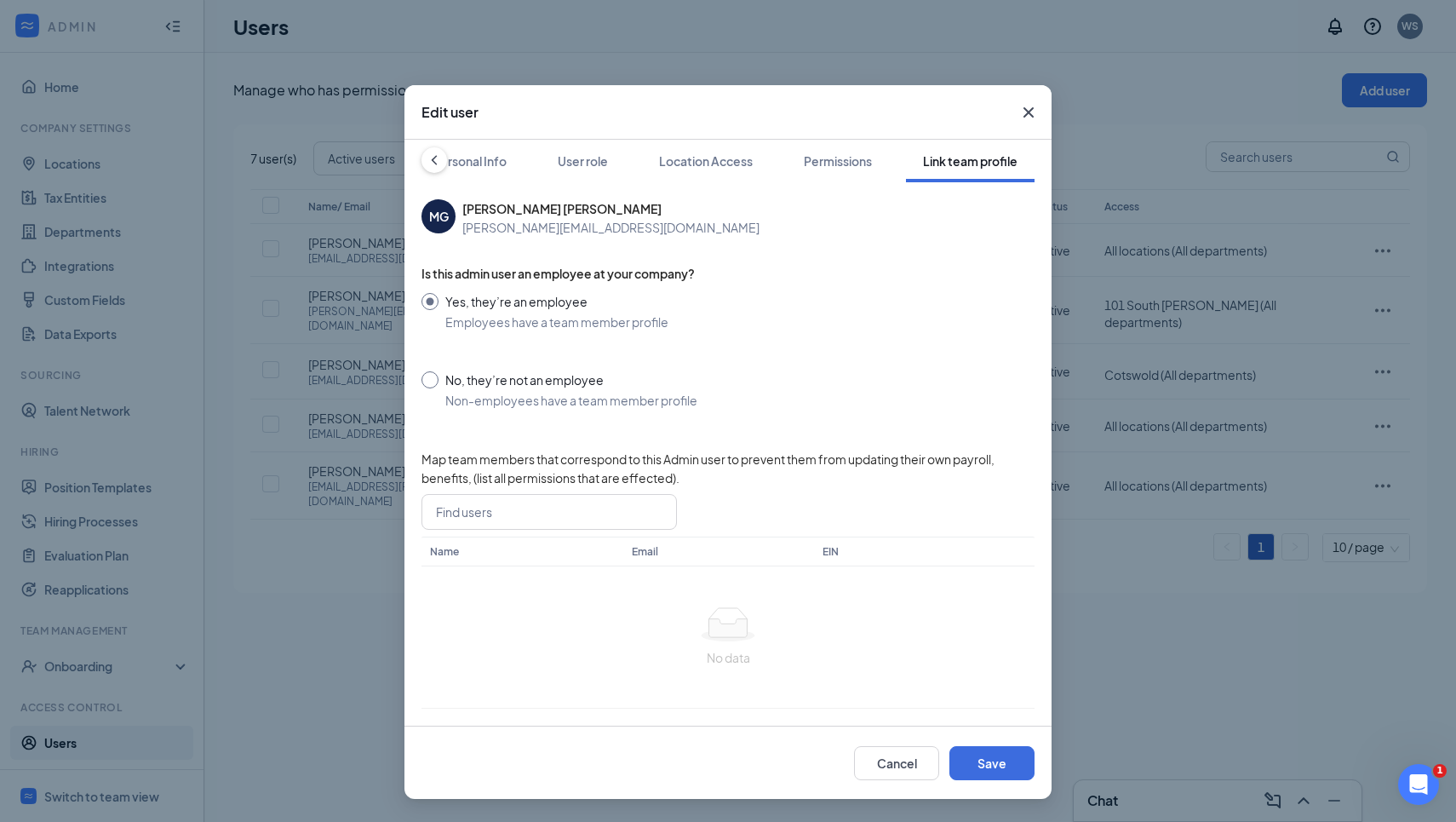
scroll to position [0, 0]
click at [821, 156] on div "Permissions" at bounding box center [838, 160] width 69 height 17
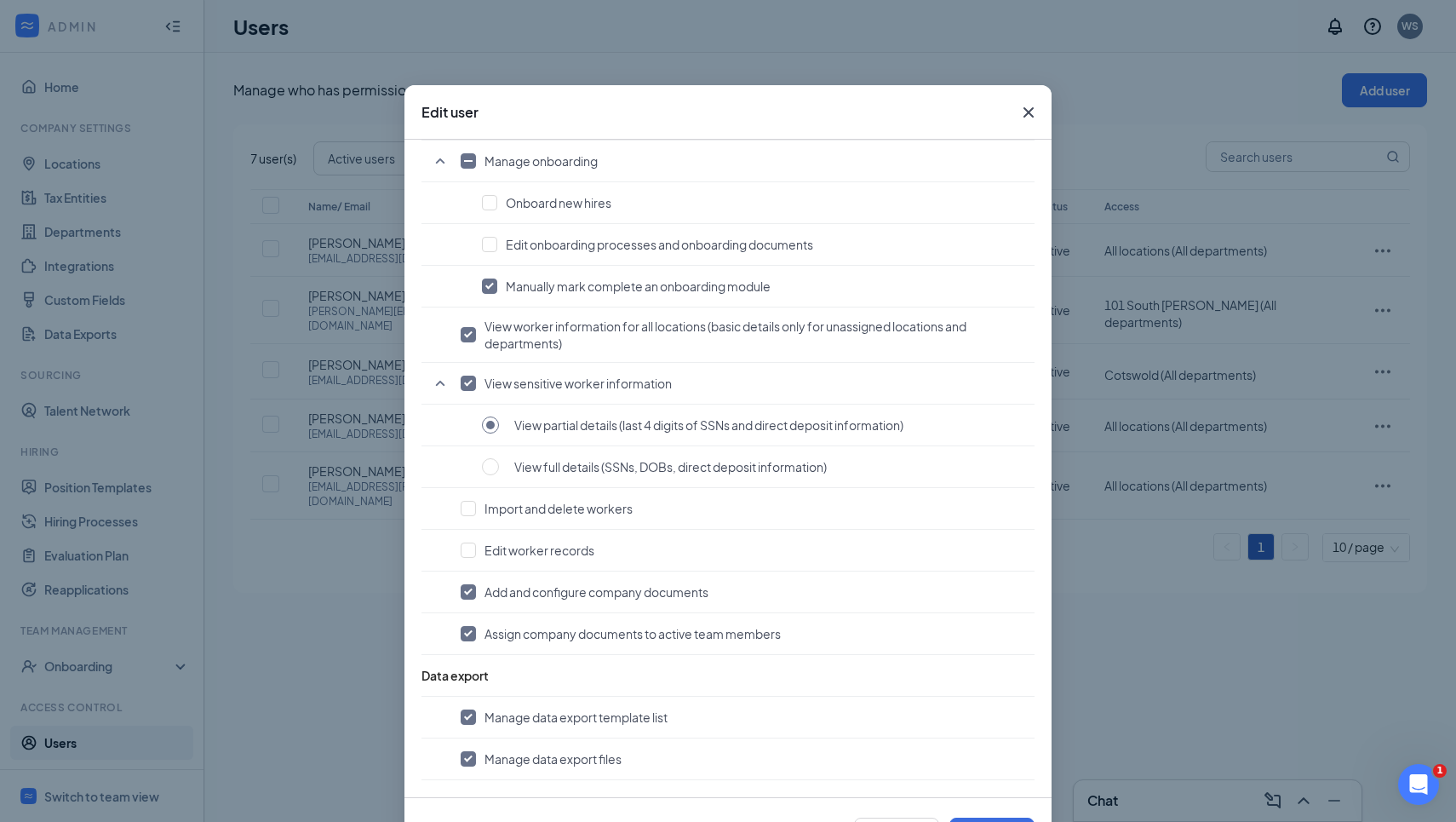
scroll to position [1227, 0]
click at [1034, 115] on icon "Cross" at bounding box center [1028, 112] width 21 height 21
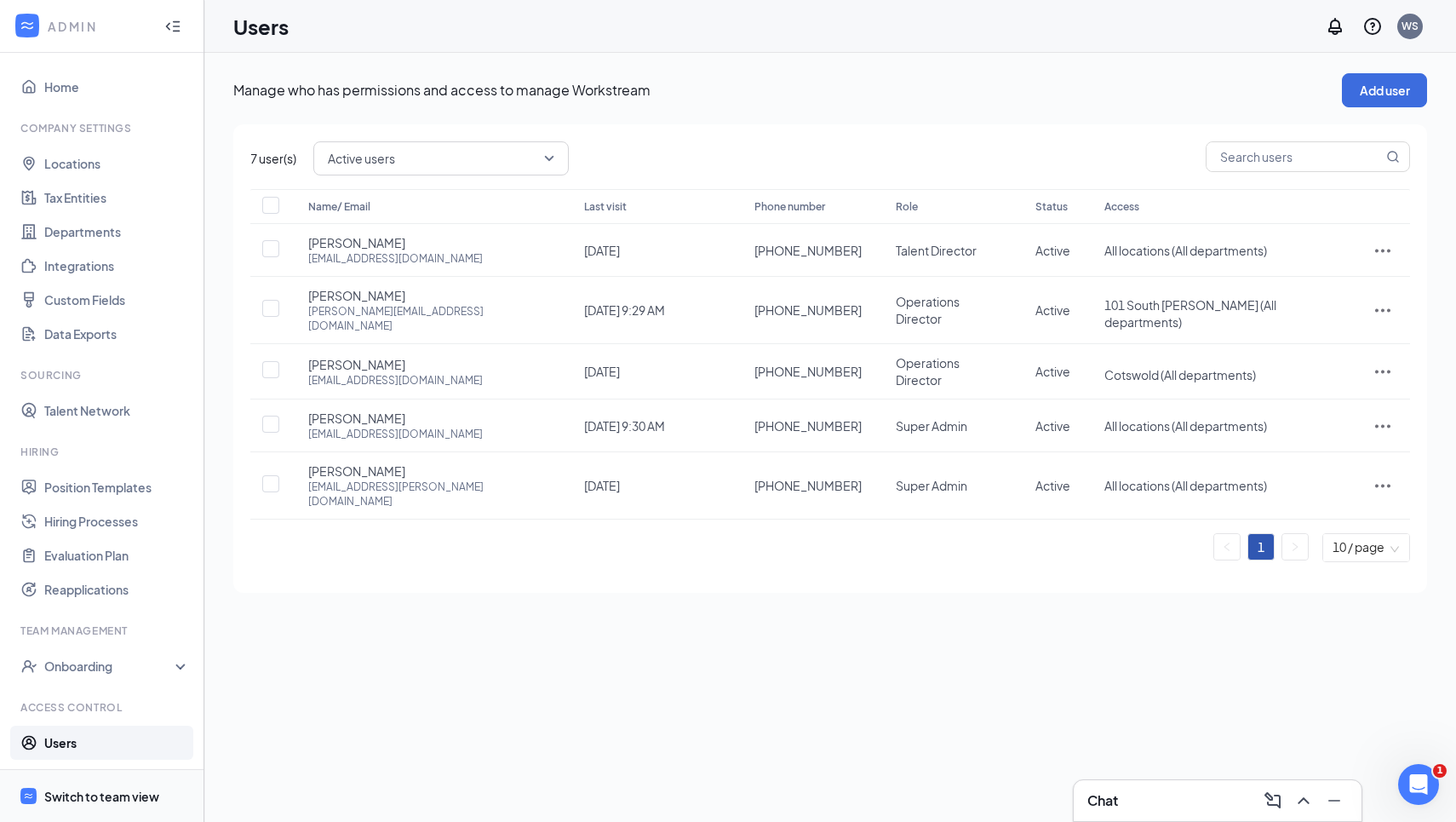
click at [80, 807] on span "Switch to team view" at bounding box center [117, 795] width 145 height 52
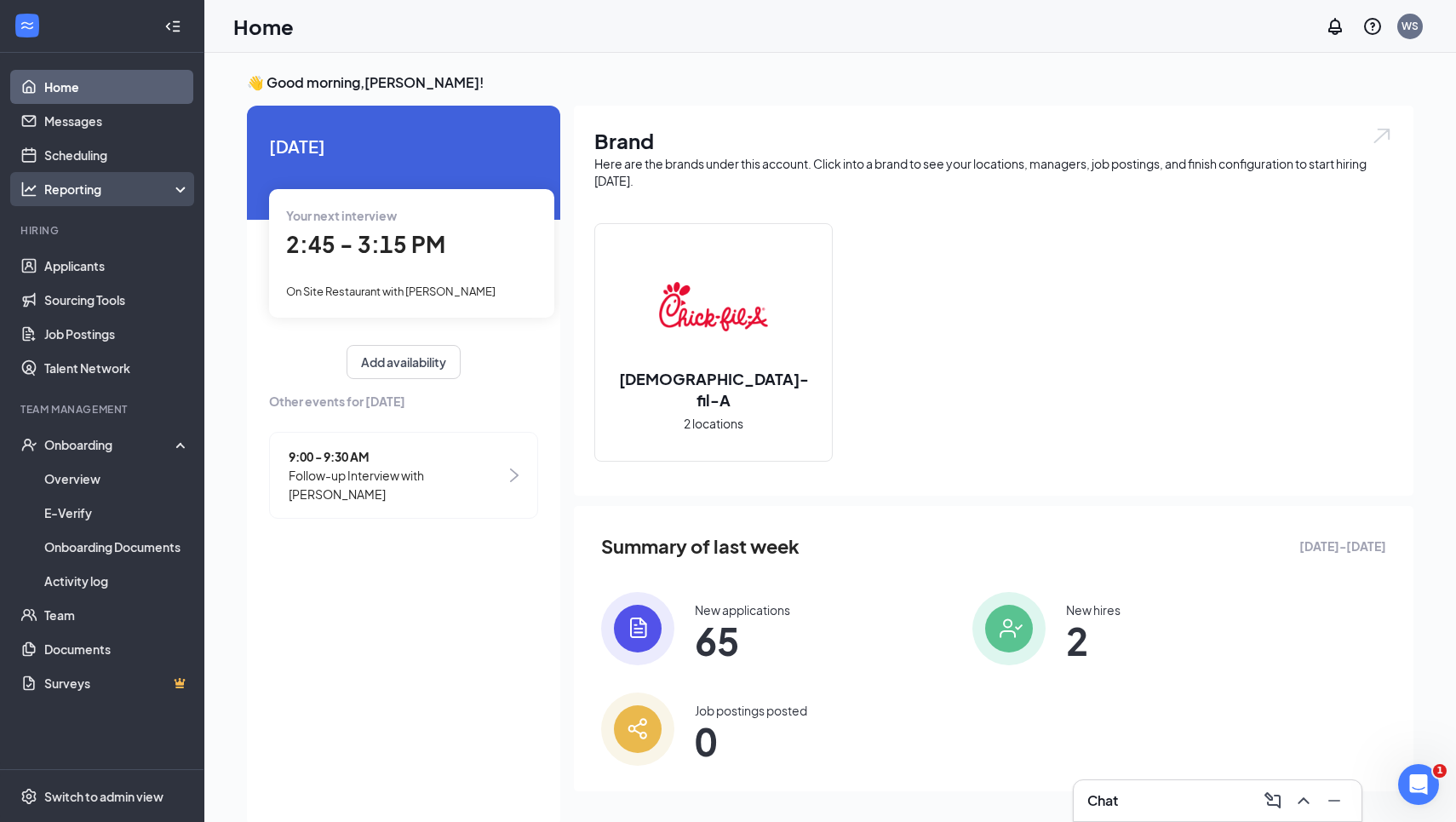
click at [68, 178] on div "Reporting" at bounding box center [102, 189] width 205 height 34
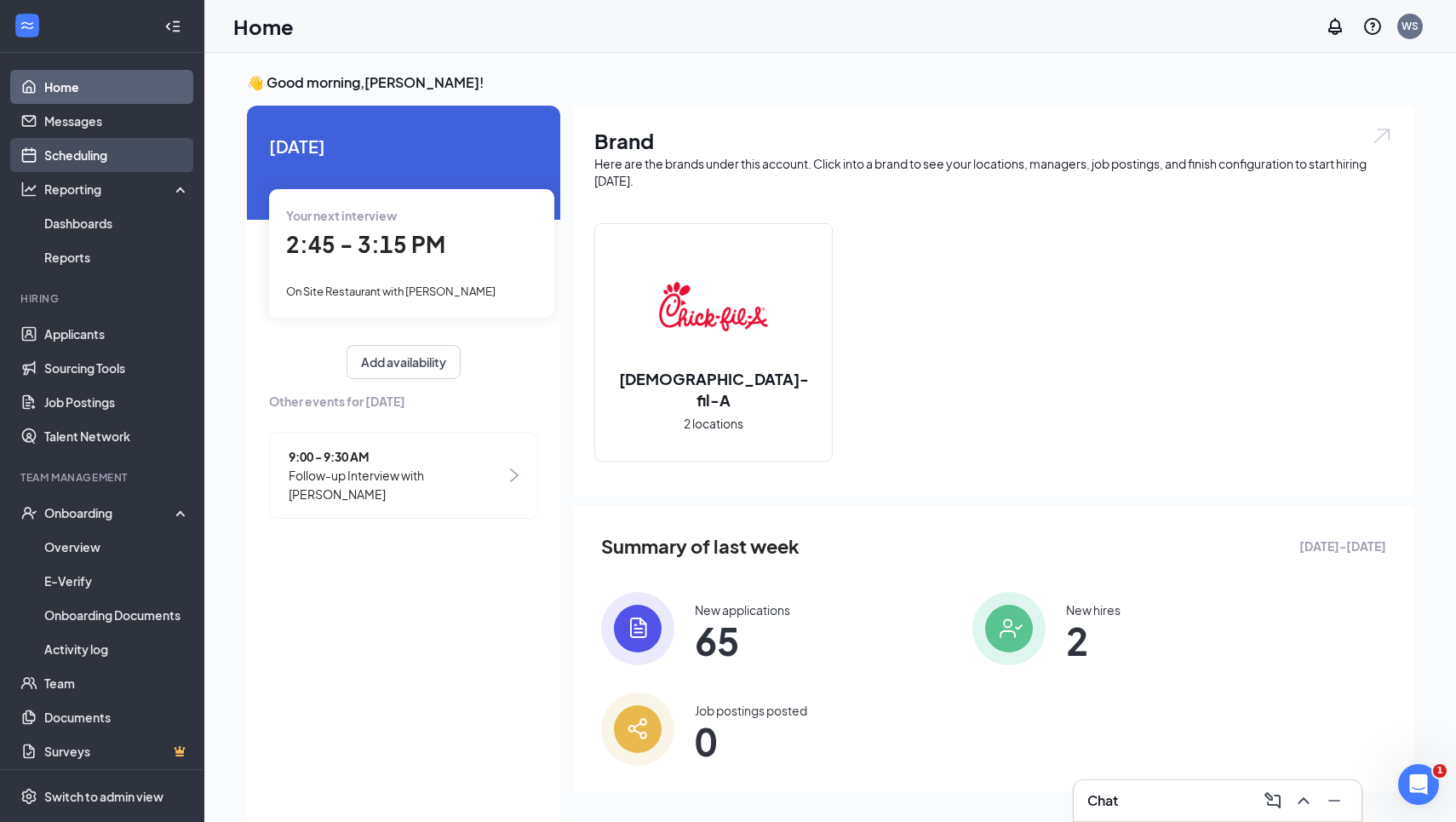
click at [68, 166] on link "Scheduling" at bounding box center [117, 155] width 145 height 34
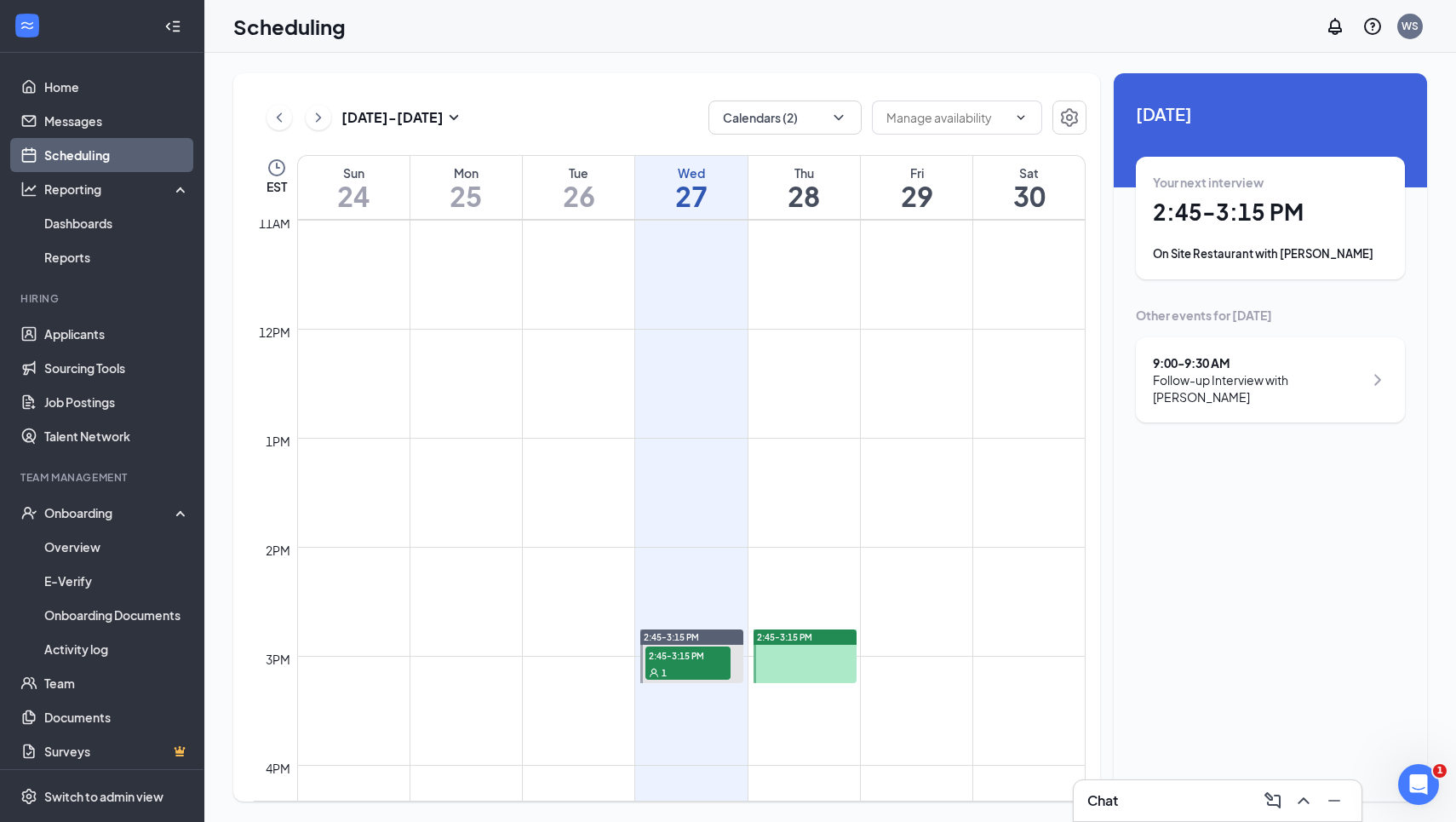
scroll to position [650, 0]
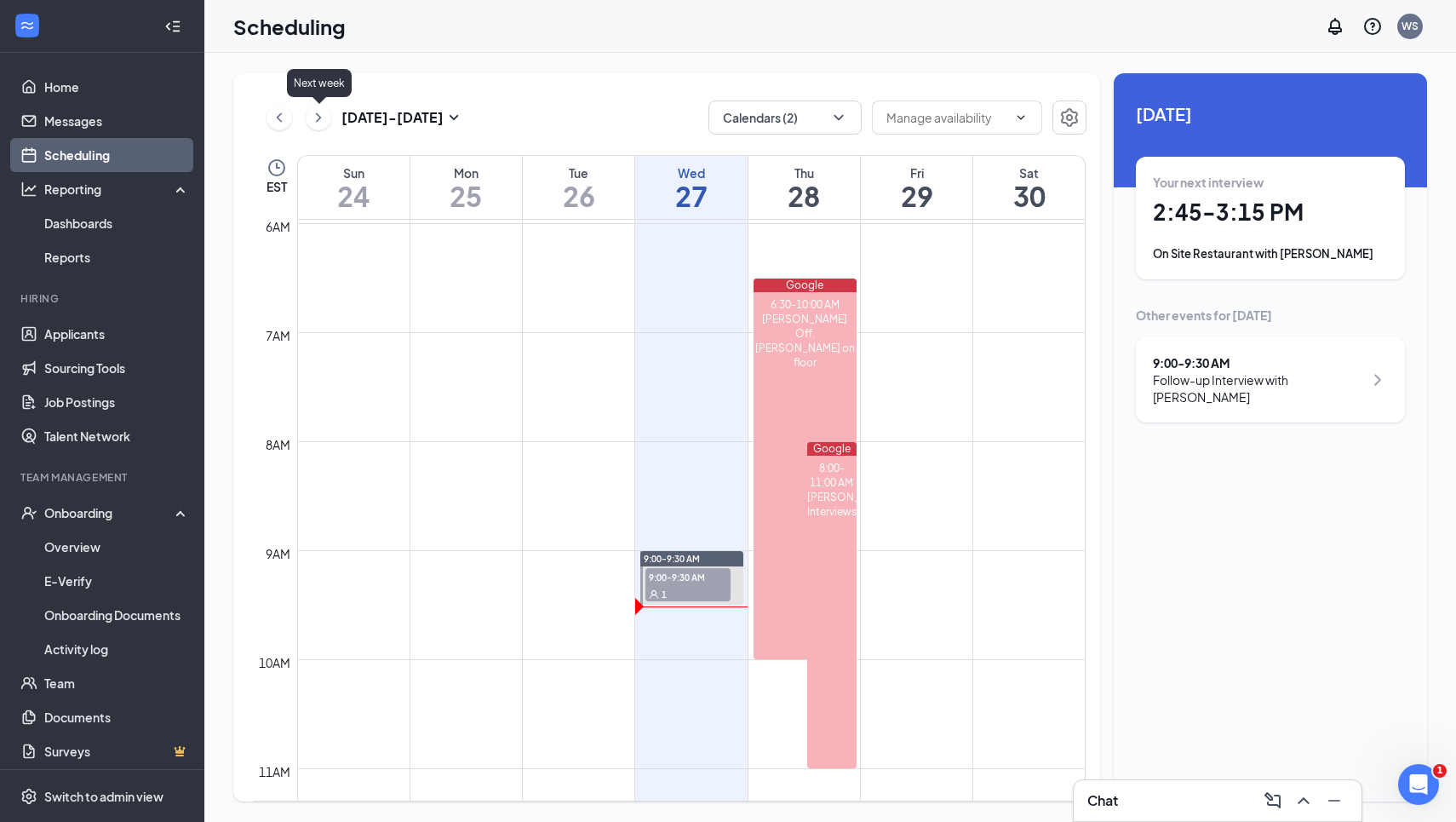
click at [316, 121] on icon "ChevronRight" at bounding box center [318, 117] width 17 height 21
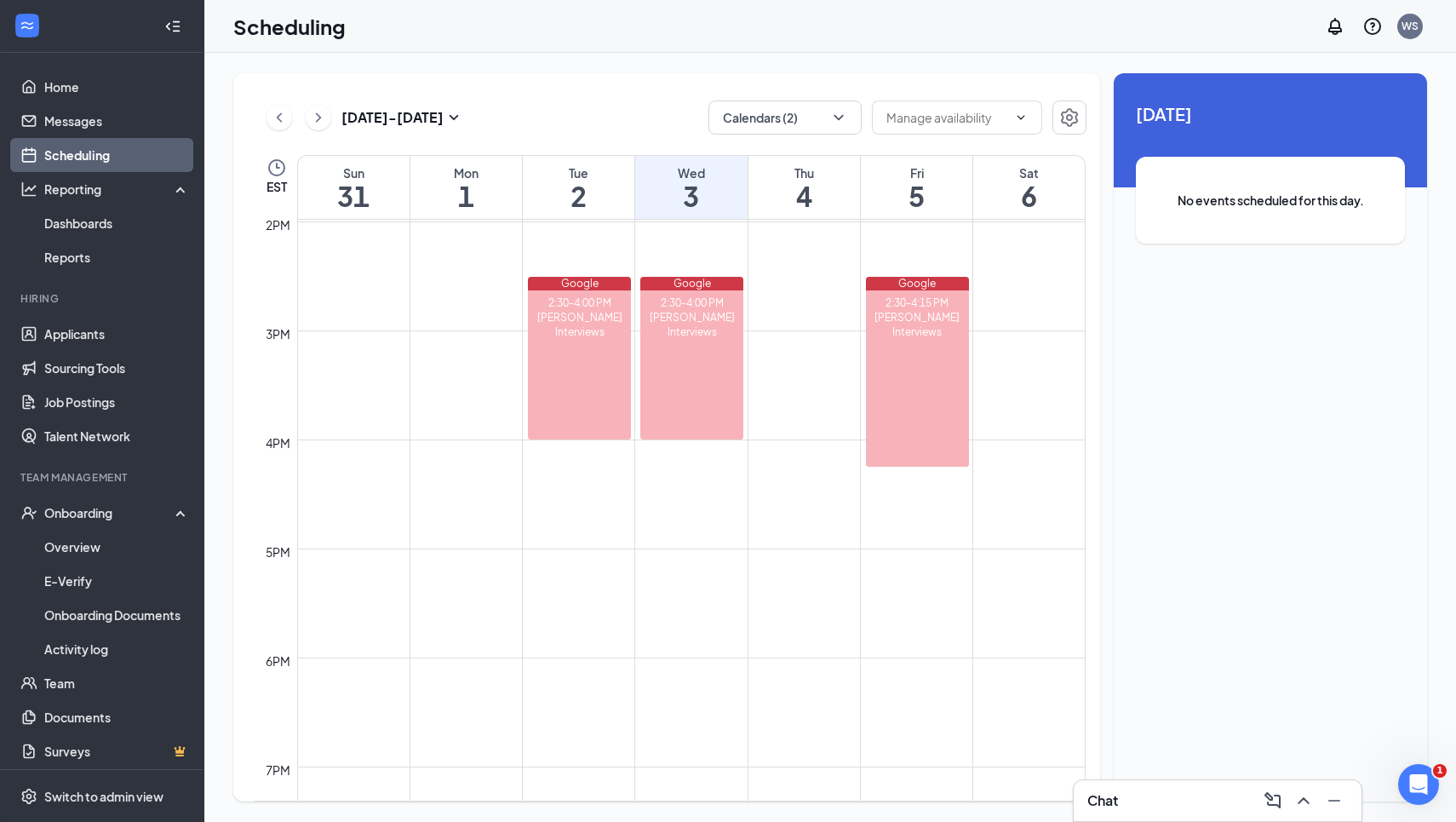
scroll to position [1504, 0]
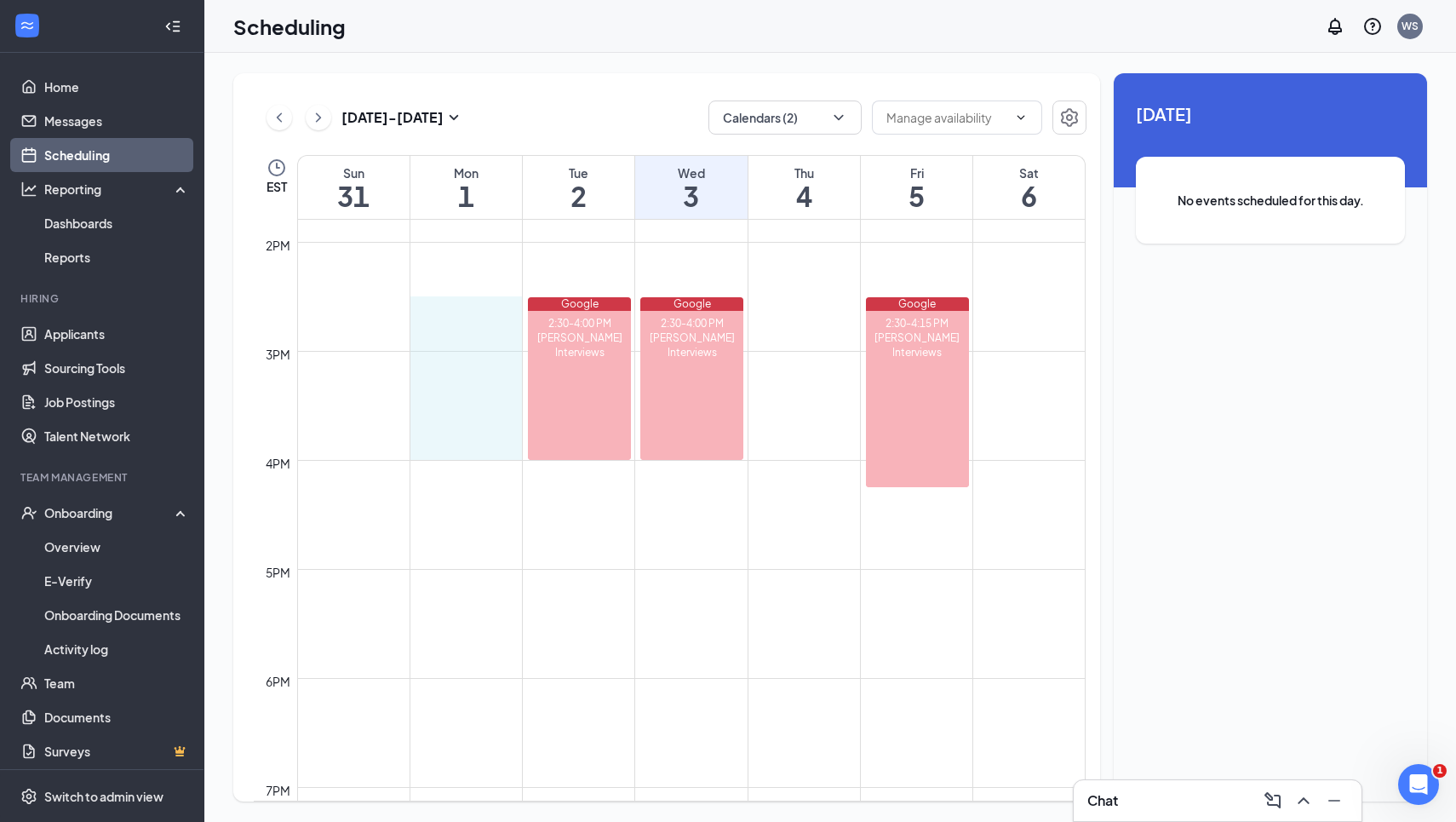
drag, startPoint x: 491, startPoint y: 299, endPoint x: 500, endPoint y: 446, distance: 147.3
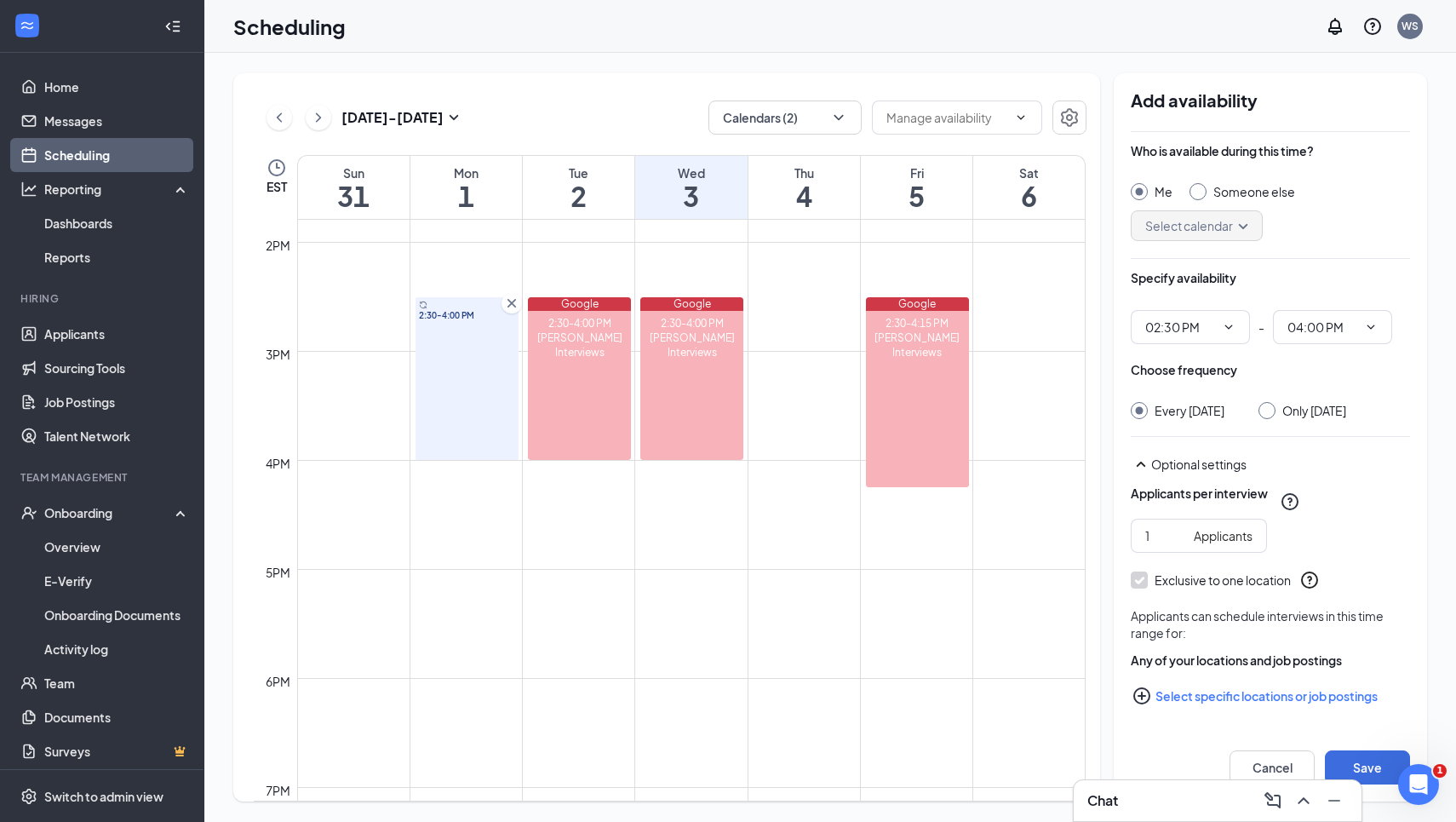
click at [514, 303] on icon "Cross" at bounding box center [511, 302] width 17 height 17
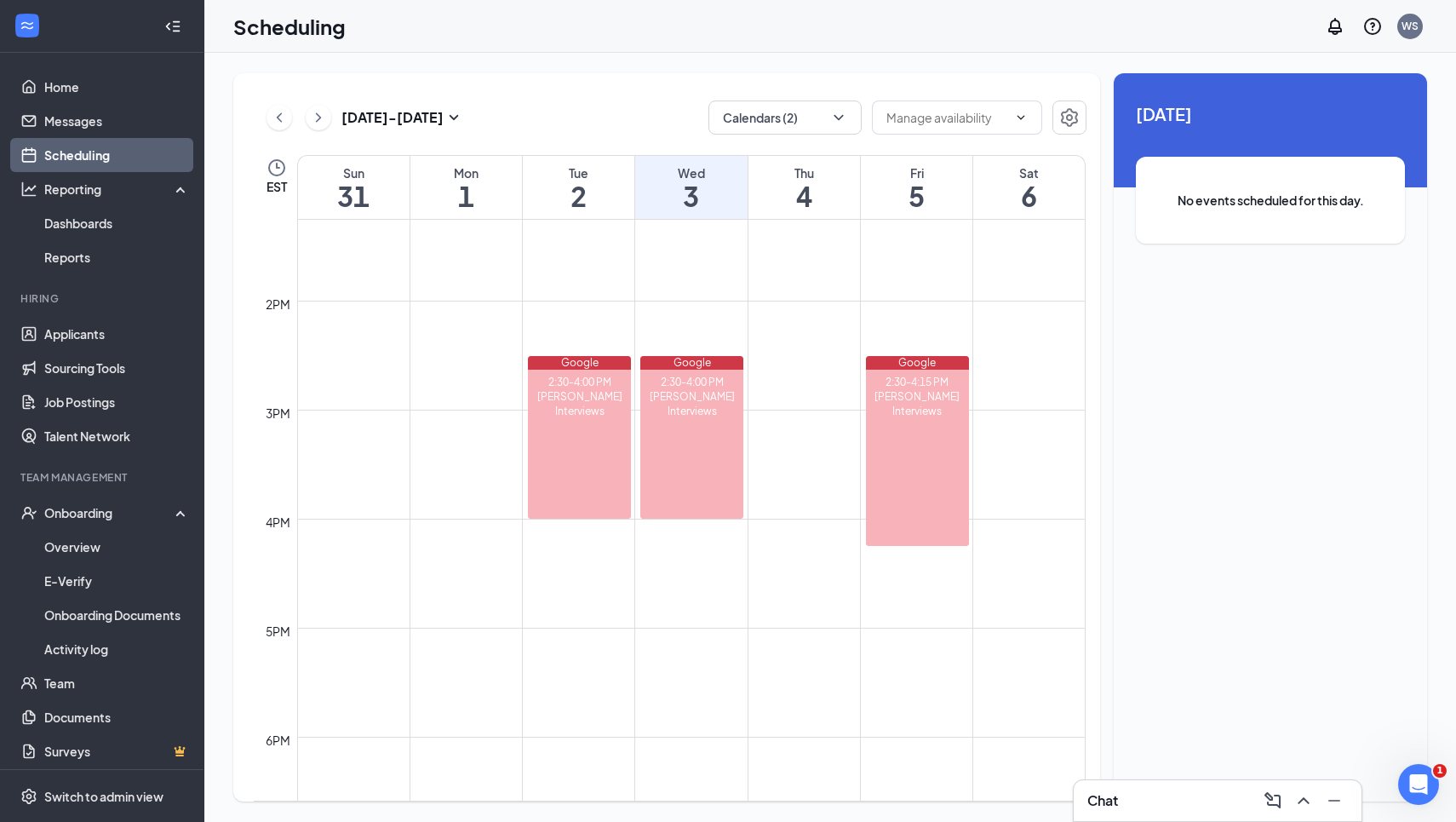
scroll to position [1441, 0]
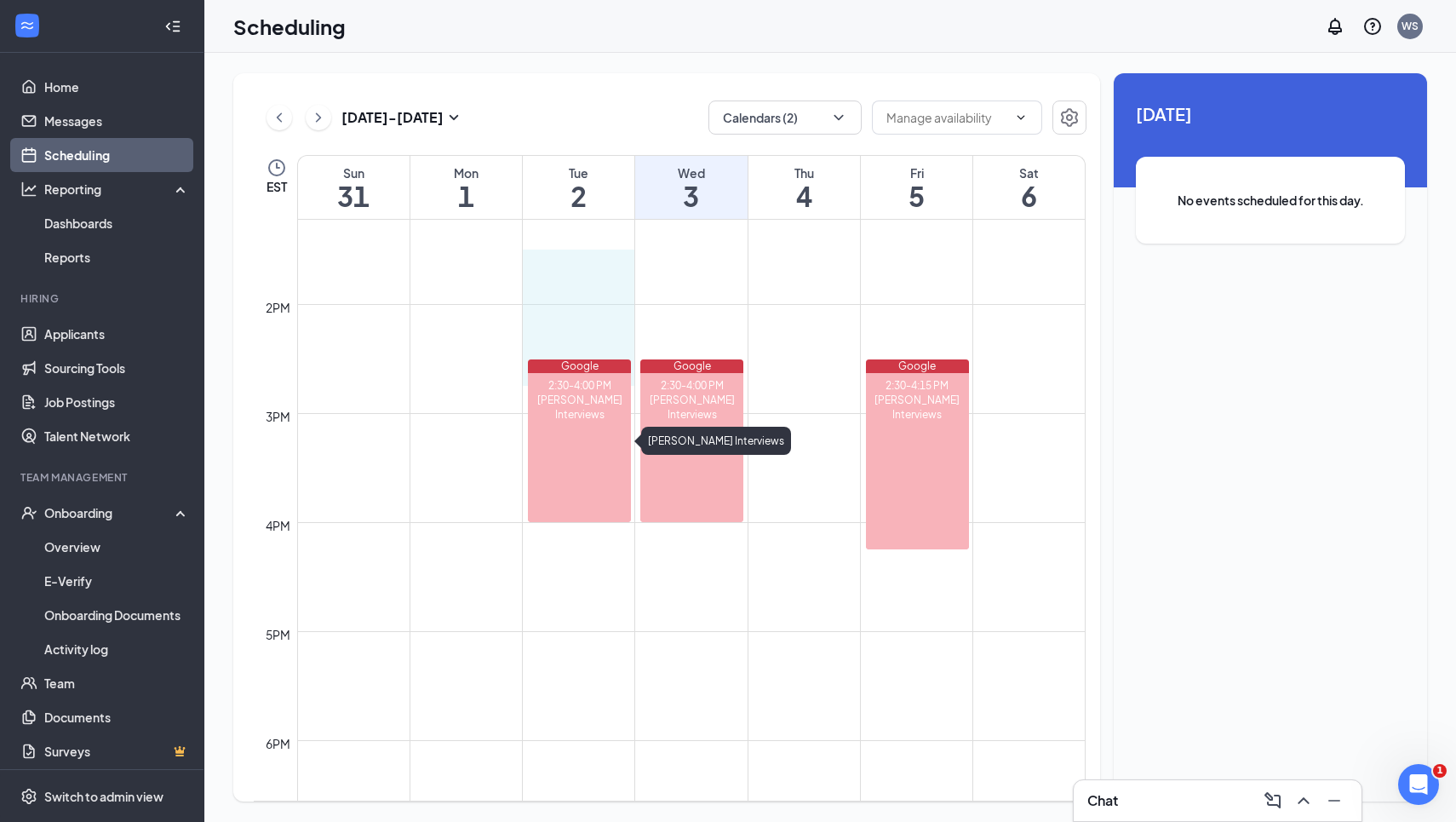
drag, startPoint x: 543, startPoint y: 264, endPoint x: 543, endPoint y: 363, distance: 99.0
click at [543, 363] on div "12am 1am 2am 3am 4am 5am 6am 7am 8am 9am 10am 11am 12pm 1pm 2pm 3pm 4pm 5pm 6pm…" at bounding box center [669, 85] width 832 height 2615
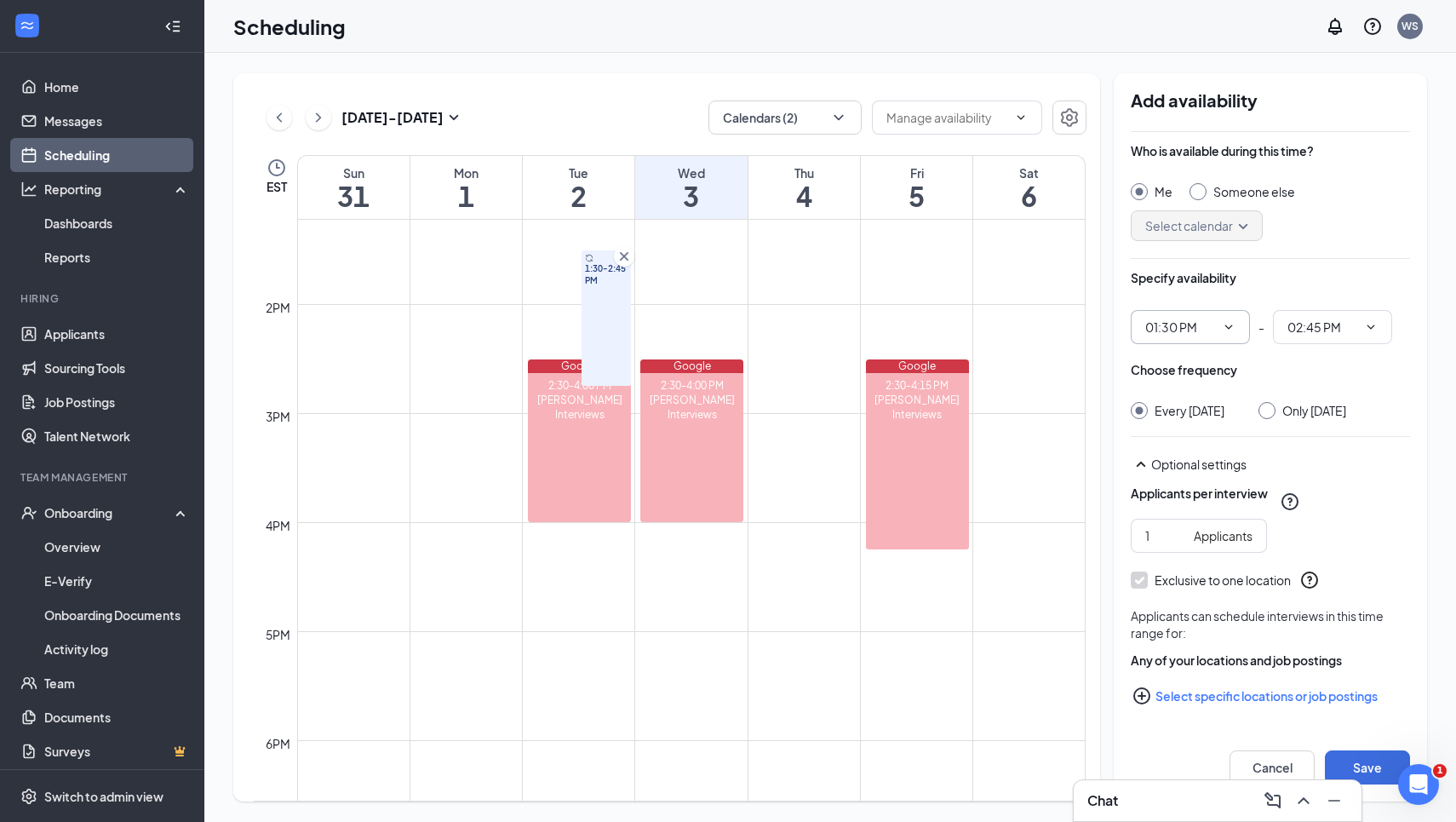
click at [1228, 331] on icon "ChevronDown" at bounding box center [1228, 327] width 14 height 14
click at [1166, 527] on div "02:30 PM" at bounding box center [1169, 530] width 51 height 19
type input "02:30 PM"
click at [1386, 331] on span "03:45 PM" at bounding box center [1333, 327] width 119 height 34
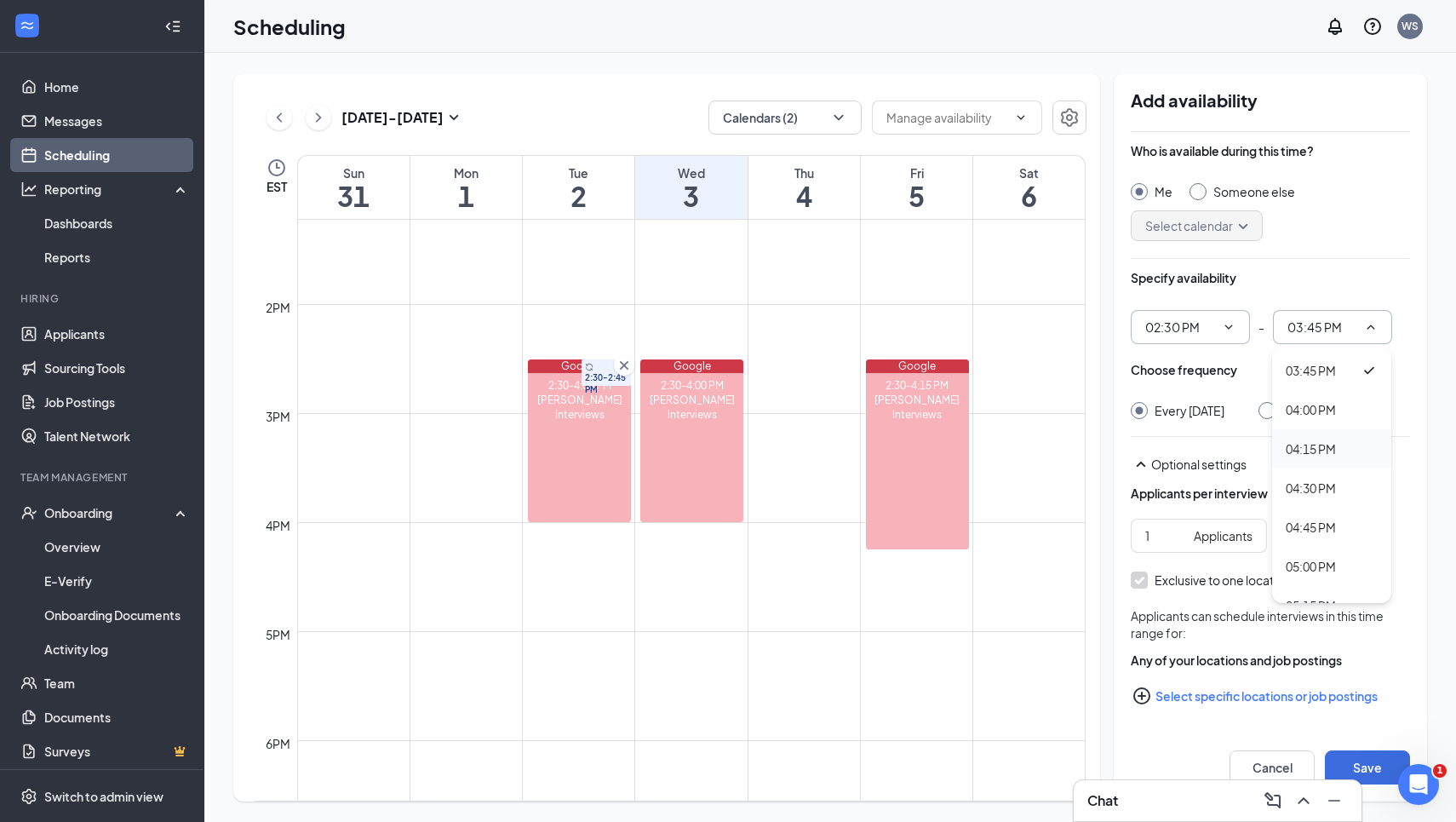
scroll to position [2435, 0]
click at [1325, 381] on div "04:00 PM" at bounding box center [1332, 399] width 119 height 39
type input "04:00 PM"
click at [1275, 409] on div at bounding box center [1266, 410] width 17 height 17
click at [1275, 408] on div at bounding box center [1266, 410] width 17 height 17
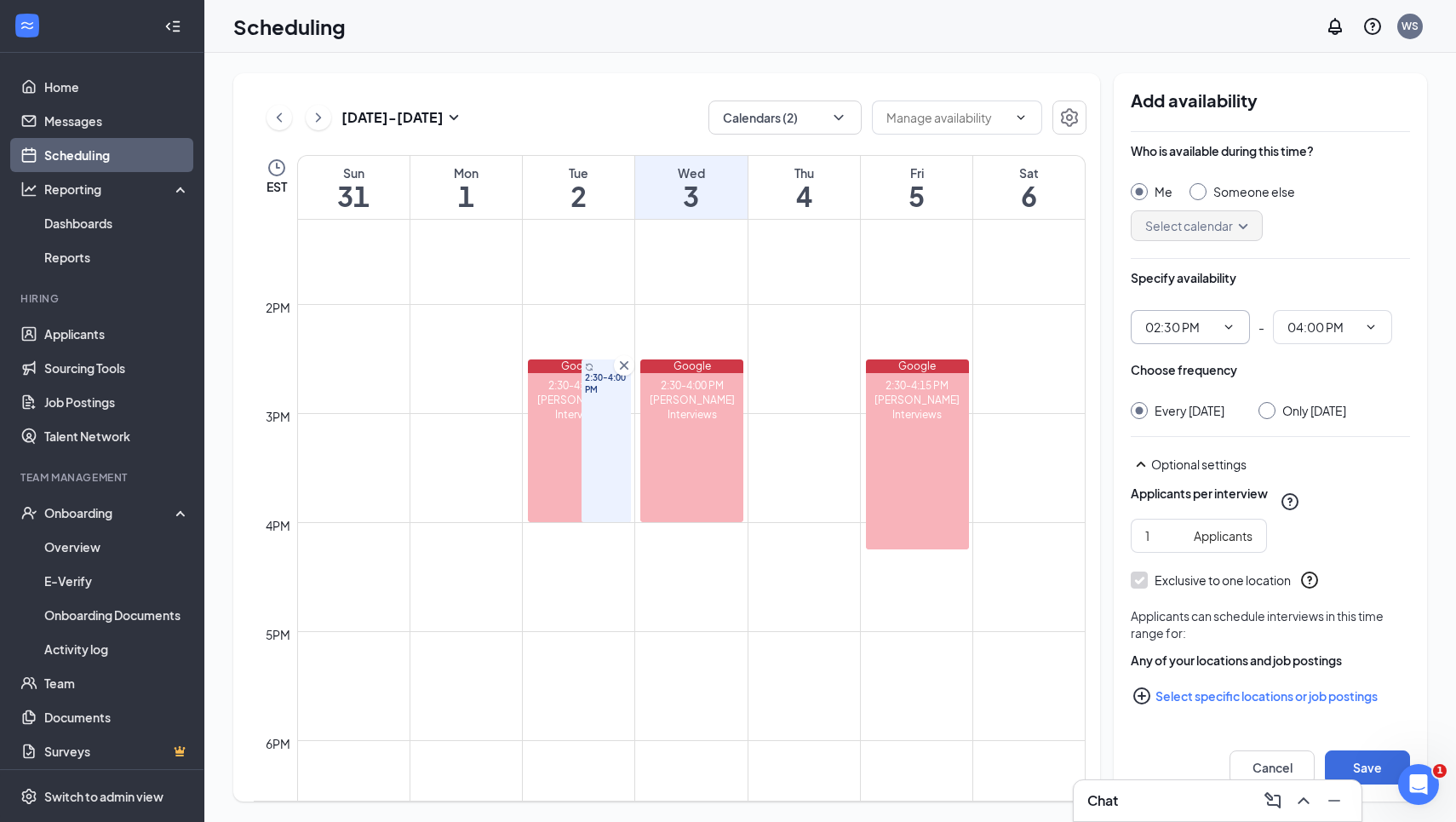
click at [1270, 409] on input "Only [DATE]" at bounding box center [1264, 408] width 12 height 12
radio input "true"
radio input "false"
click at [1218, 700] on button "Select specific locations or job postings" at bounding box center [1270, 696] width 279 height 34
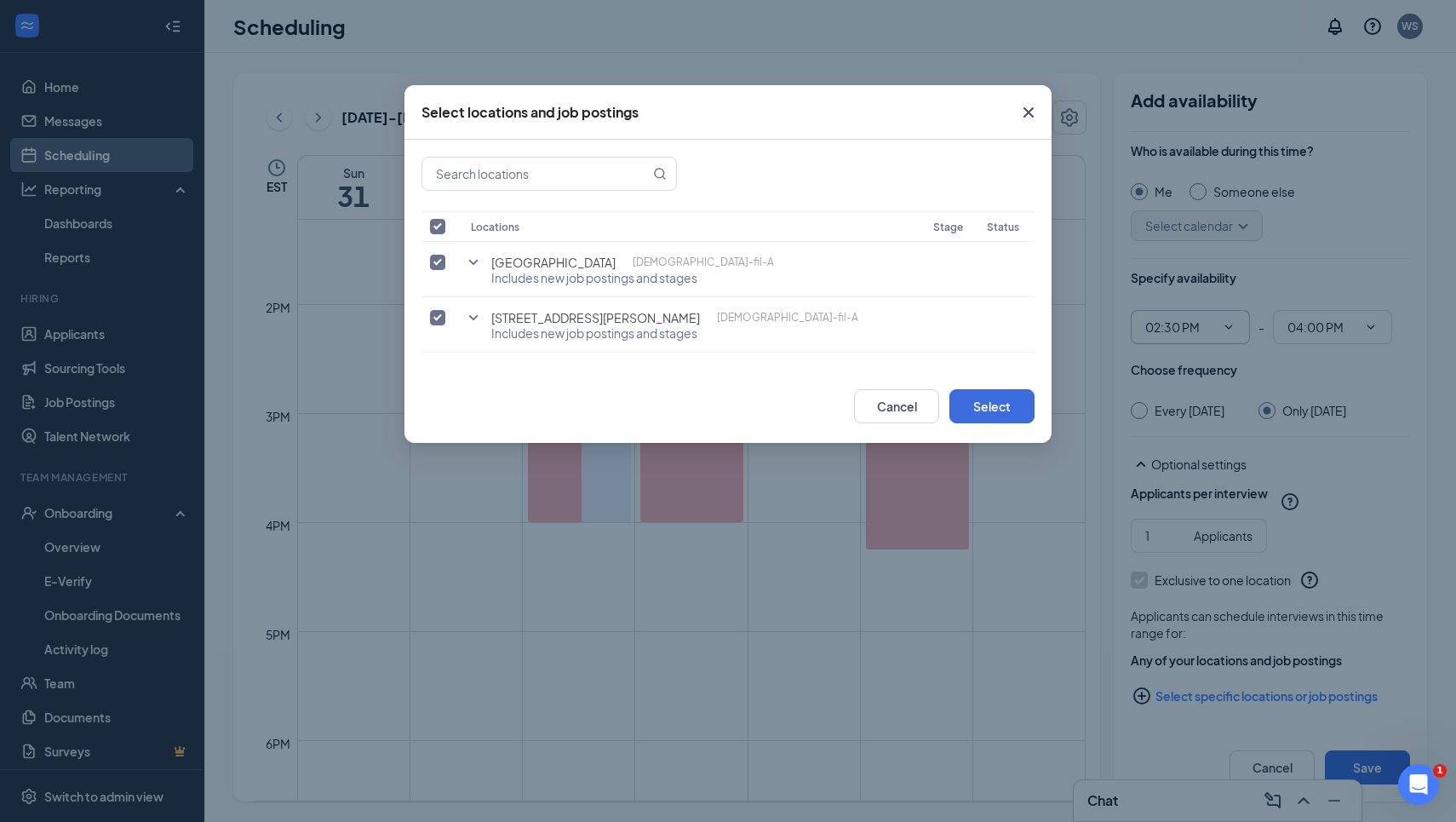
click at [441, 232] on input "checkbox" at bounding box center [437, 226] width 15 height 15
checkbox input "false"
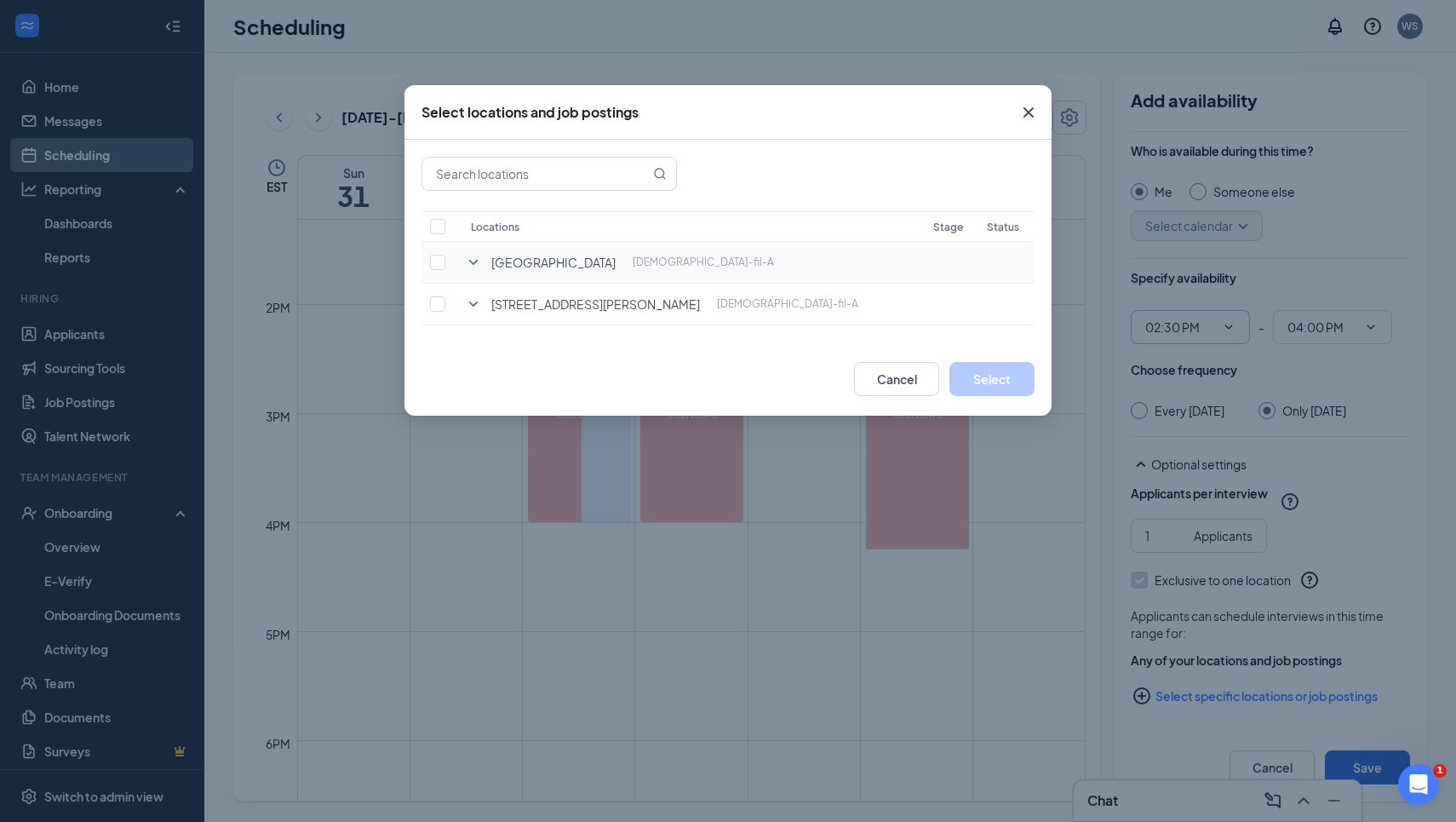
click at [469, 261] on icon "SmallChevronDown" at bounding box center [473, 262] width 21 height 21
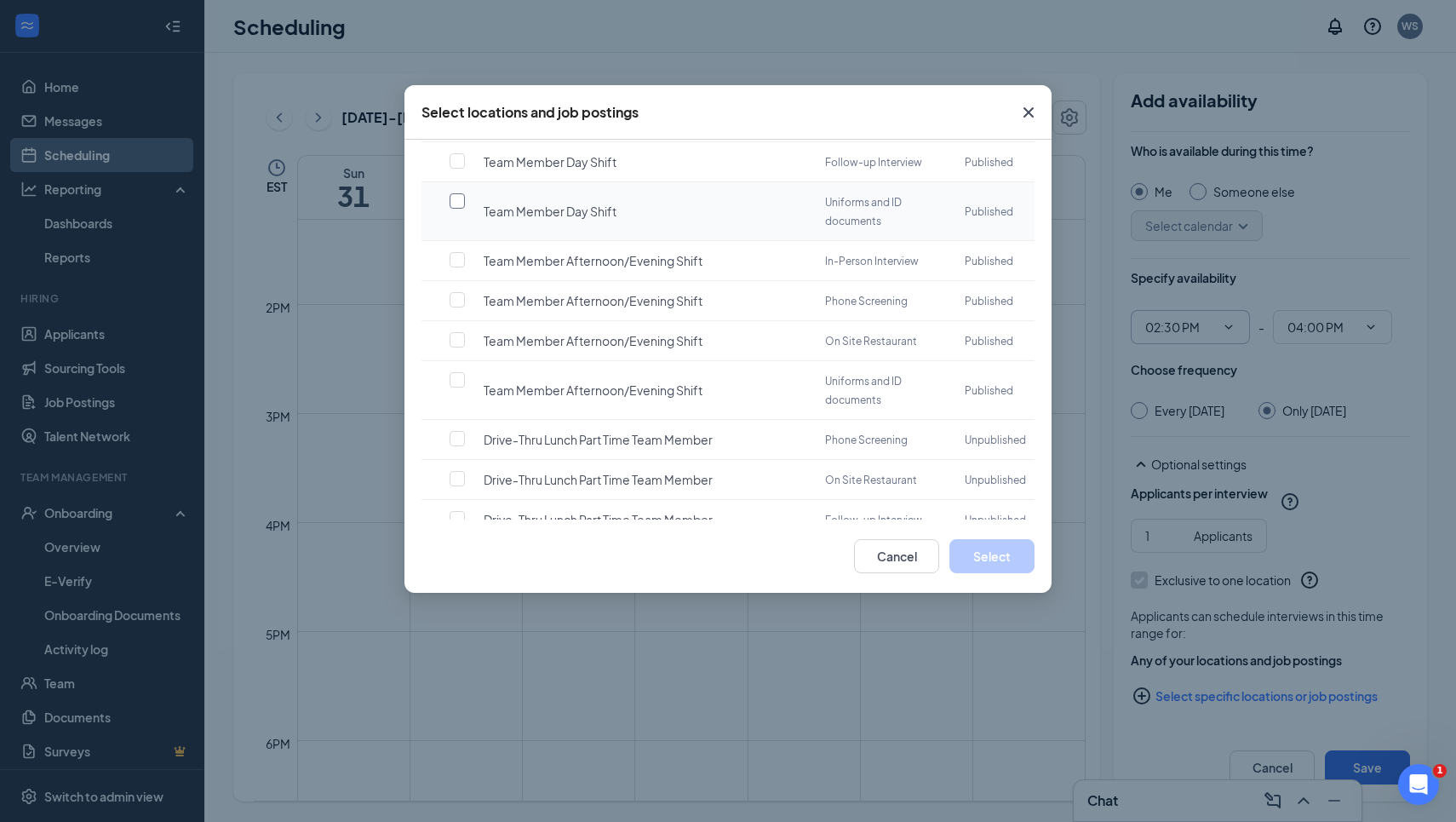
scroll to position [1093, 0]
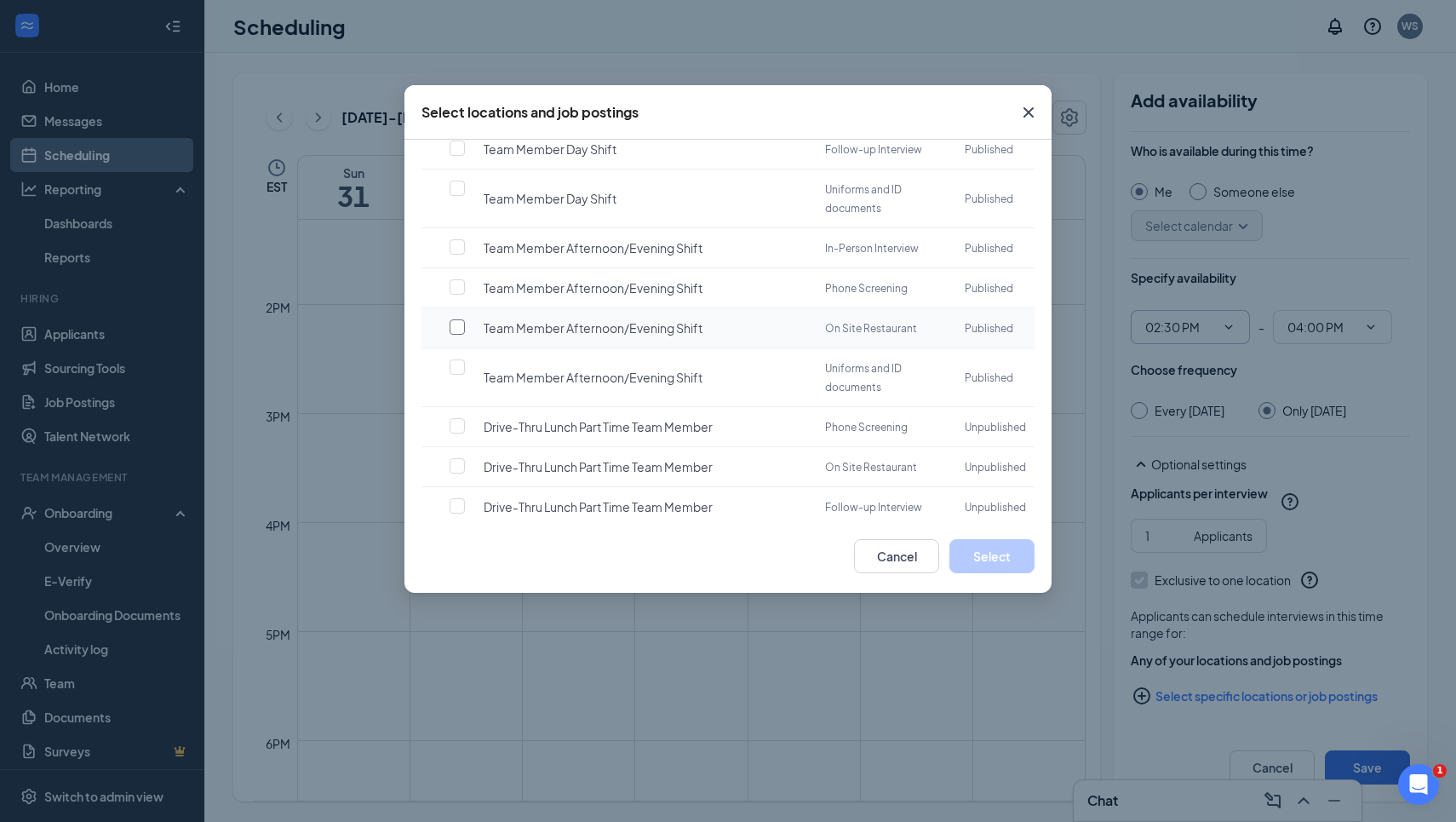
click at [464, 319] on input "checkbox" at bounding box center [456, 326] width 15 height 15
checkbox input "false"
checkbox input "true"
click at [454, 240] on input "checkbox" at bounding box center [456, 247] width 15 height 15
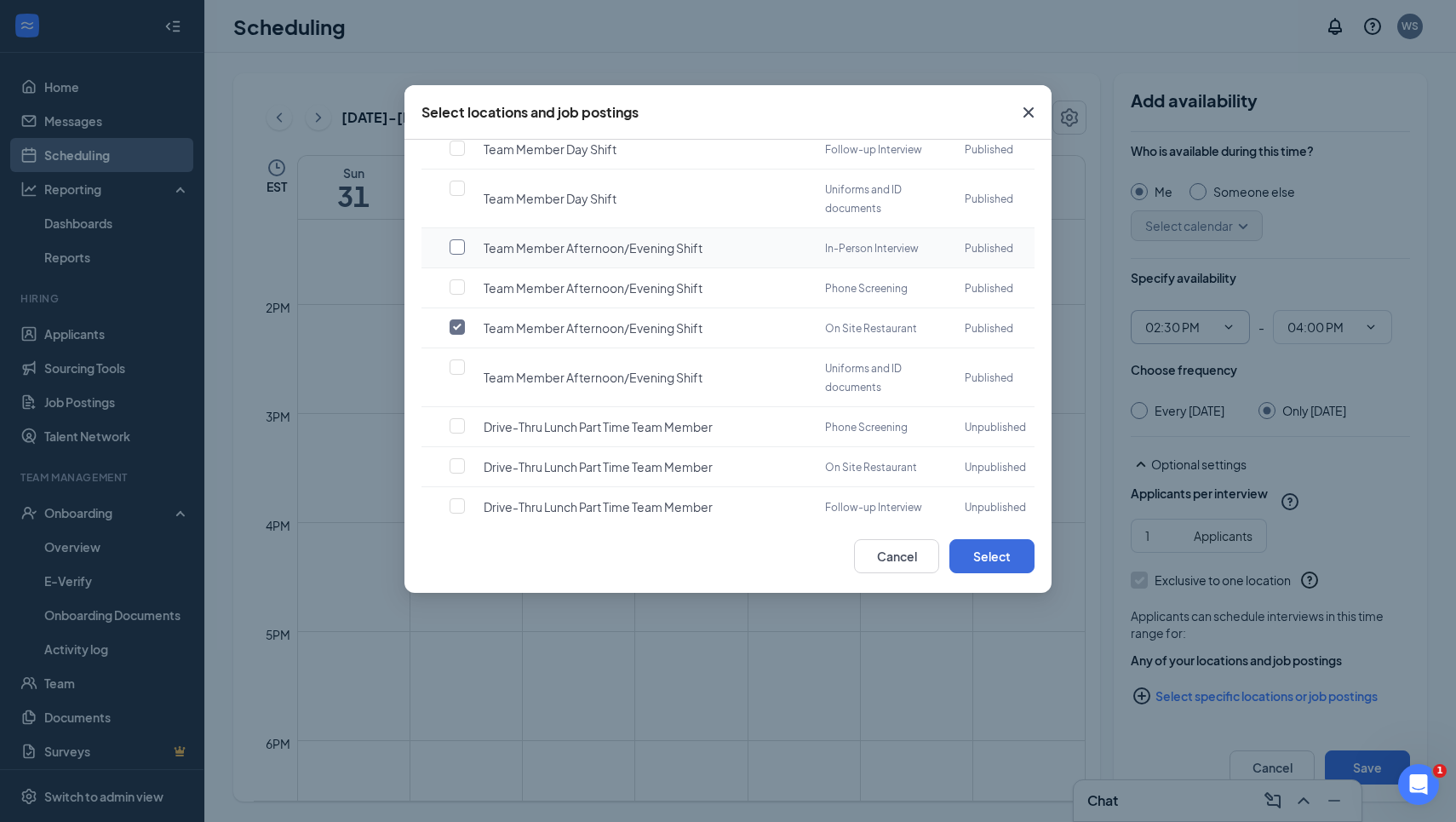
checkbox input "true"
click at [458, 319] on input "checkbox" at bounding box center [456, 326] width 15 height 15
checkbox input "false"
click at [977, 556] on button "Select" at bounding box center [992, 556] width 85 height 34
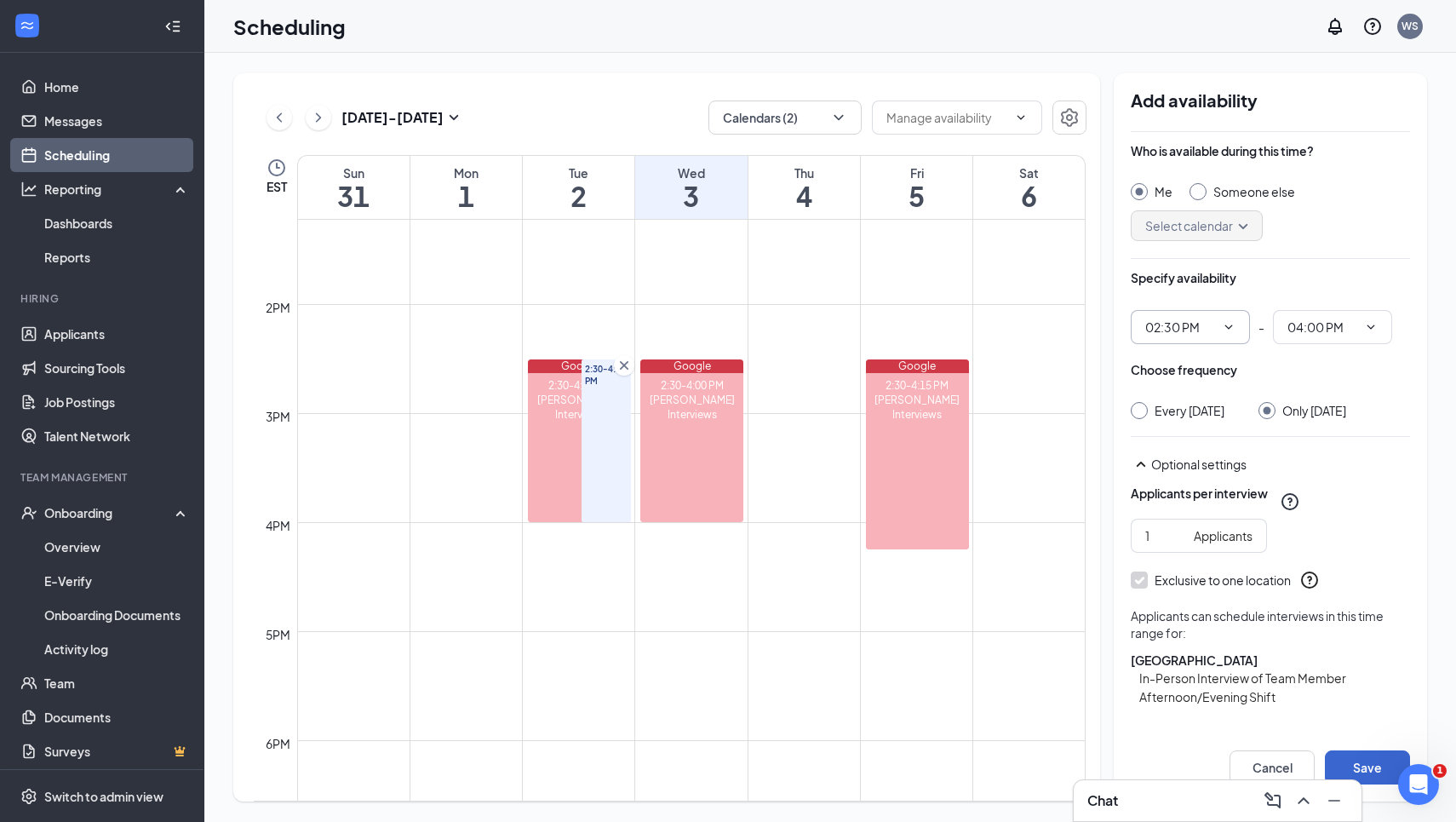
click at [1348, 757] on button "Save" at bounding box center [1368, 767] width 85 height 34
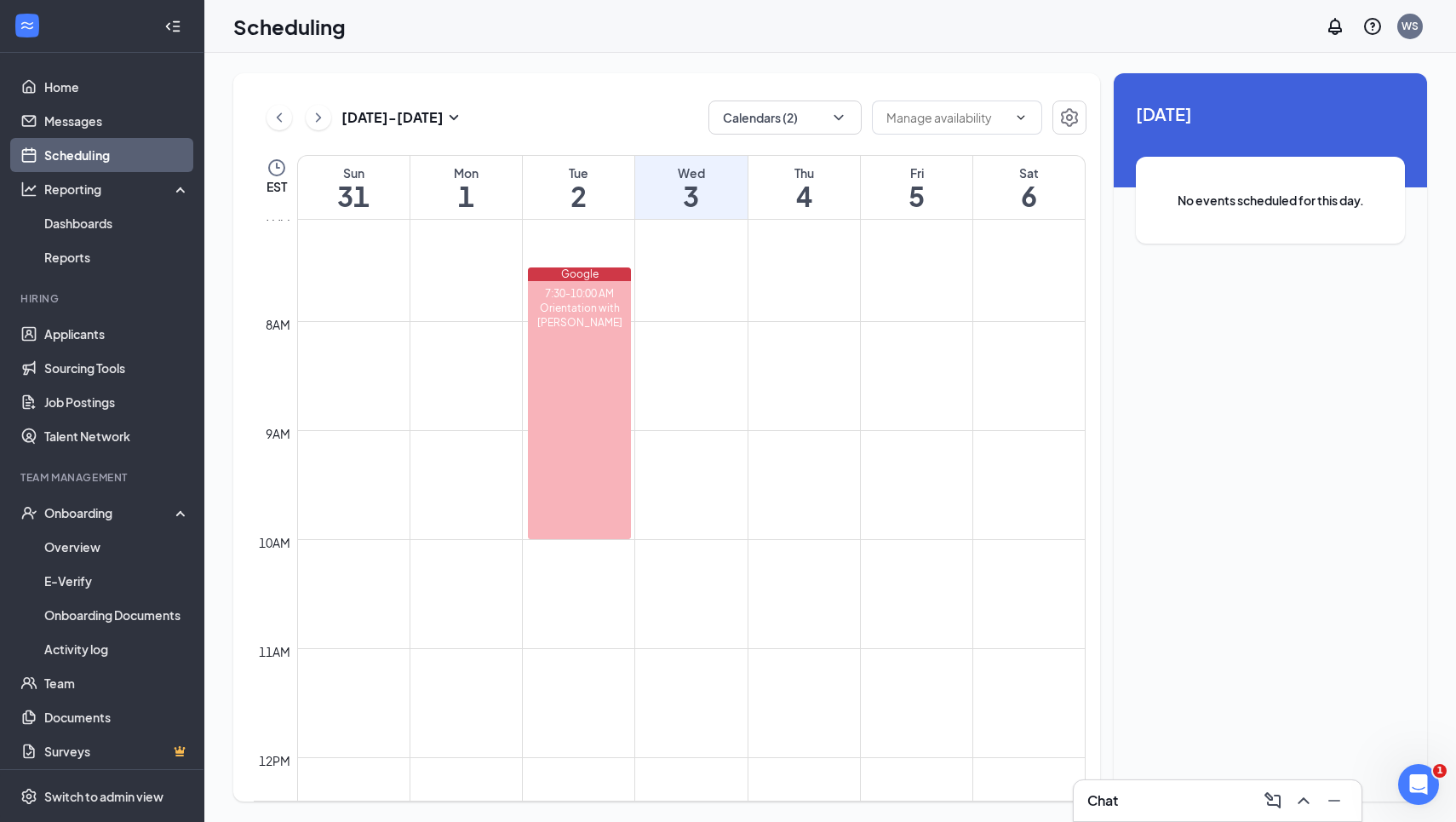
scroll to position [780, 0]
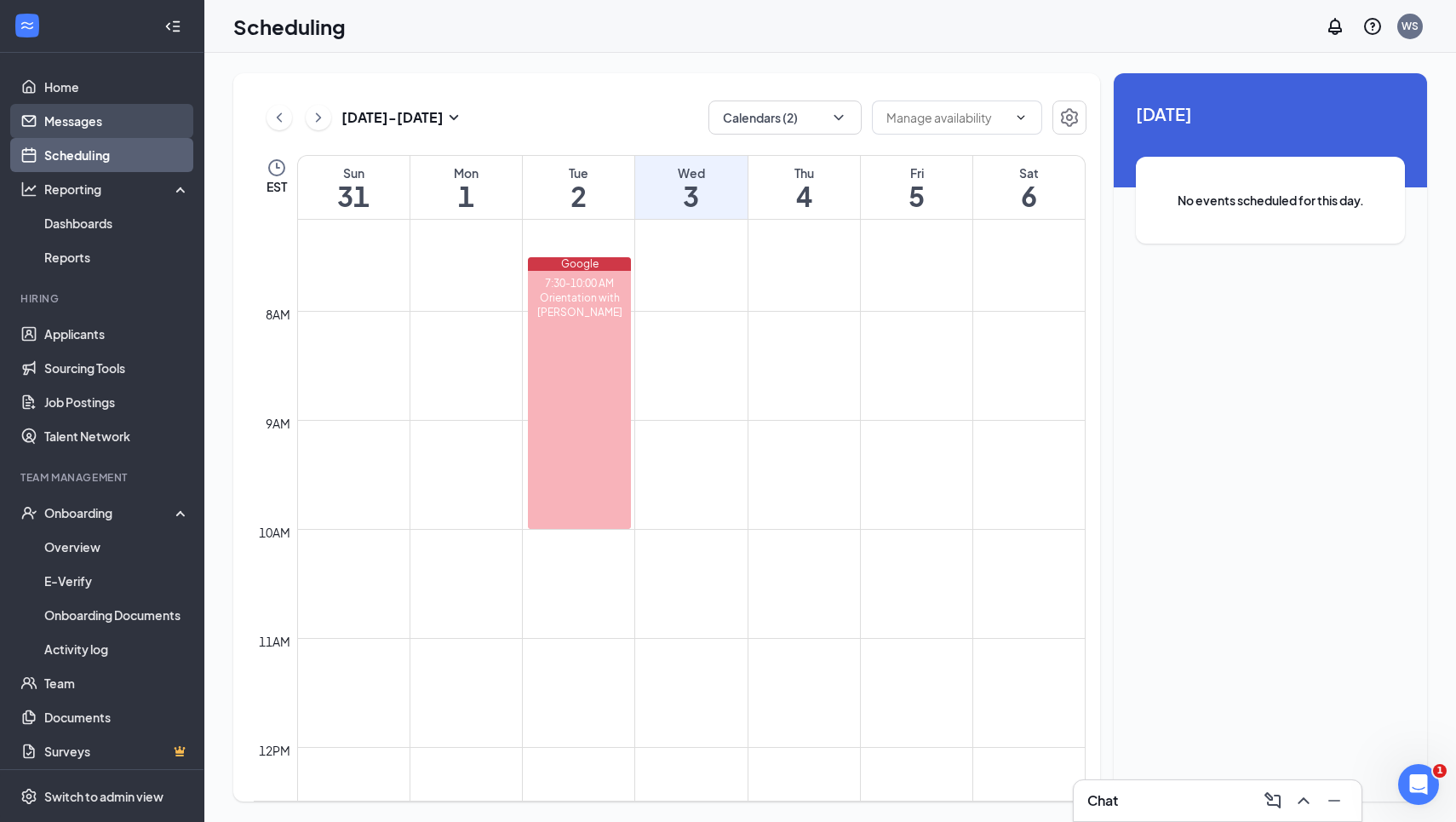
click at [95, 122] on link "Messages" at bounding box center [117, 121] width 145 height 34
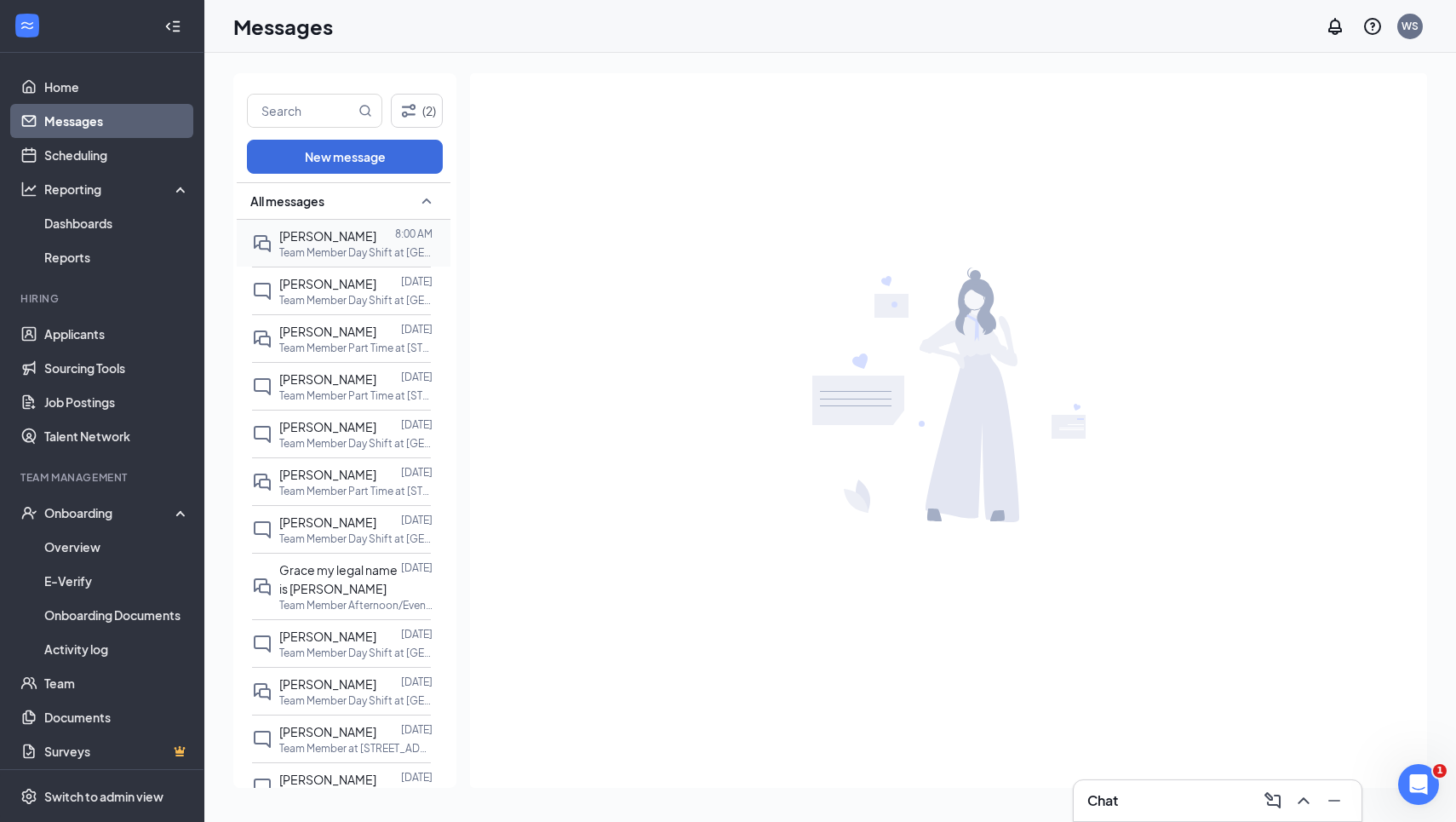
click at [314, 242] on span "[PERSON_NAME]" at bounding box center [328, 236] width 97 height 15
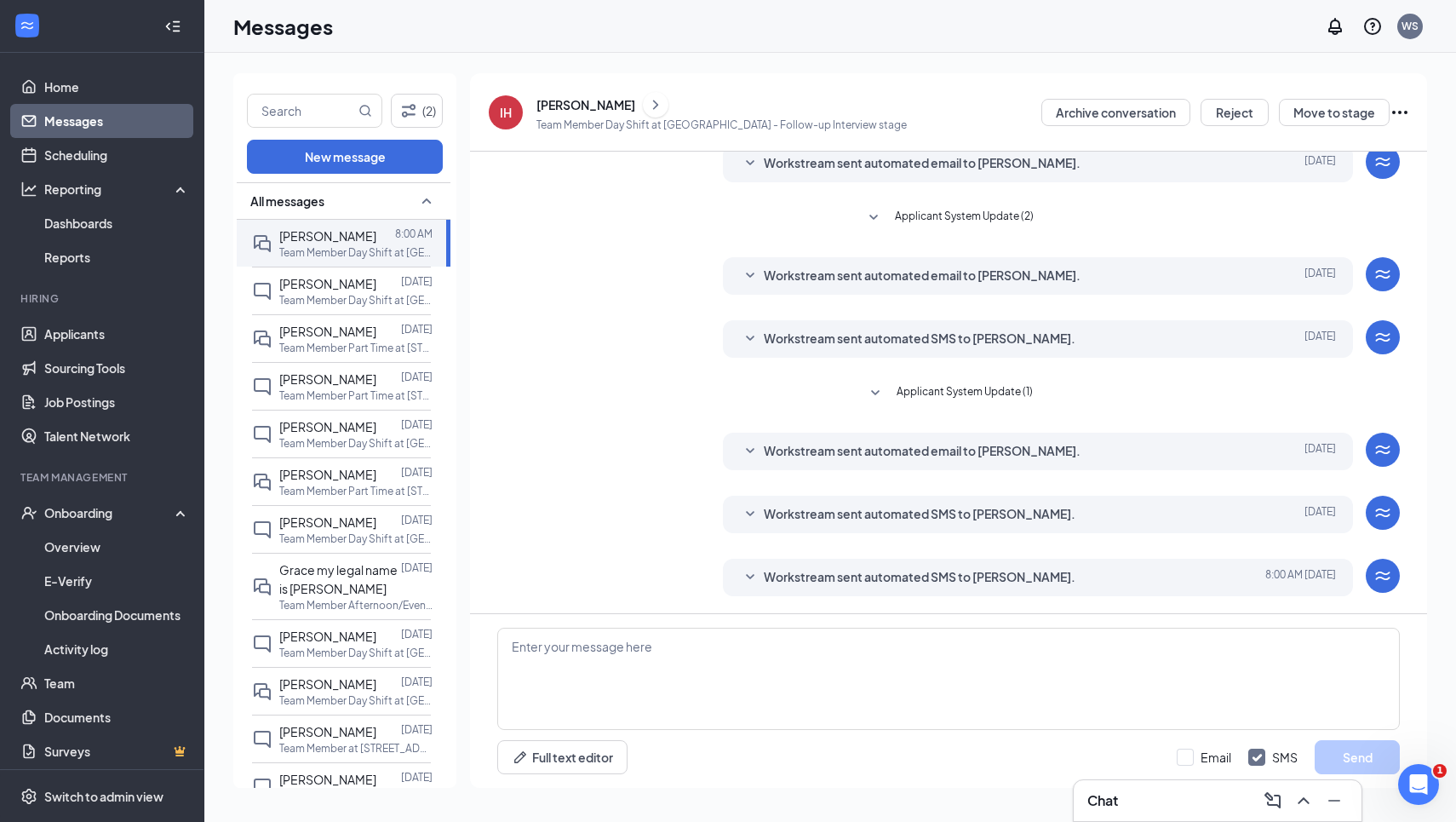
click at [742, 578] on icon "SmallChevronDown" at bounding box center [749, 576] width 21 height 21
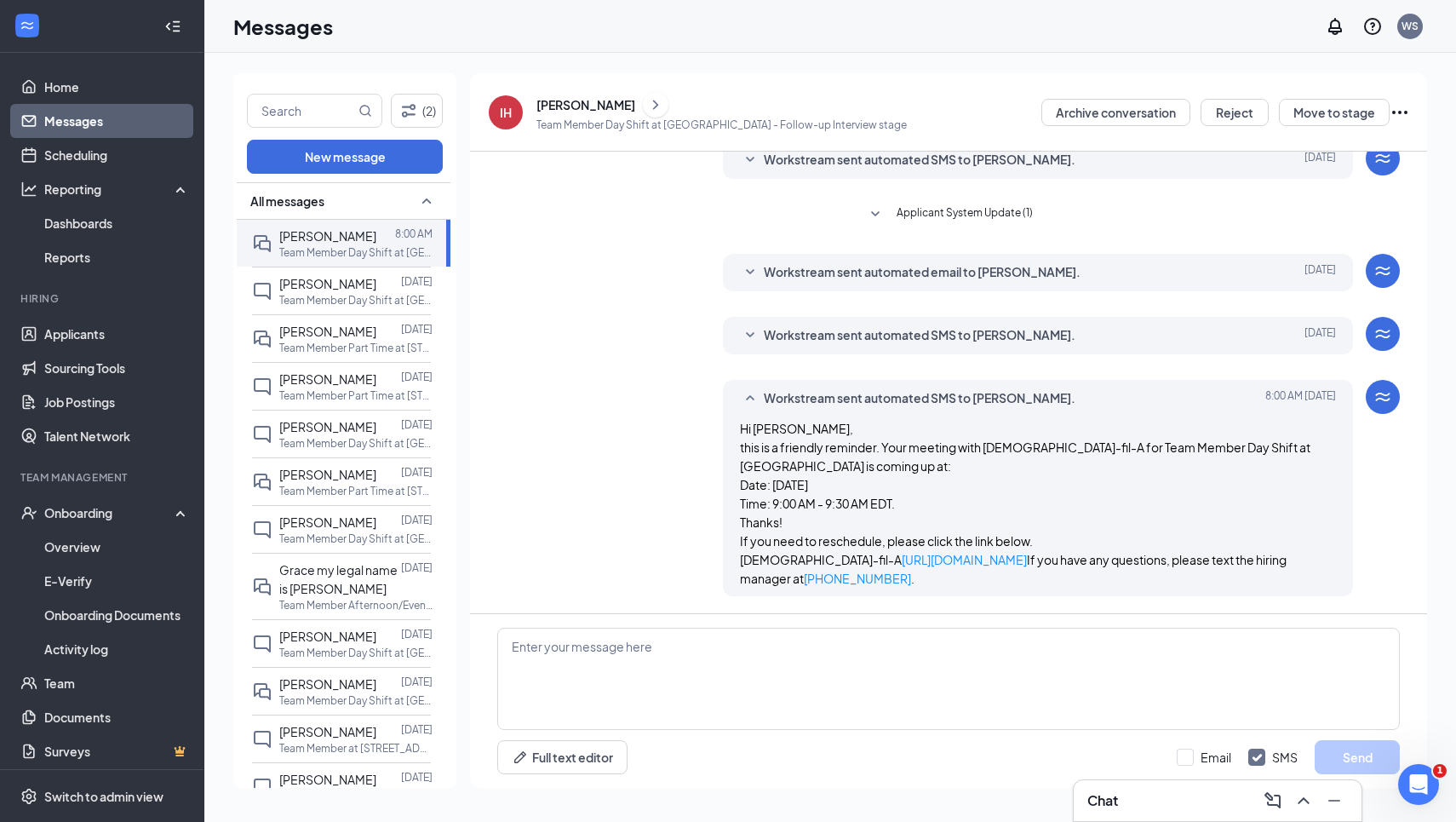
scroll to position [330, 0]
click at [744, 389] on icon "SmallChevronUp" at bounding box center [749, 399] width 21 height 21
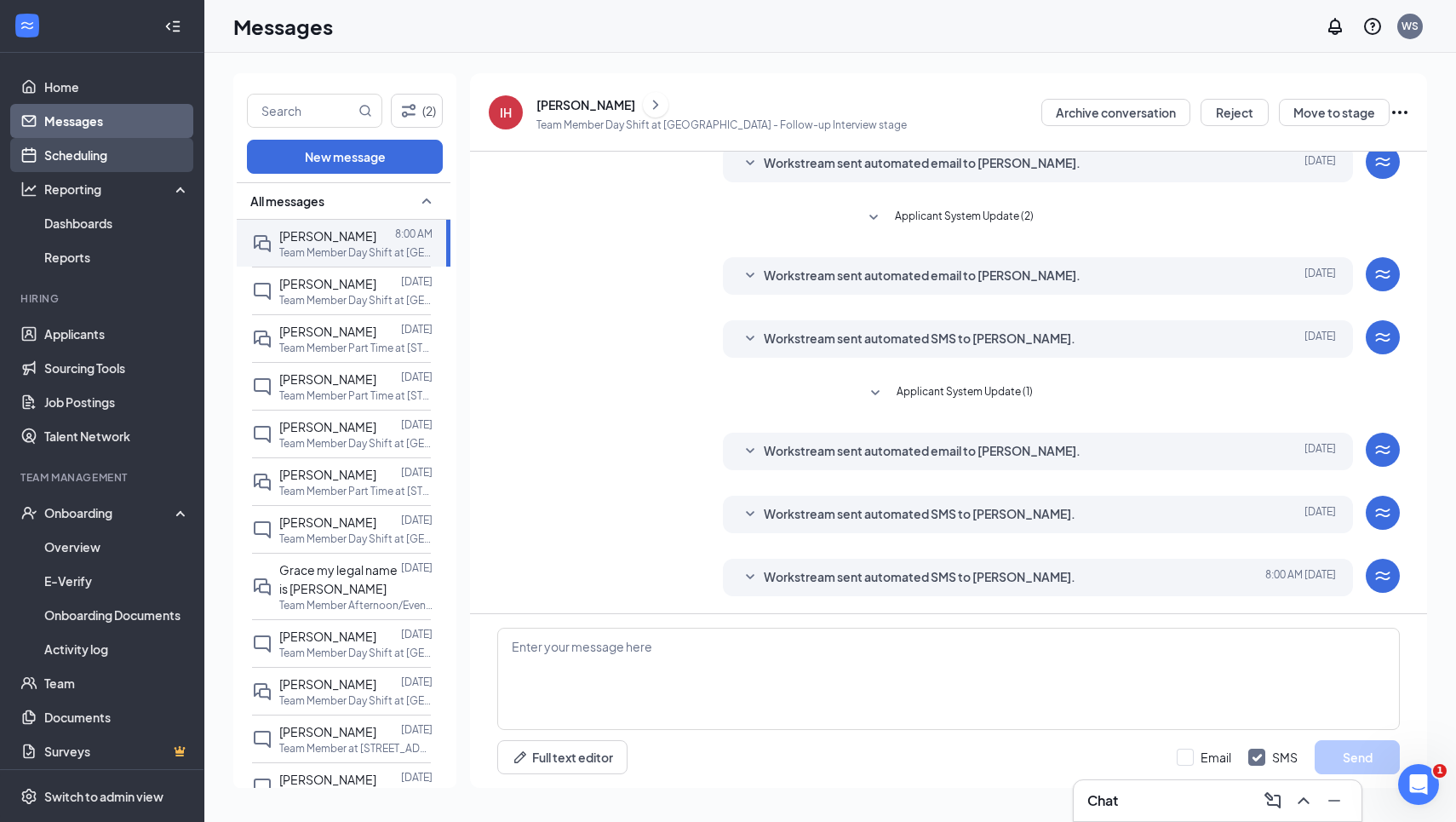
click at [121, 140] on link "Scheduling" at bounding box center [117, 155] width 145 height 34
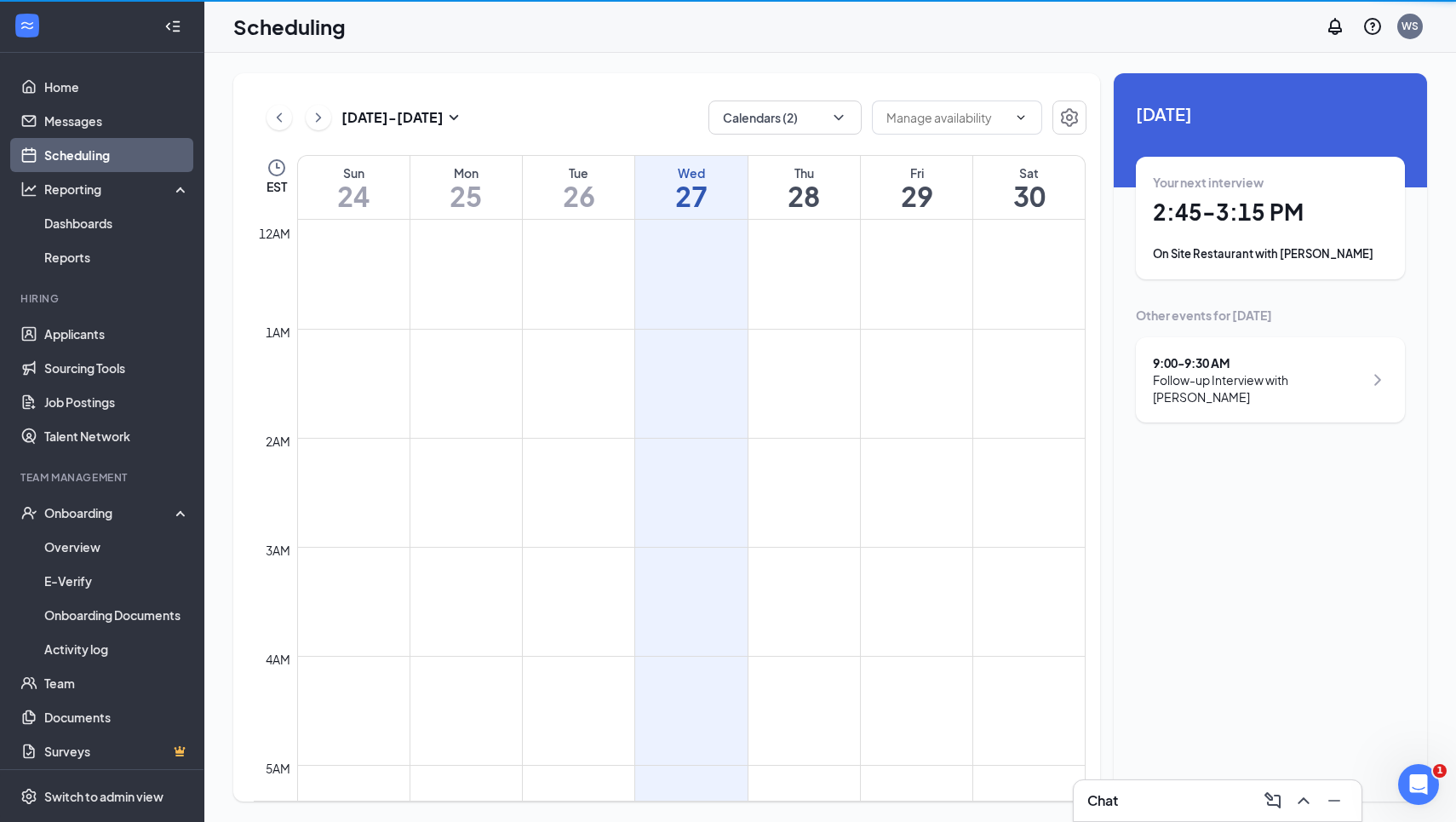
scroll to position [837, 0]
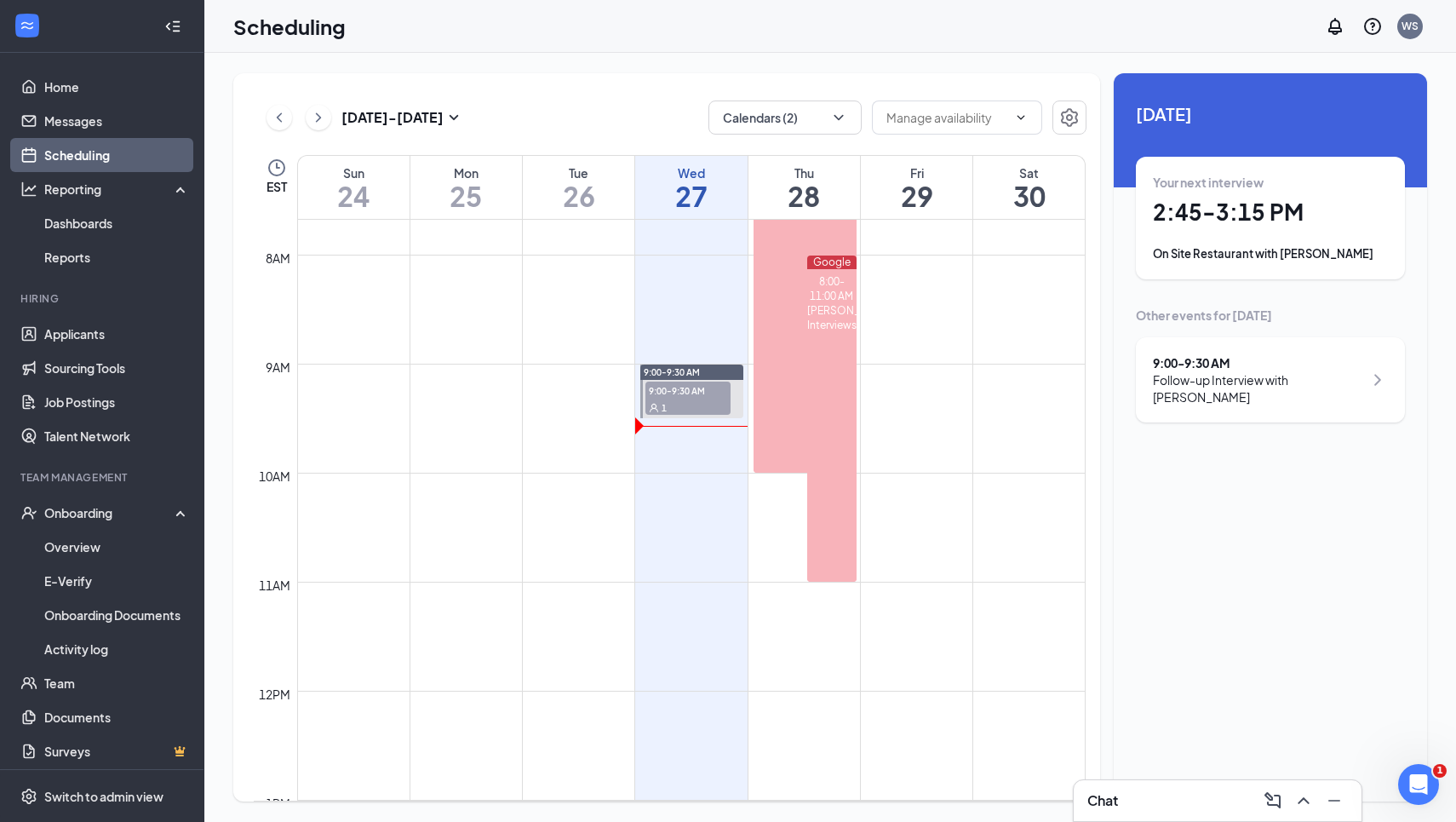
click at [1212, 365] on div "9:00 - 9:30 AM" at bounding box center [1258, 362] width 211 height 17
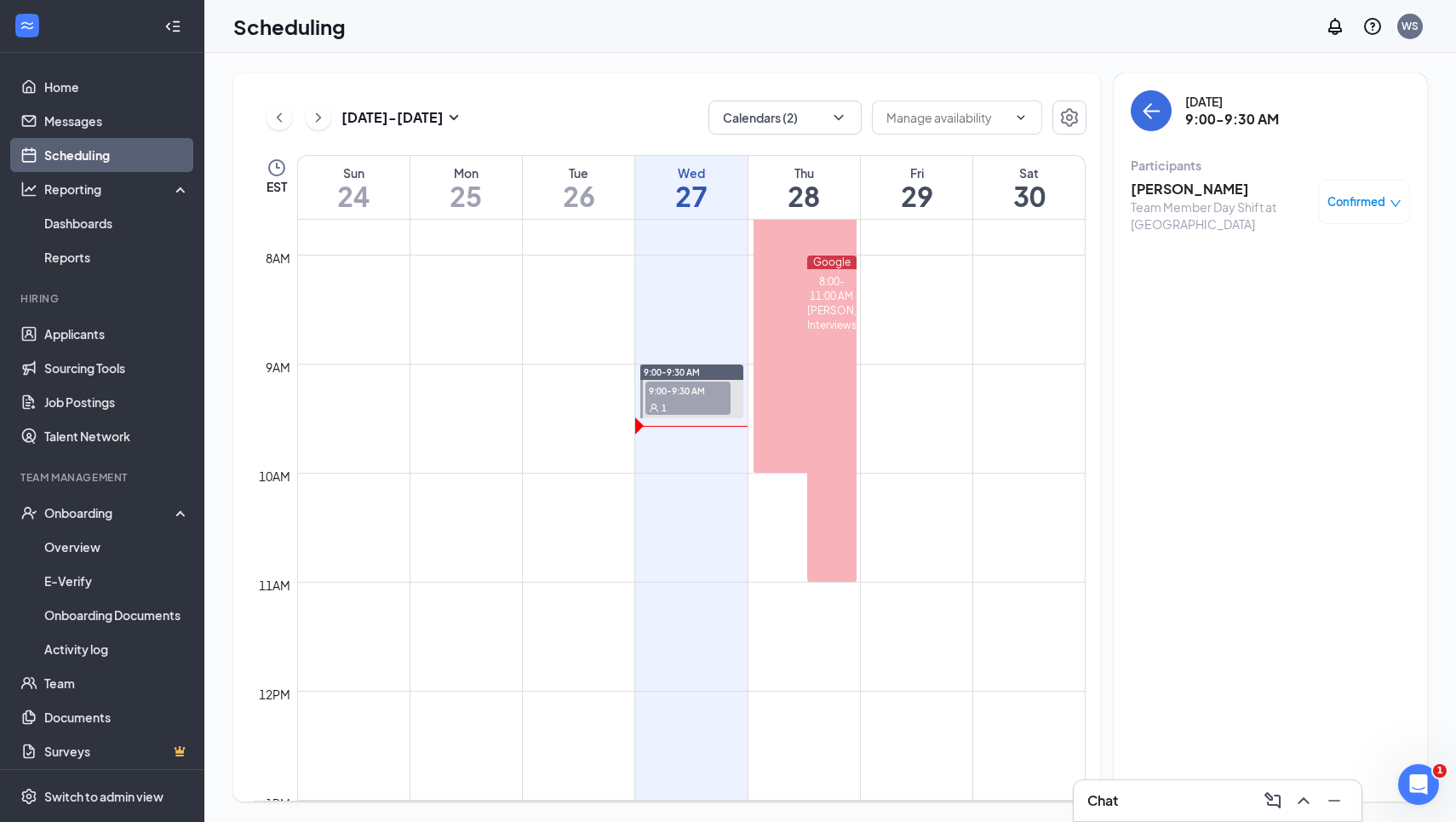
click at [1163, 182] on h3 "[PERSON_NAME]" at bounding box center [1220, 189] width 179 height 19
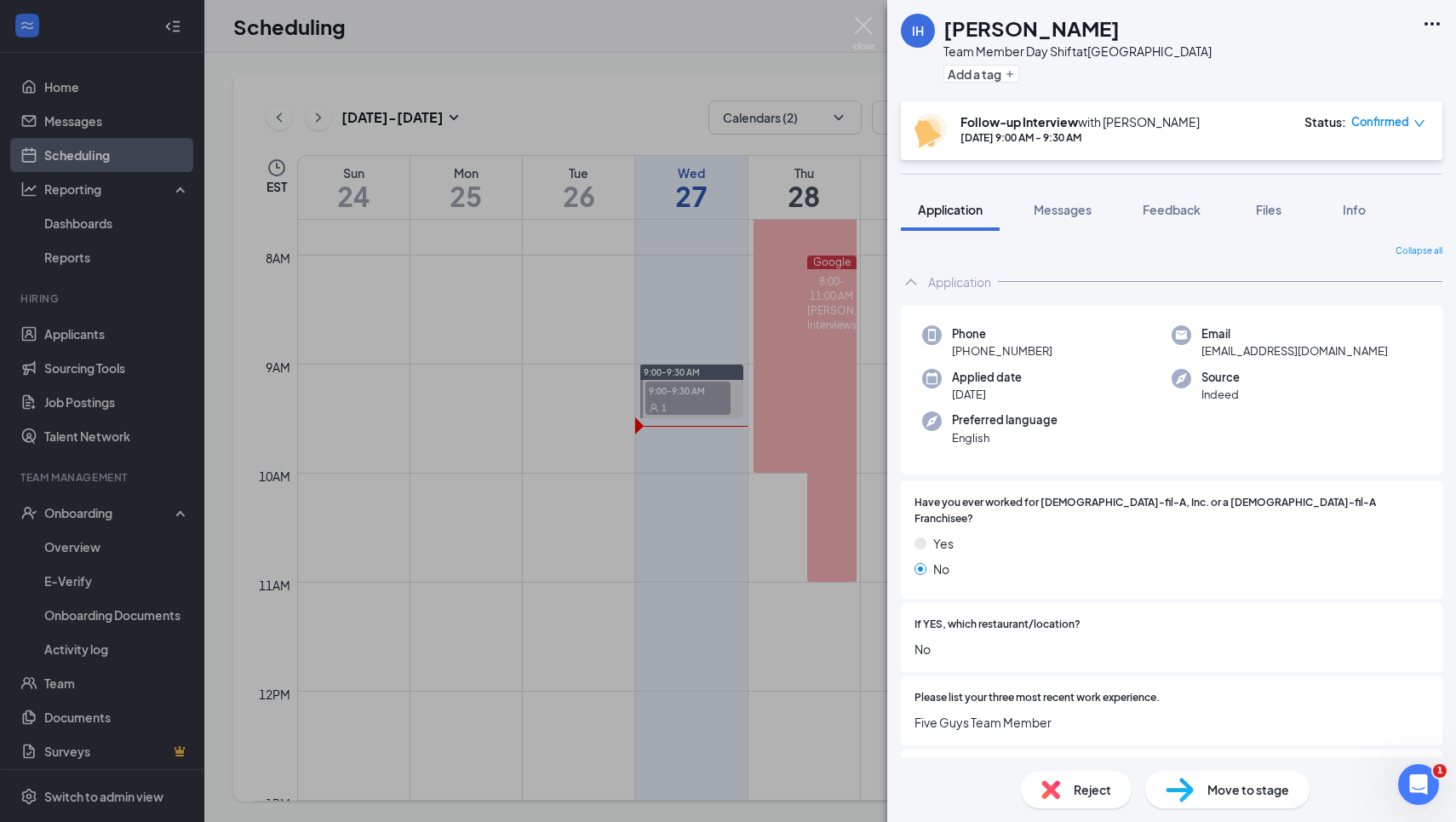
click at [1068, 787] on div "Reject" at bounding box center [1075, 789] width 110 height 38
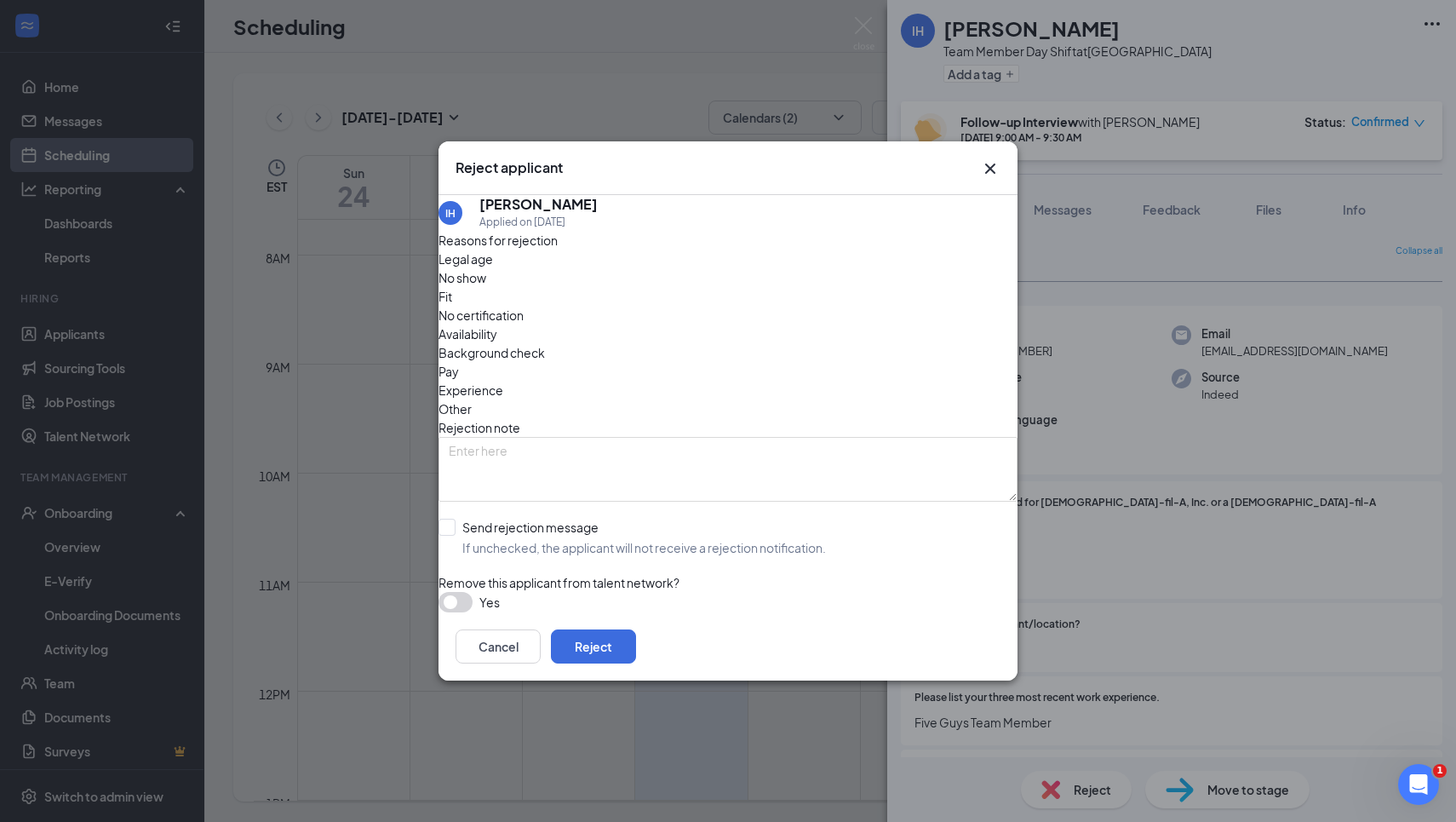
click at [486, 287] on span "No show" at bounding box center [462, 277] width 48 height 19
click at [636, 635] on button "Reject" at bounding box center [593, 646] width 85 height 34
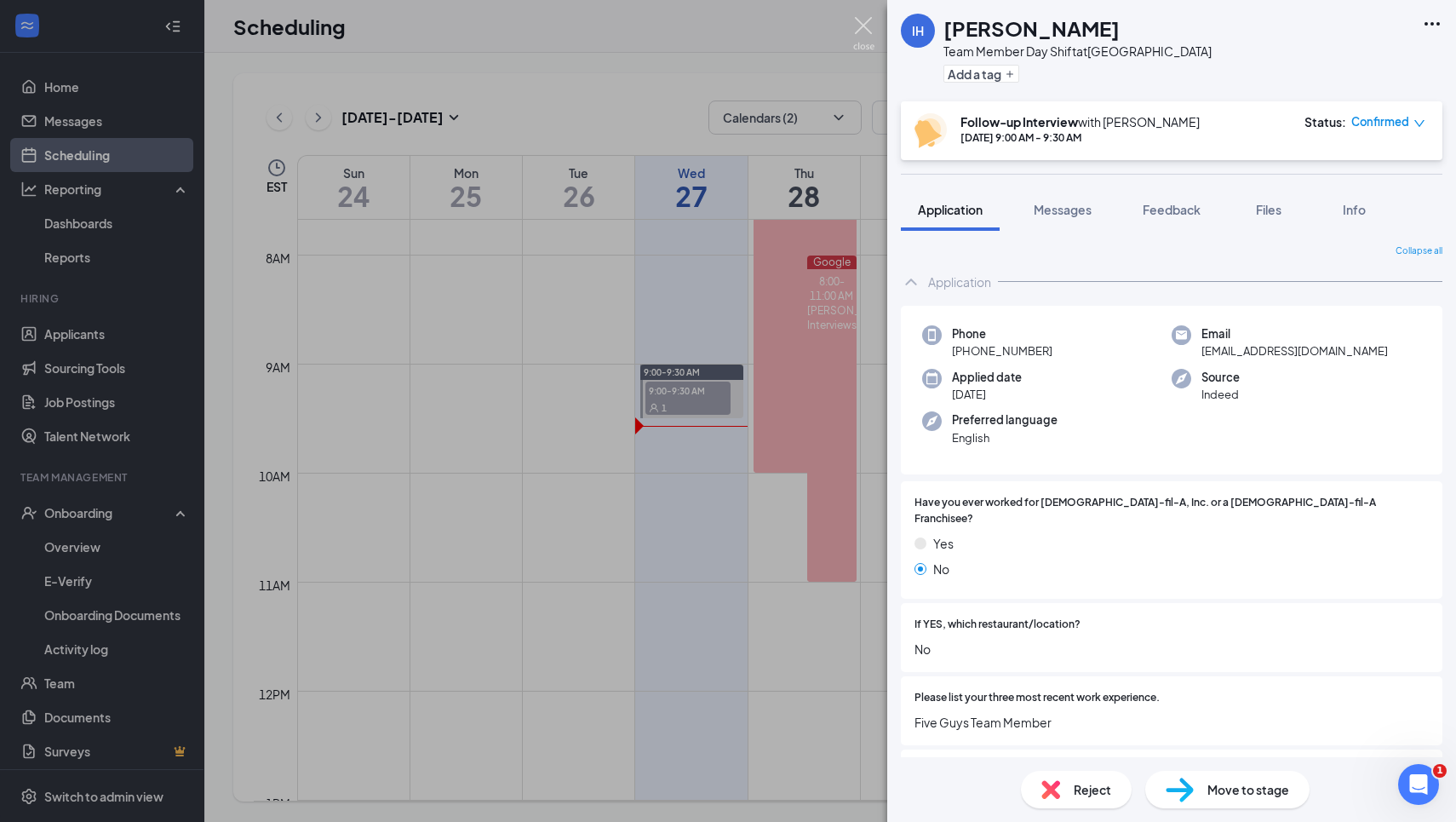
click at [867, 27] on img at bounding box center [863, 33] width 21 height 33
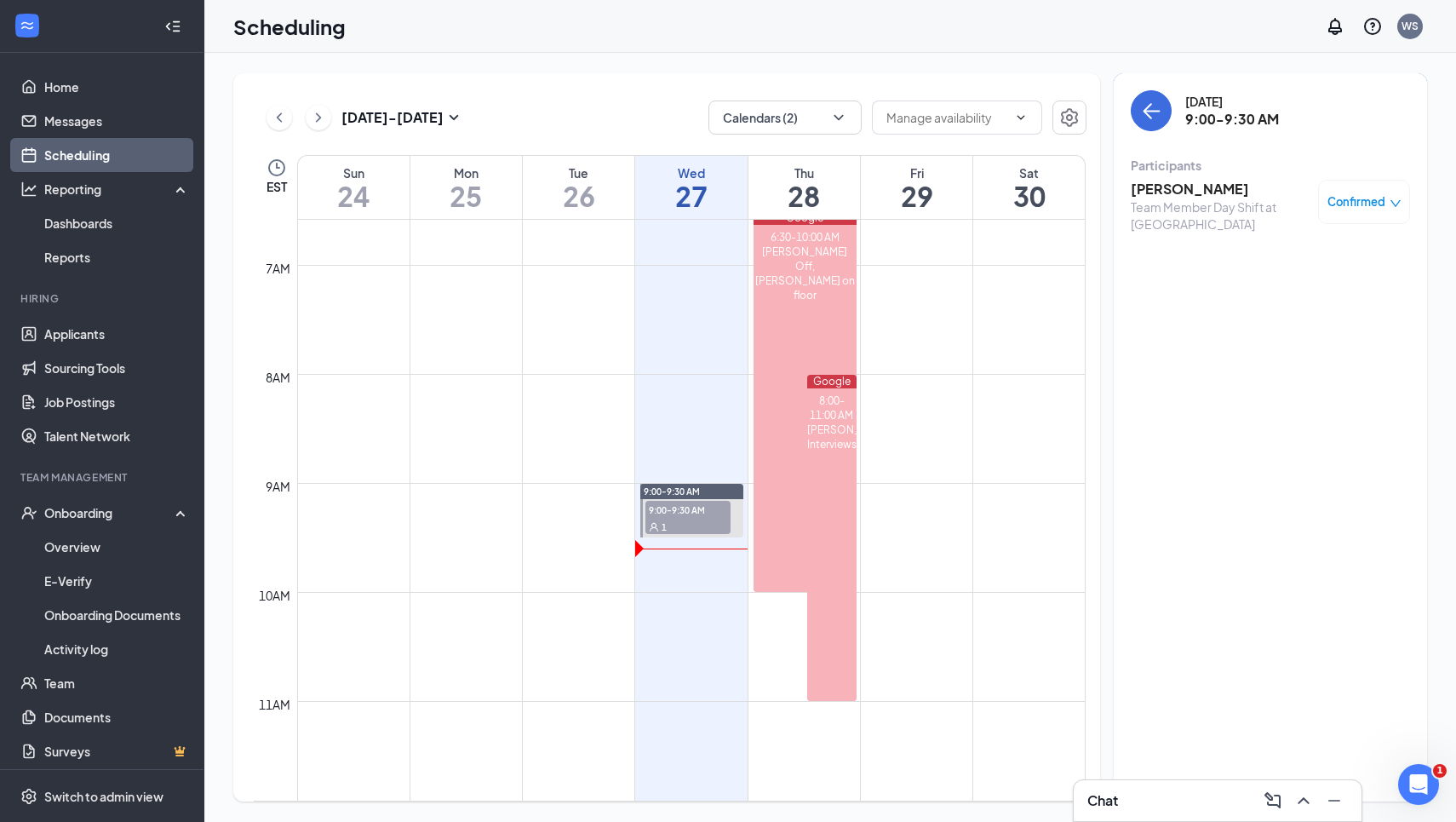
scroll to position [717, 0]
click at [92, 125] on link "Messages" at bounding box center [117, 121] width 145 height 34
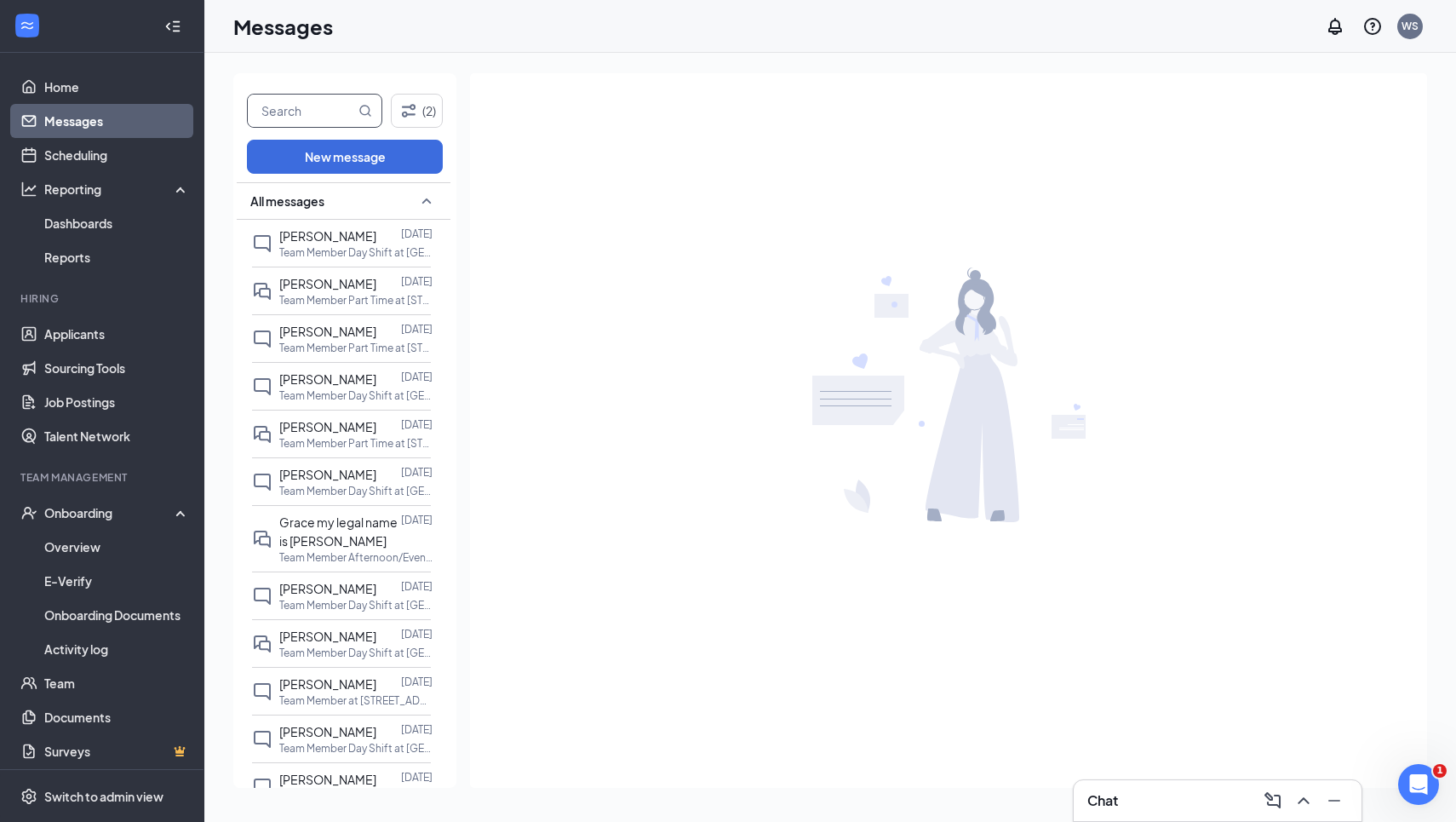
click at [293, 115] on input "text" at bounding box center [301, 110] width 107 height 33
type input "[PERSON_NAME]"
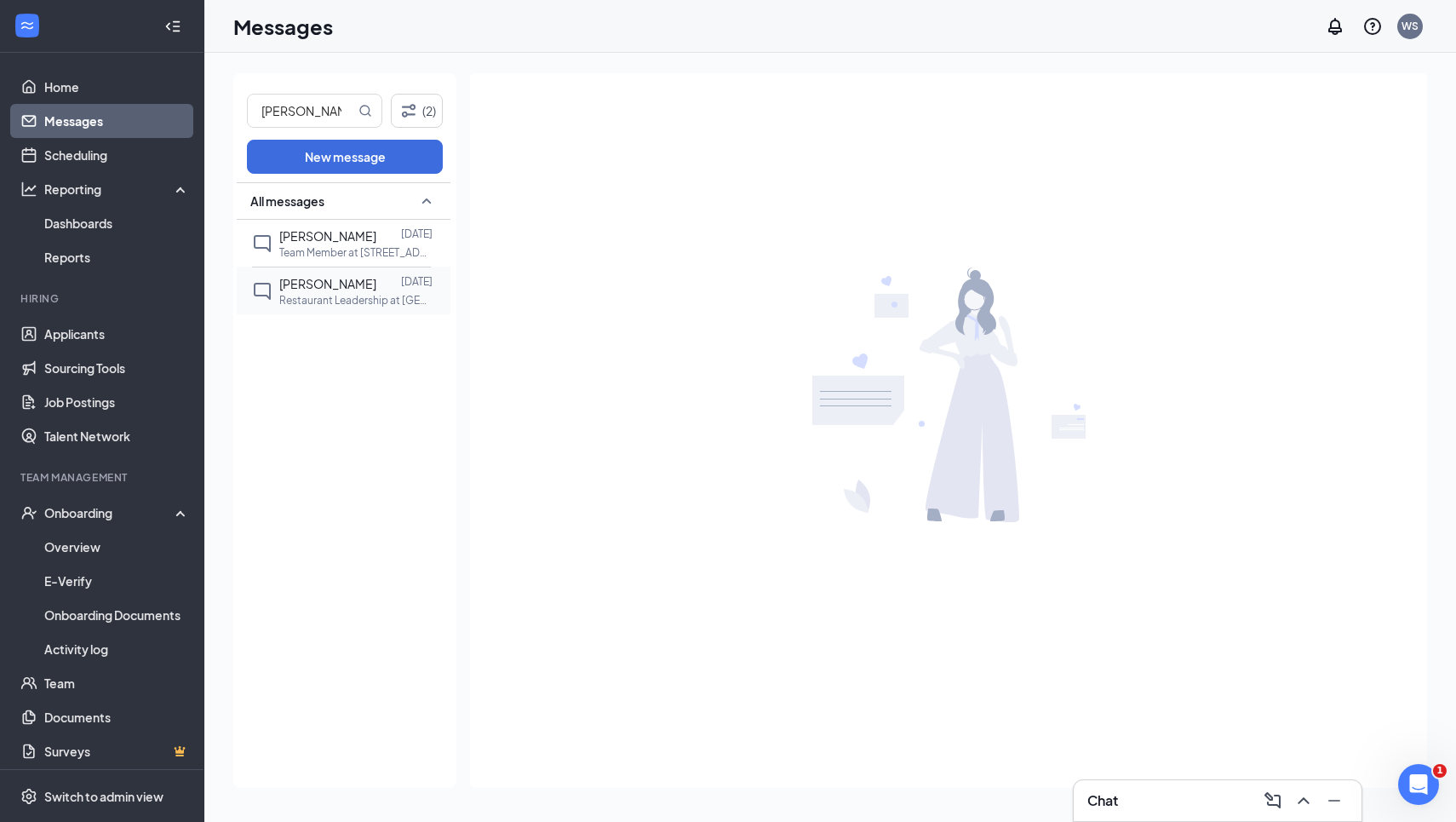
click at [312, 291] on span "[PERSON_NAME]" at bounding box center [328, 283] width 97 height 15
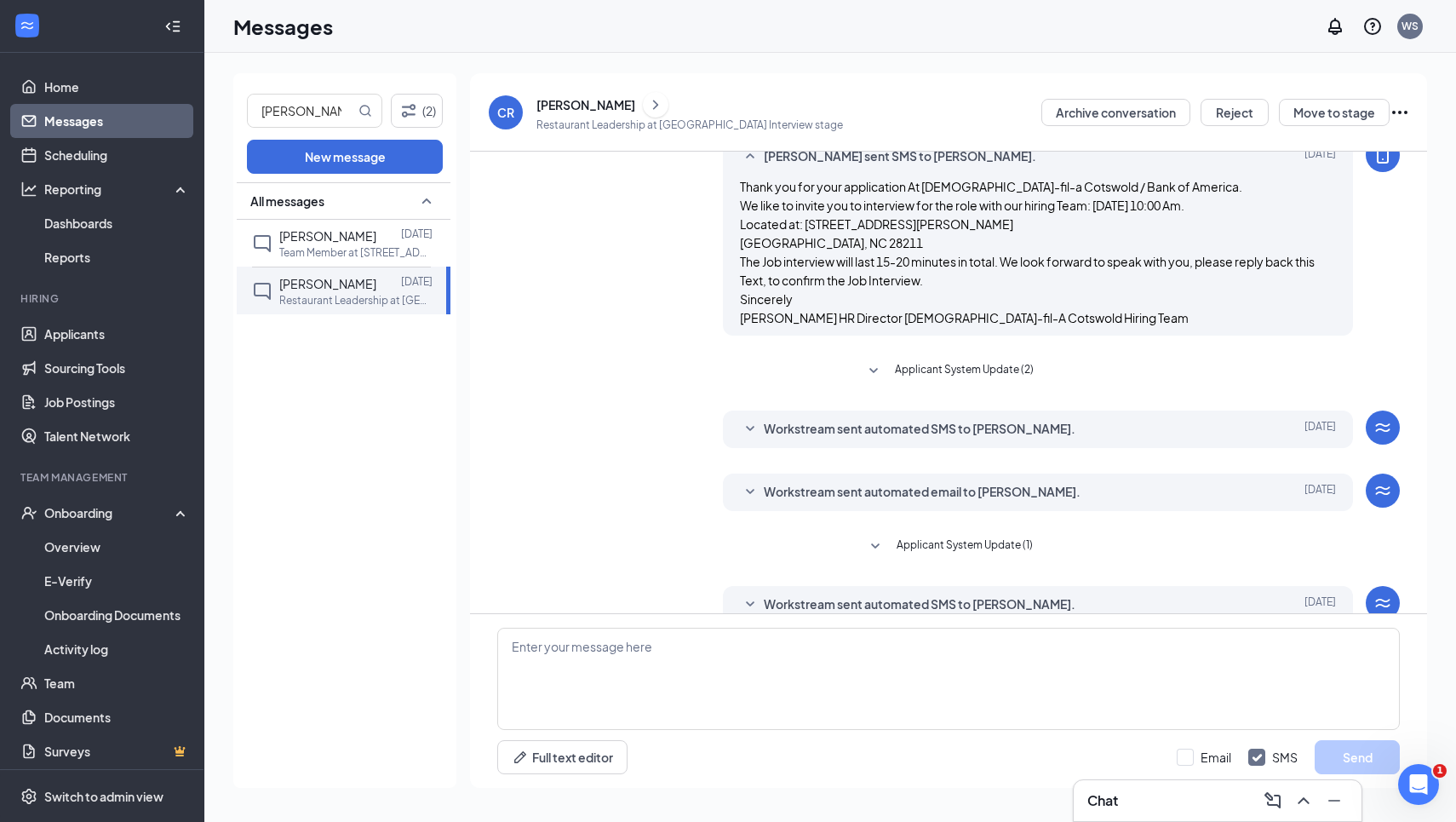
scroll to position [453, 0]
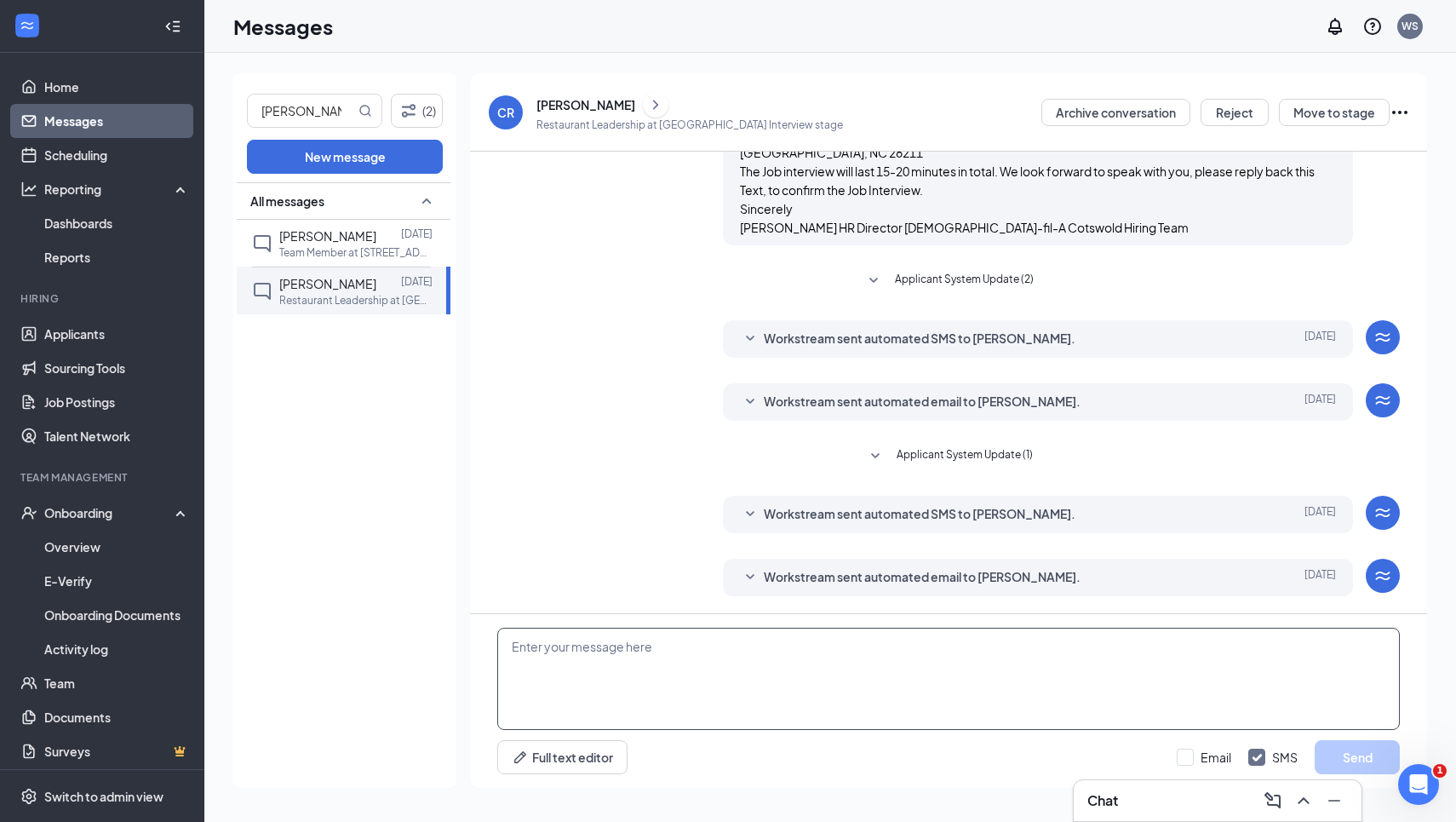
click at [887, 657] on textarea at bounding box center [948, 678] width 902 height 102
click at [1045, 645] on textarea "Good morning [PERSON_NAME]. Would there be a good time for us to connect over t…" at bounding box center [948, 678] width 902 height 102
drag, startPoint x: 1095, startPoint y: 679, endPoint x: 970, endPoint y: 646, distance: 129.3
click at [970, 646] on textarea "Good morning [PERSON_NAME]. Would there be a good time for us to connect over t…" at bounding box center [948, 678] width 902 height 102
click at [1047, 645] on textarea "Good morning [PERSON_NAME]. Would there be a good time for us to connect over t…" at bounding box center [948, 678] width 902 height 102
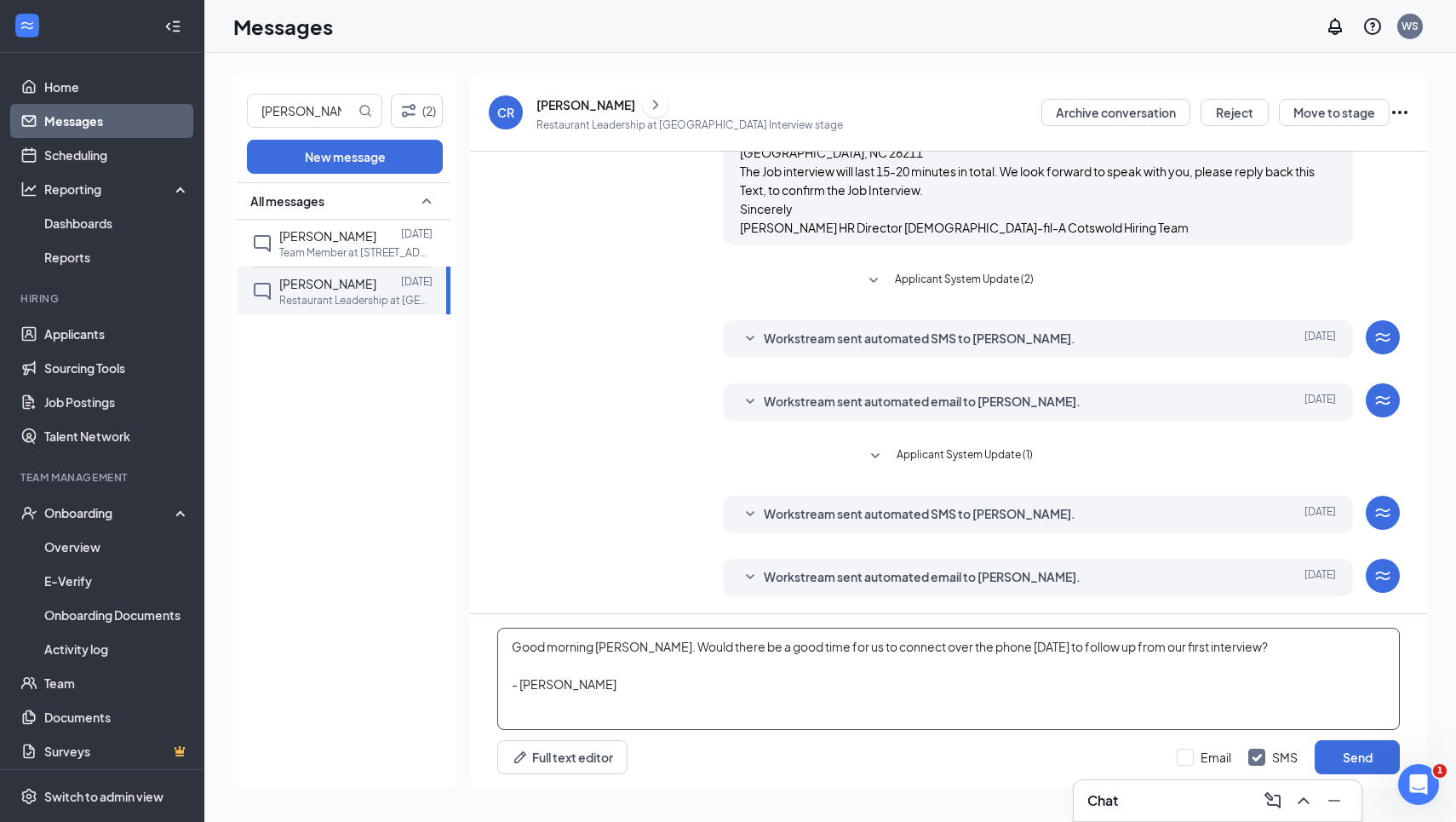
click at [1178, 654] on textarea "Good morning [PERSON_NAME]. Would there be a good time for us to connect over t…" at bounding box center [948, 678] width 902 height 102
click at [1177, 643] on textarea "Good morning [PERSON_NAME]. Would there be a good time for us to connect over t…" at bounding box center [948, 678] width 902 height 102
type textarea "Good morning [PERSON_NAME]. Would there be a good time for us to connect over t…"
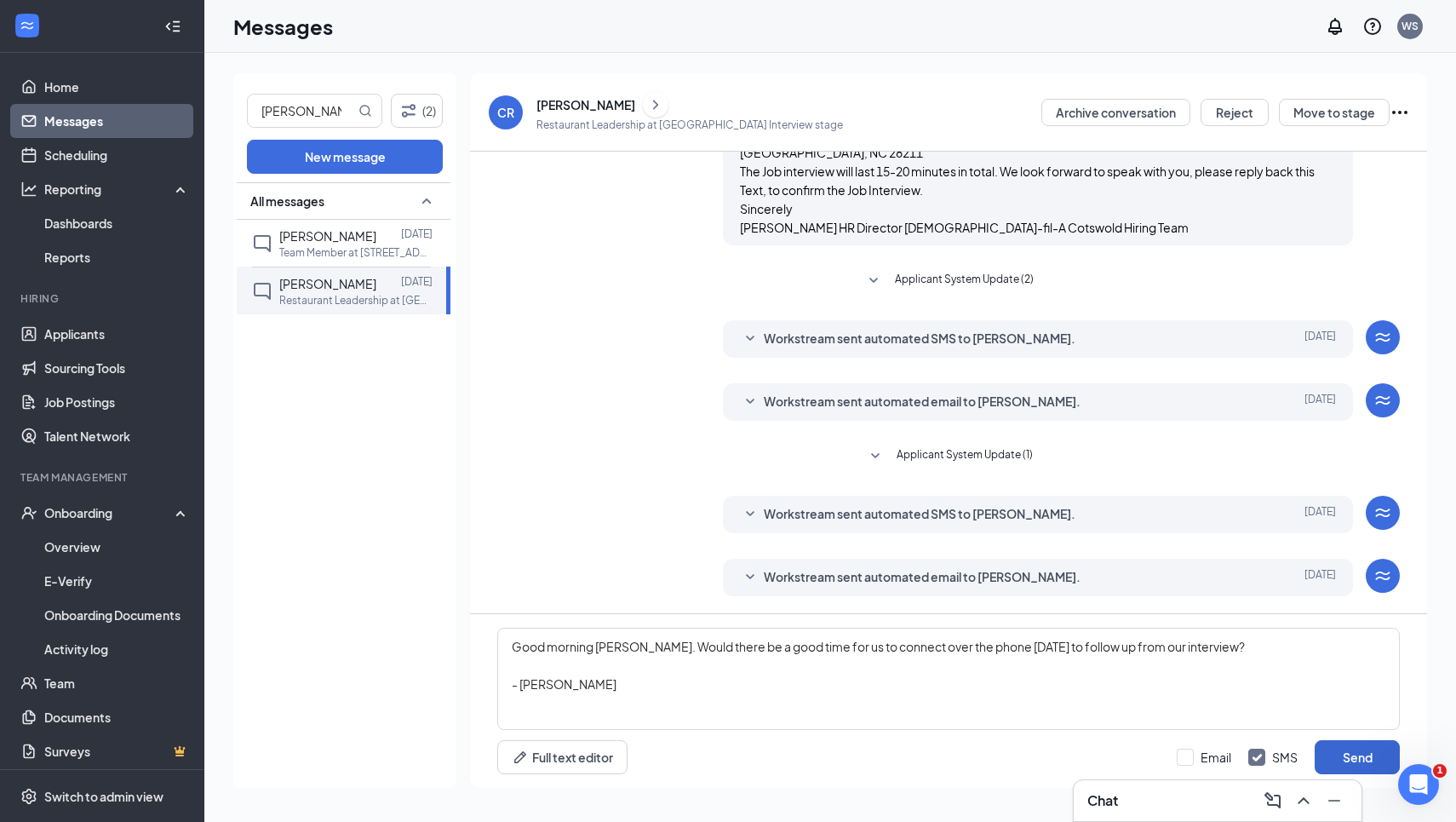
click at [1333, 754] on button "Send" at bounding box center [1358, 756] width 85 height 34
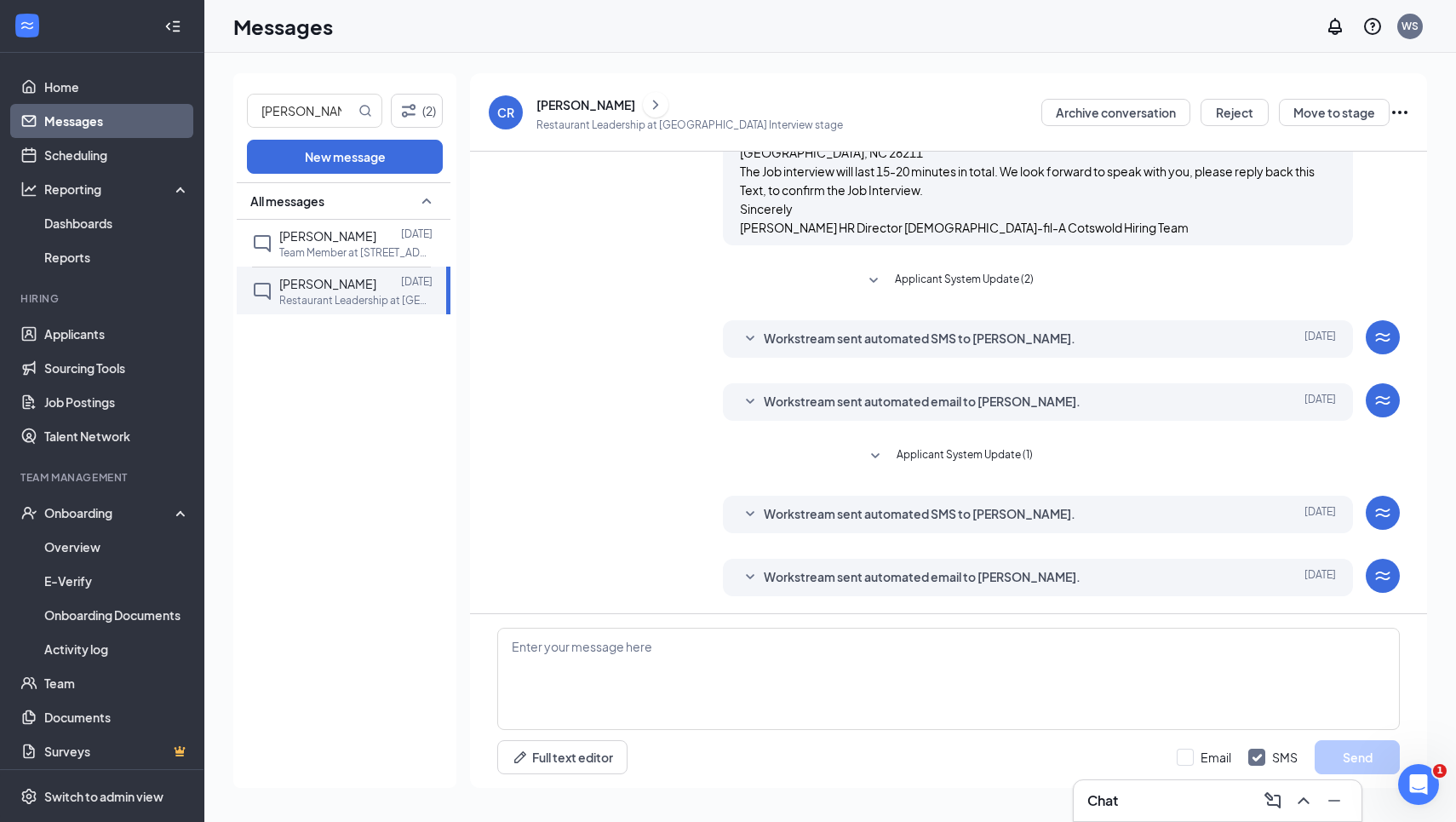
scroll to position [601, 0]
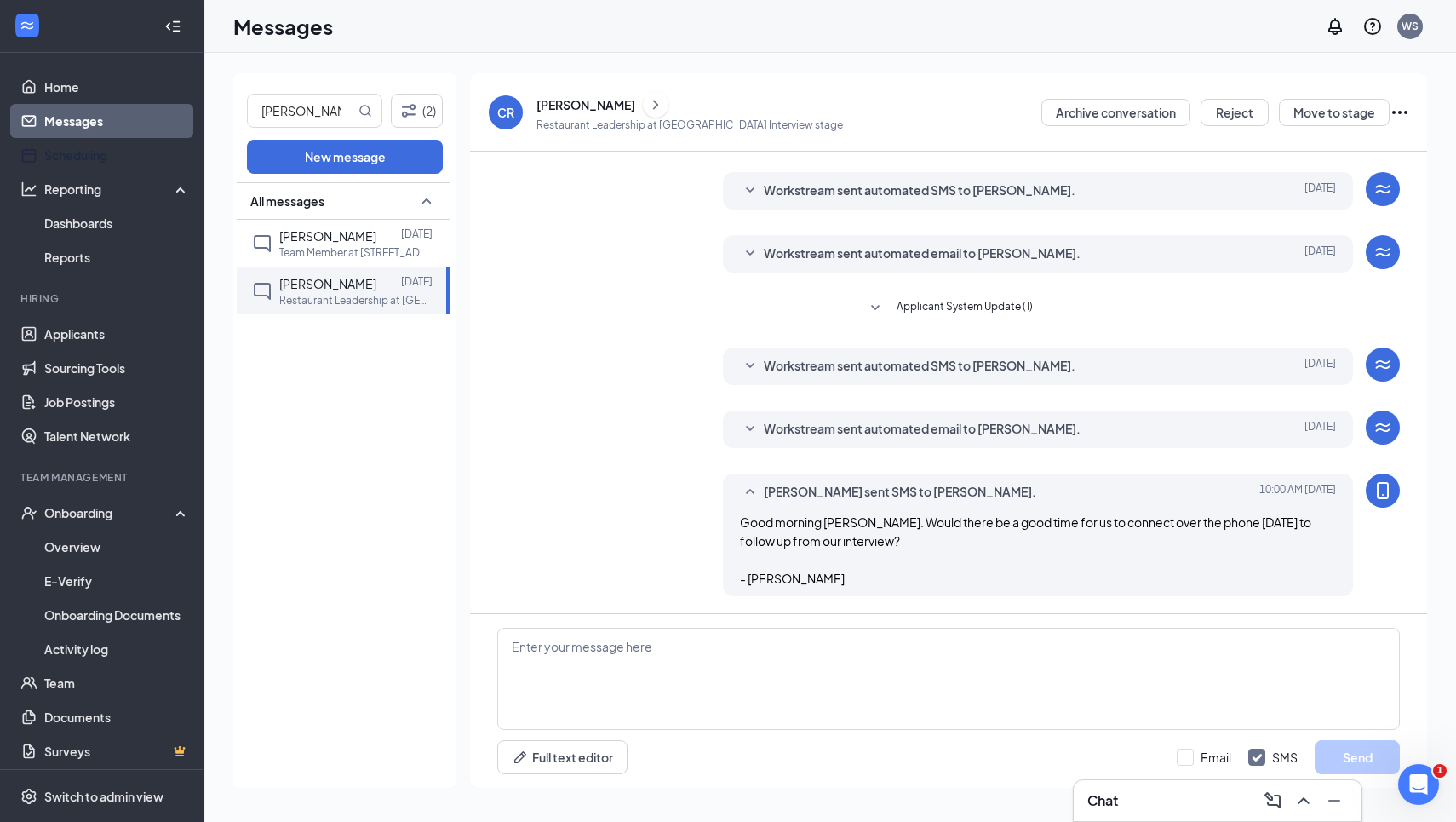
click at [84, 137] on link "Messages" at bounding box center [117, 121] width 145 height 34
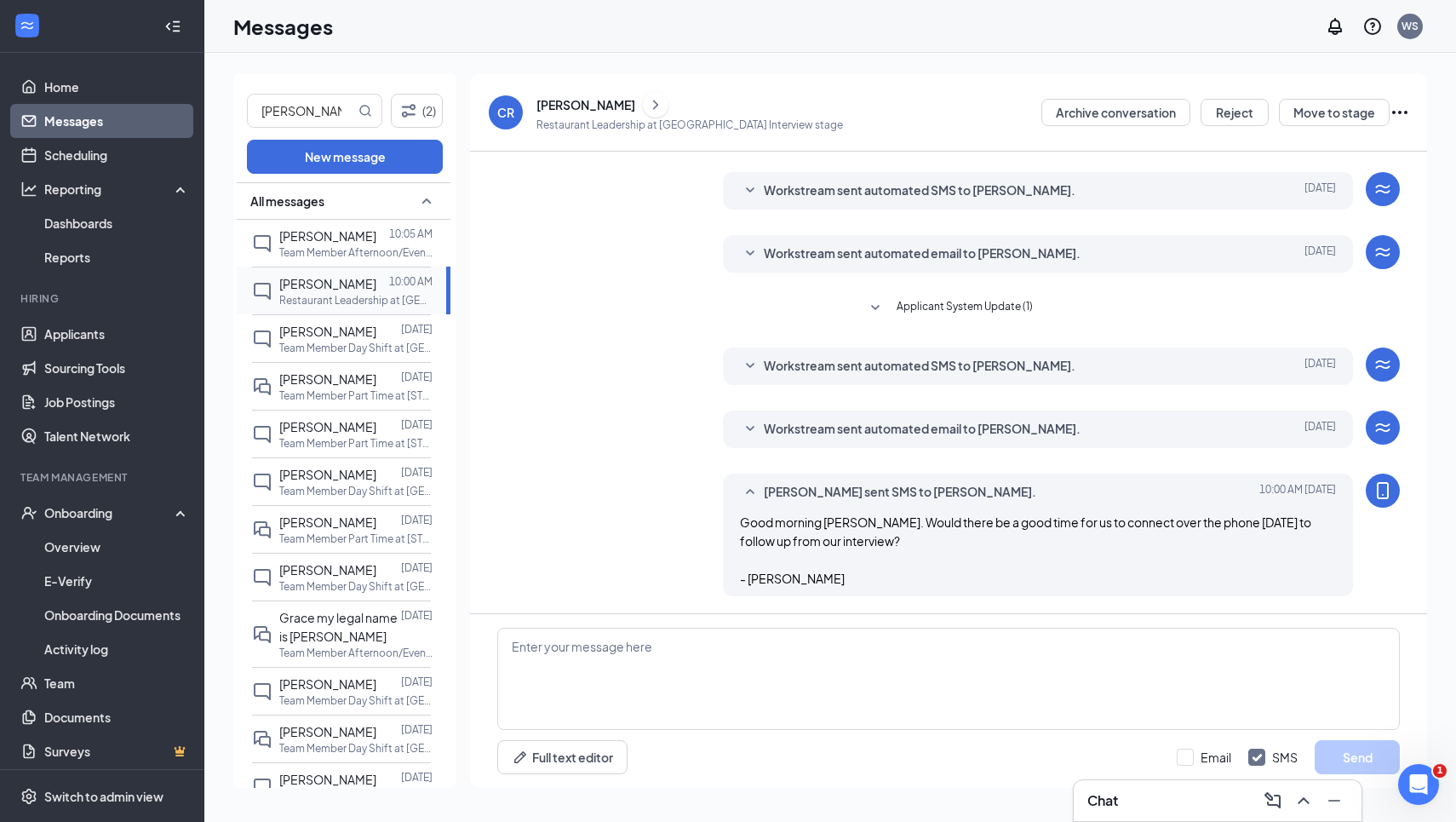
click at [293, 291] on span "[PERSON_NAME]" at bounding box center [328, 283] width 97 height 15
click at [297, 246] on p "Team Member Afternoon/Evening Shift at [GEOGRAPHIC_DATA]" at bounding box center [356, 252] width 153 height 15
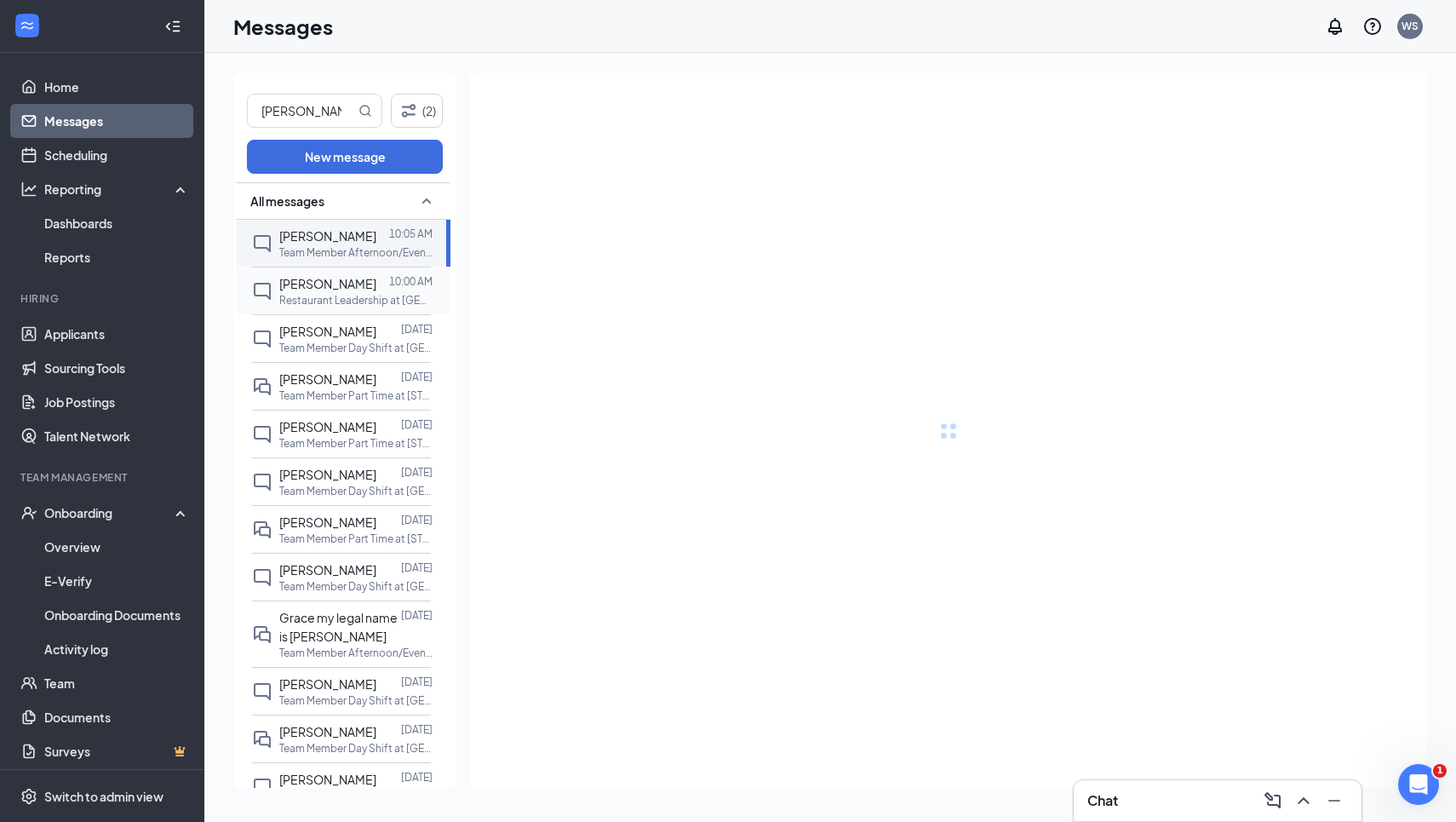
click at [300, 293] on div "[PERSON_NAME]" at bounding box center [328, 283] width 97 height 19
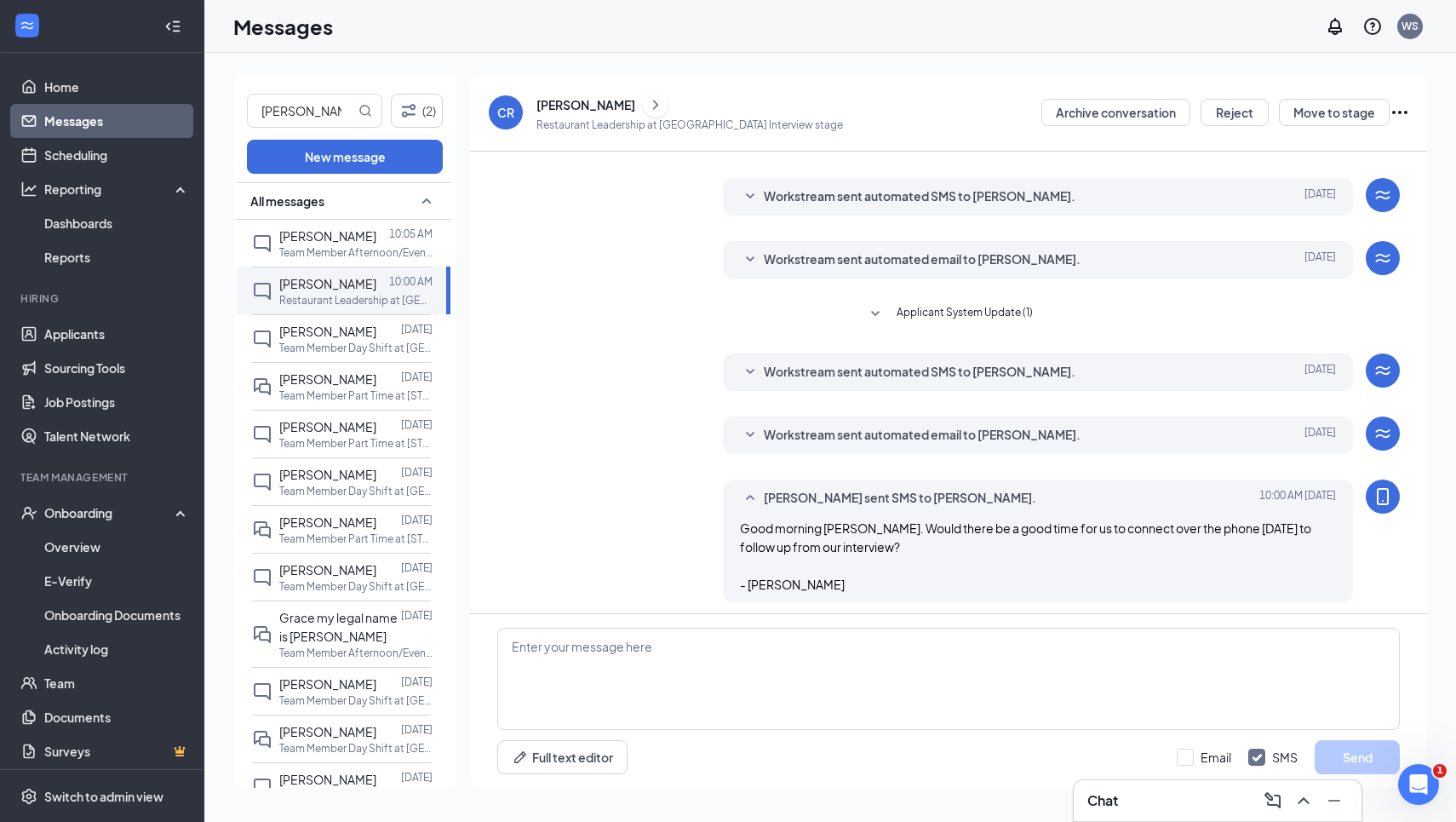
scroll to position [538, 0]
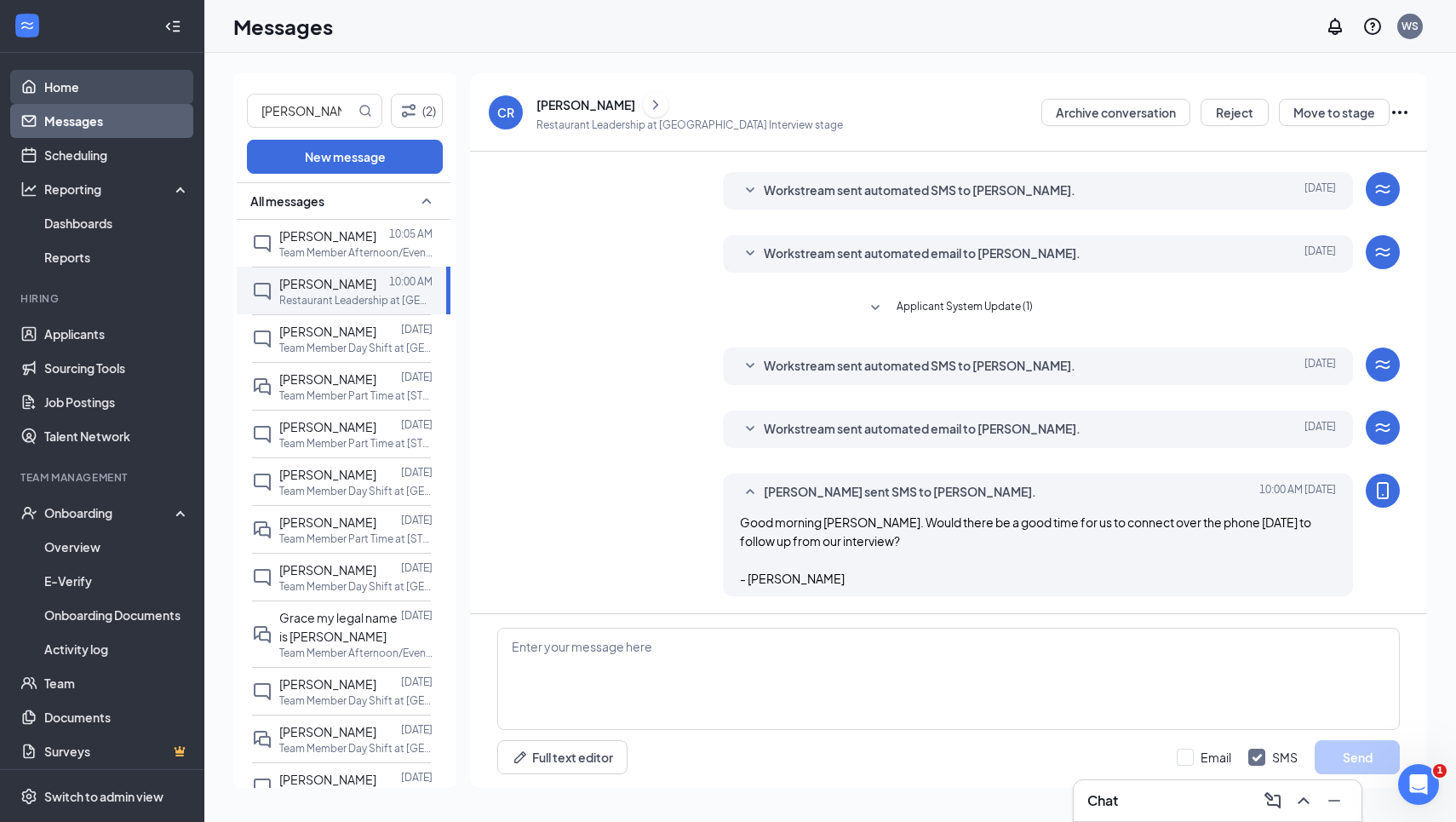
click at [61, 89] on link "Home" at bounding box center [117, 86] width 145 height 34
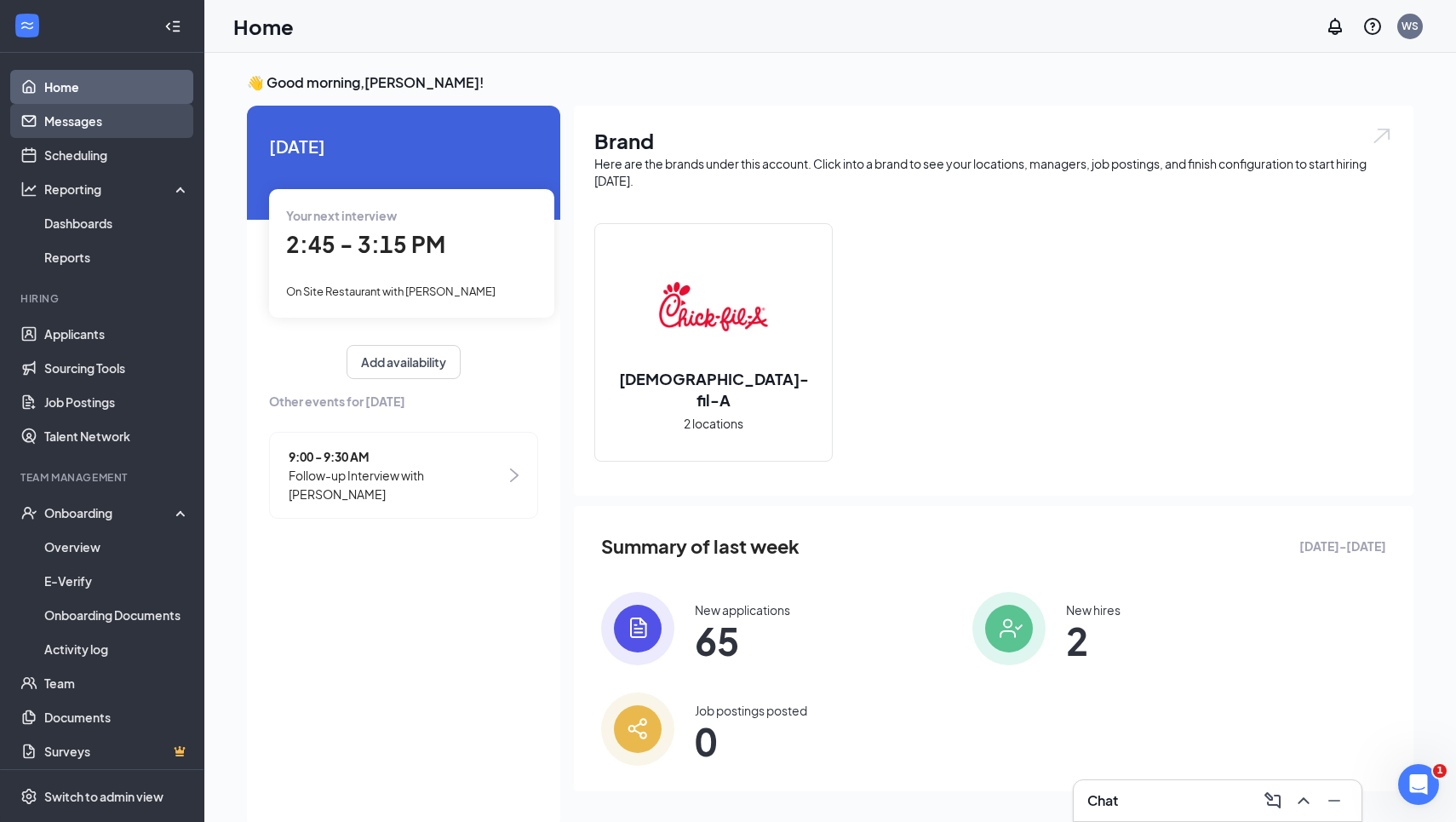
click at [69, 123] on link "Messages" at bounding box center [117, 121] width 145 height 34
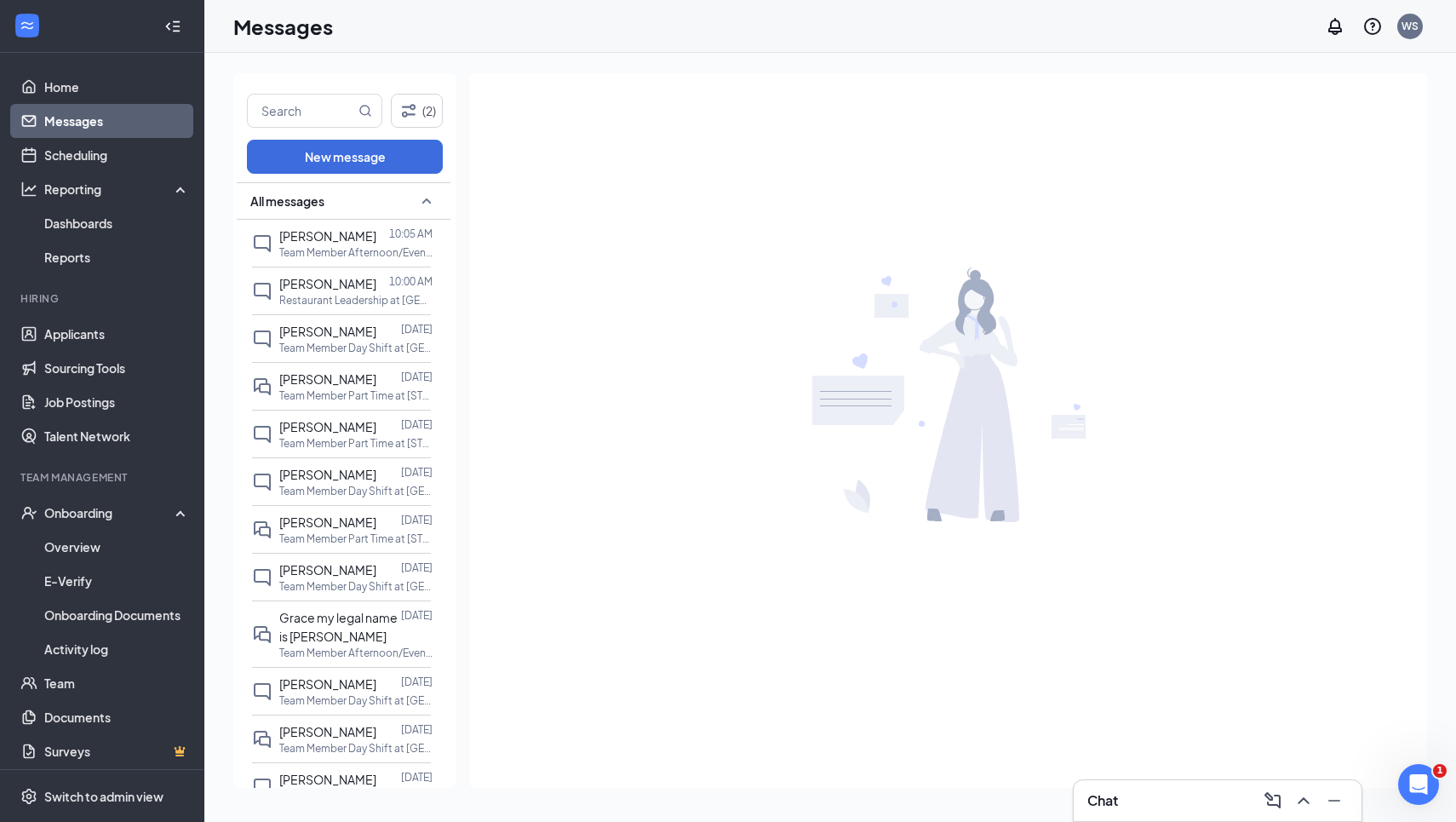
click at [170, 1] on div at bounding box center [101, 26] width 204 height 53
